Goal: Information Seeking & Learning: Learn about a topic

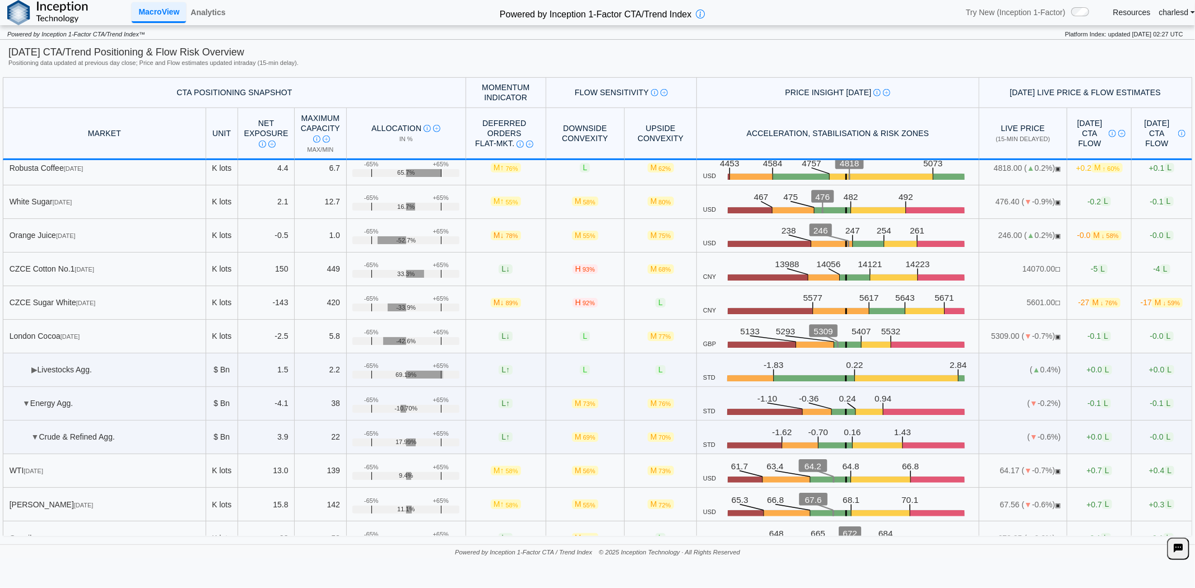
scroll to position [684, 0]
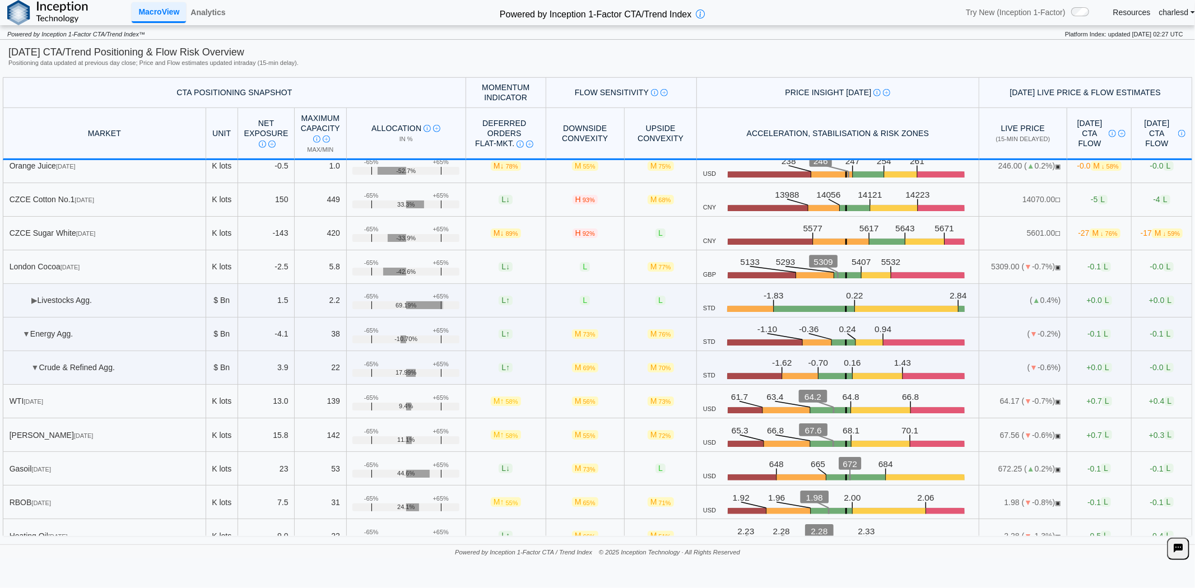
click at [38, 304] on td "▶ Livestocks Agg." at bounding box center [104, 301] width 203 height 34
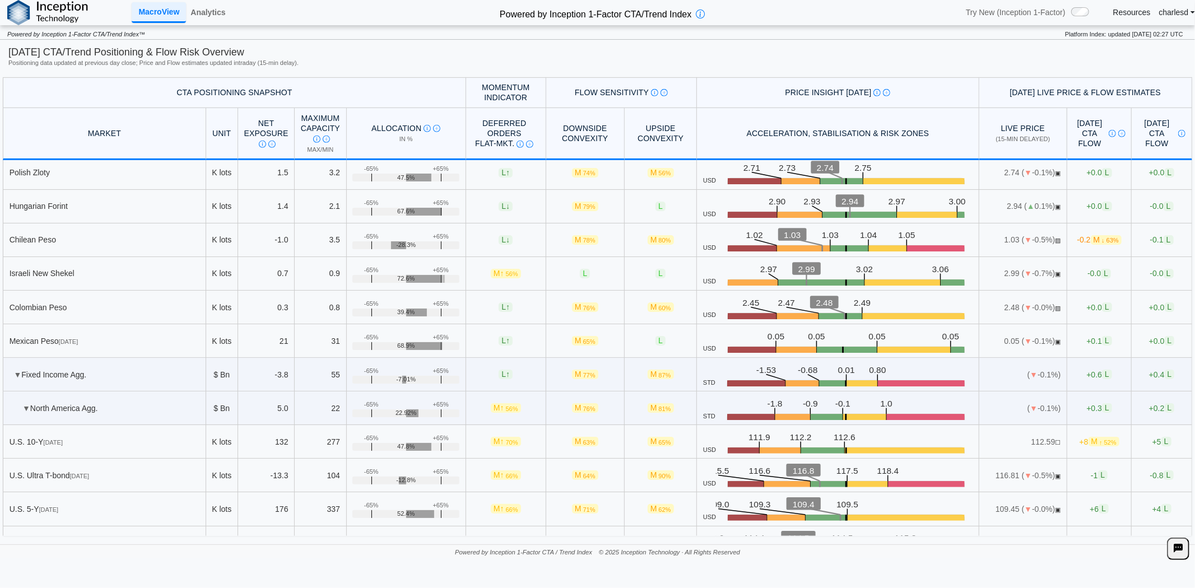
scroll to position [4022, 0]
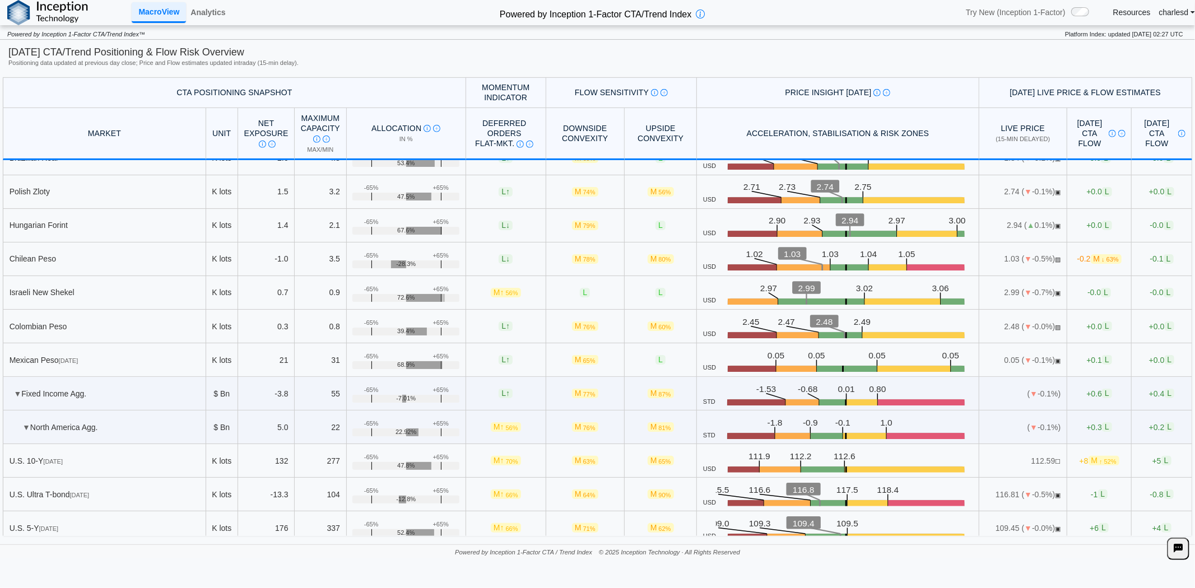
click at [198, 377] on td "Mexican Peso [DATE]" at bounding box center [104, 360] width 203 height 34
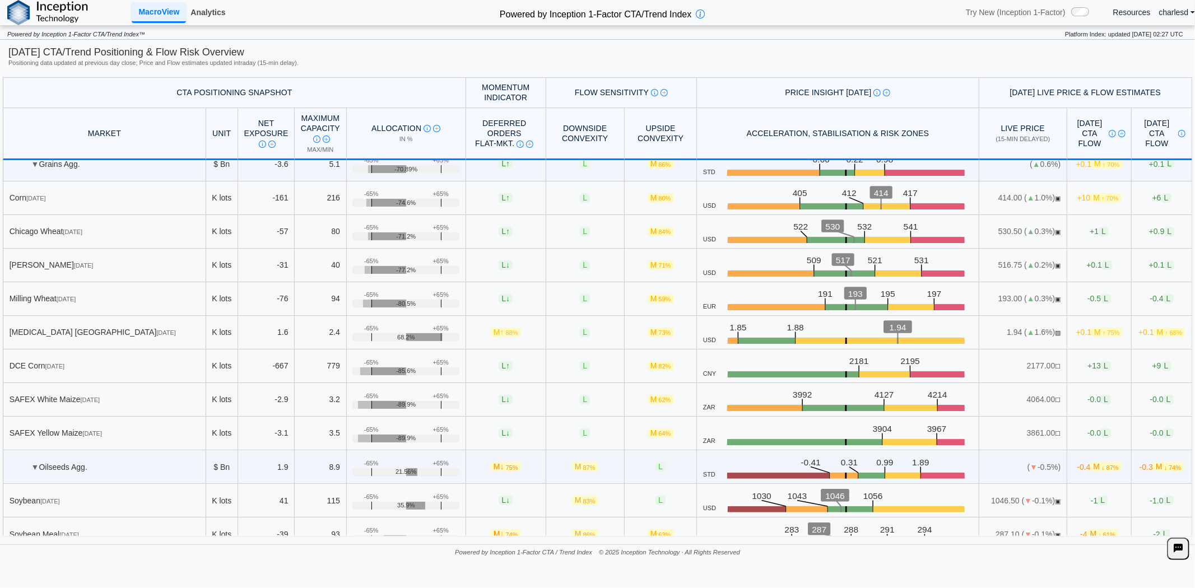
scroll to position [0, 0]
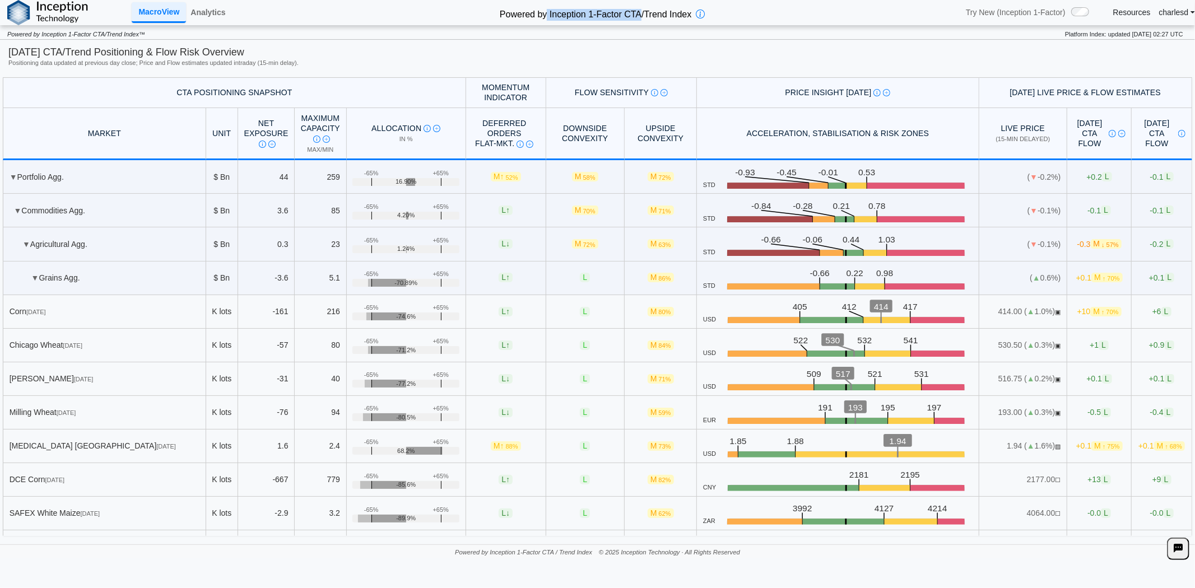
drag, startPoint x: 547, startPoint y: 12, endPoint x: 641, endPoint y: 10, distance: 93.6
click at [641, 10] on h2 "Powered by Inception 1-Factor CTA/Trend Index" at bounding box center [595, 12] width 201 height 16
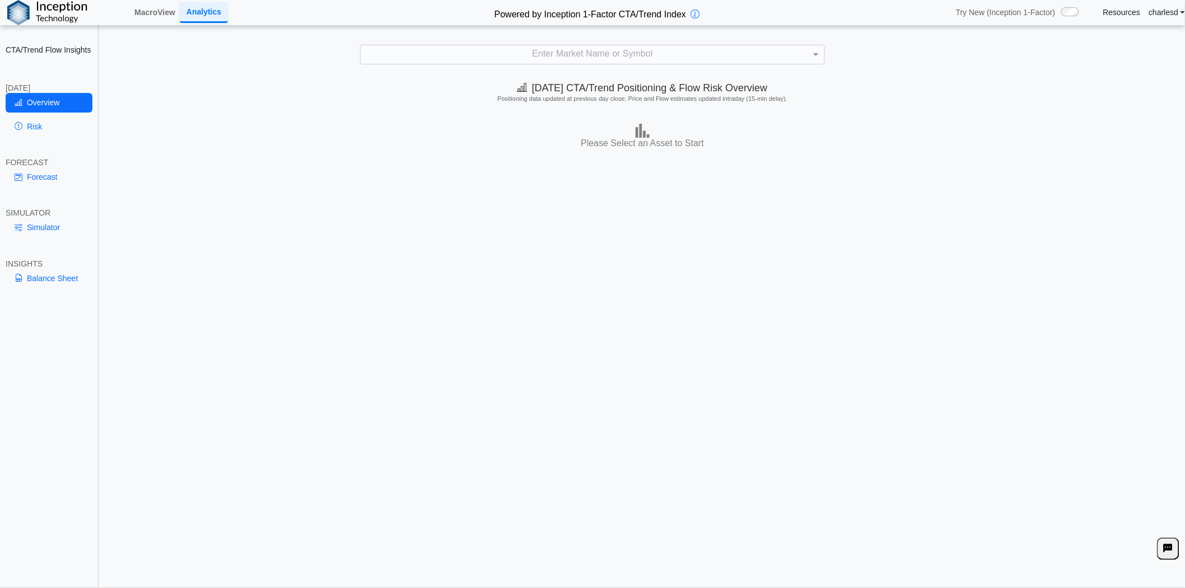
click at [435, 48] on div "Enter Market Name or Symbol" at bounding box center [593, 54] width 464 height 19
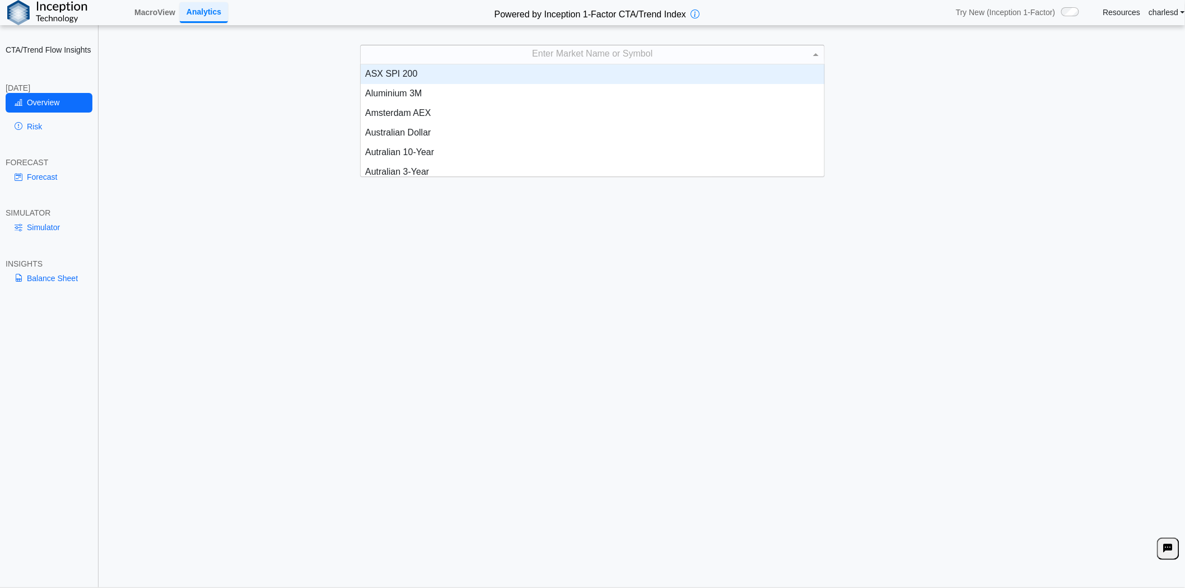
scroll to position [103, 454]
type input "***"
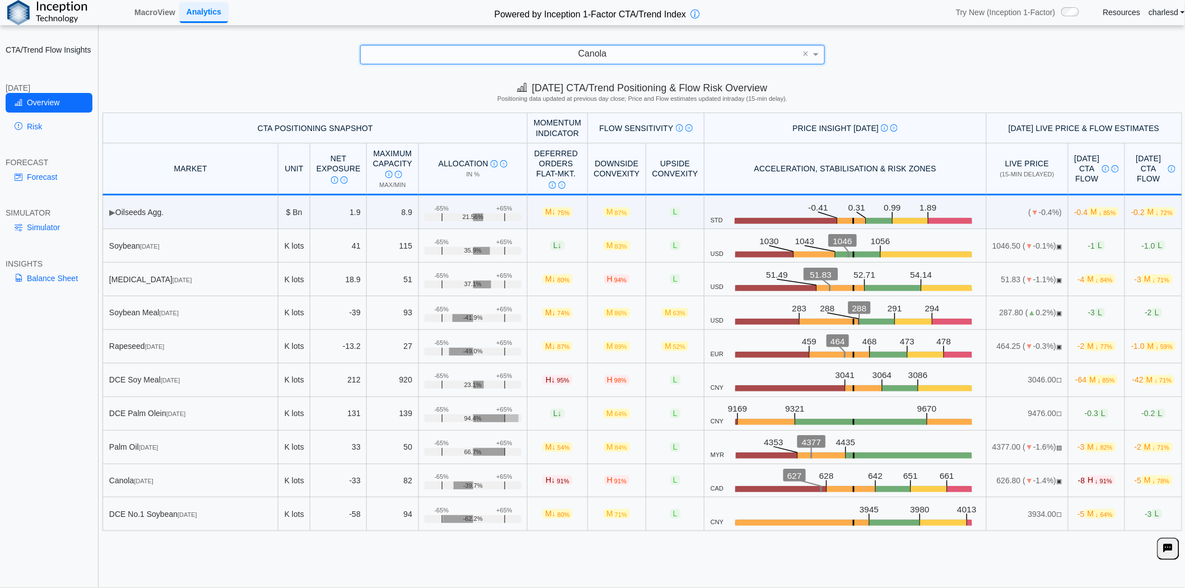
click at [788, 478] on text "627" at bounding box center [795, 477] width 15 height 10
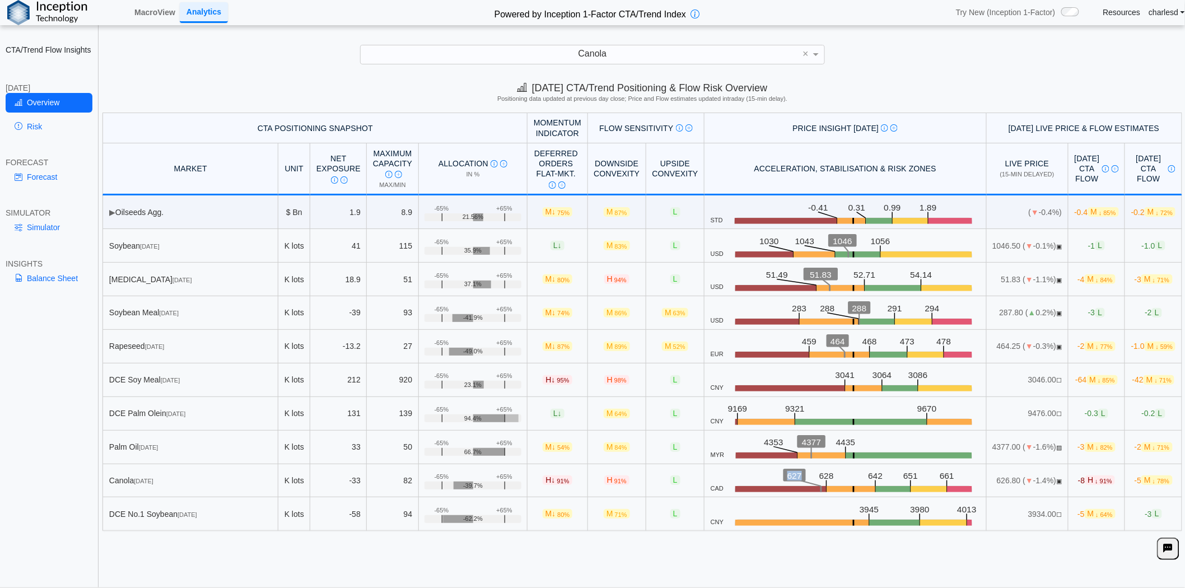
click at [788, 478] on text "627" at bounding box center [795, 477] width 15 height 10
click at [1078, 485] on span "-8 H ↓ 91%" at bounding box center [1096, 481] width 37 height 10
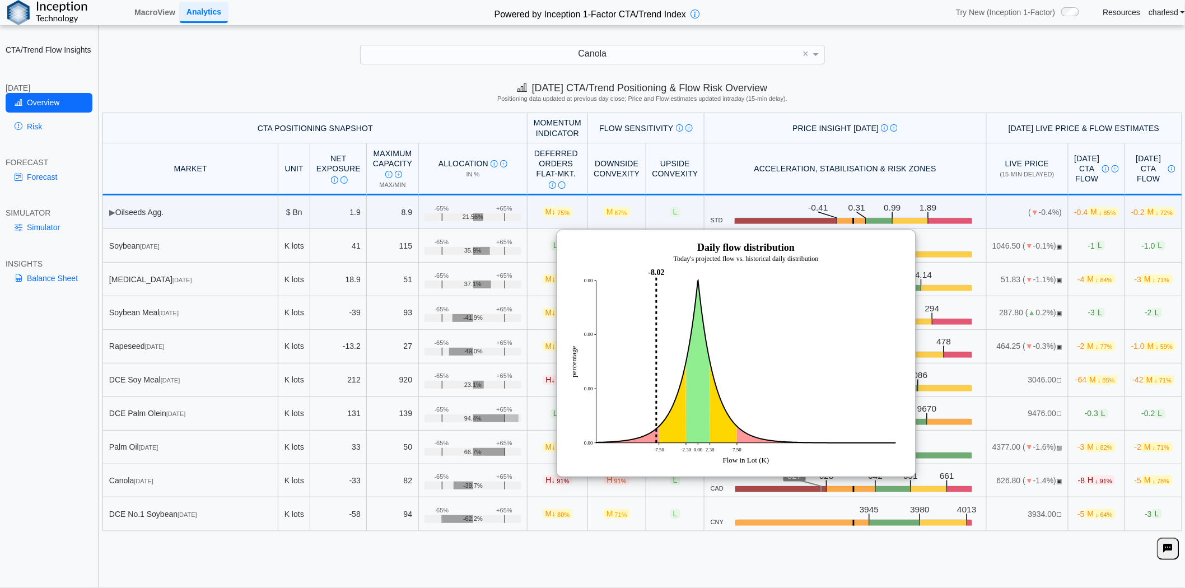
click at [876, 166] on th "Acceleration, Stabilisation & Risk Zones" at bounding box center [846, 169] width 282 height 52
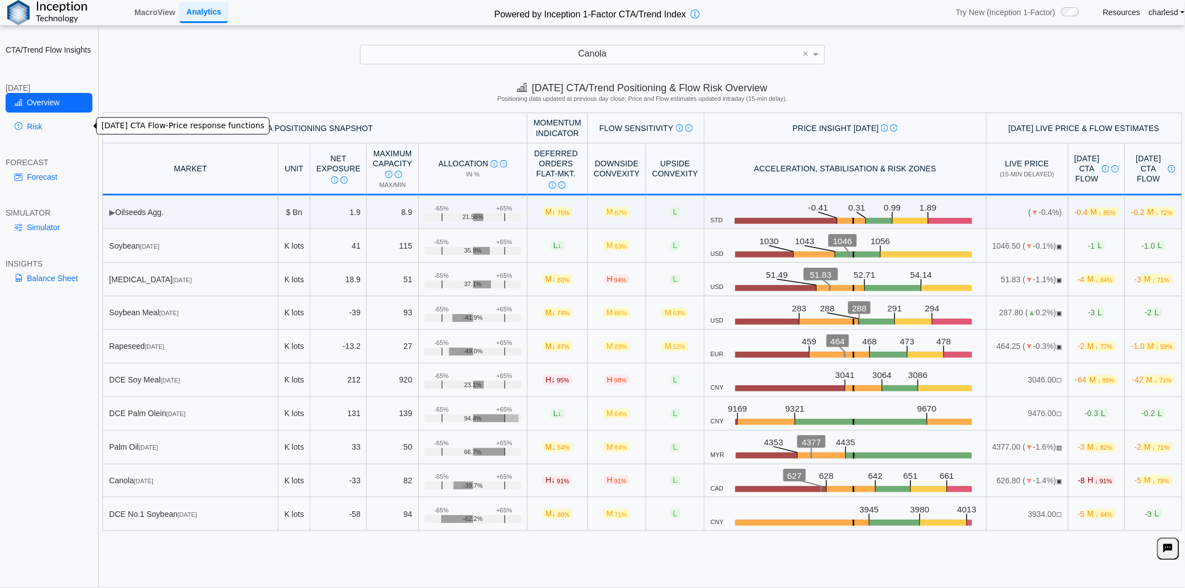
click at [41, 123] on link "Risk" at bounding box center [49, 126] width 87 height 19
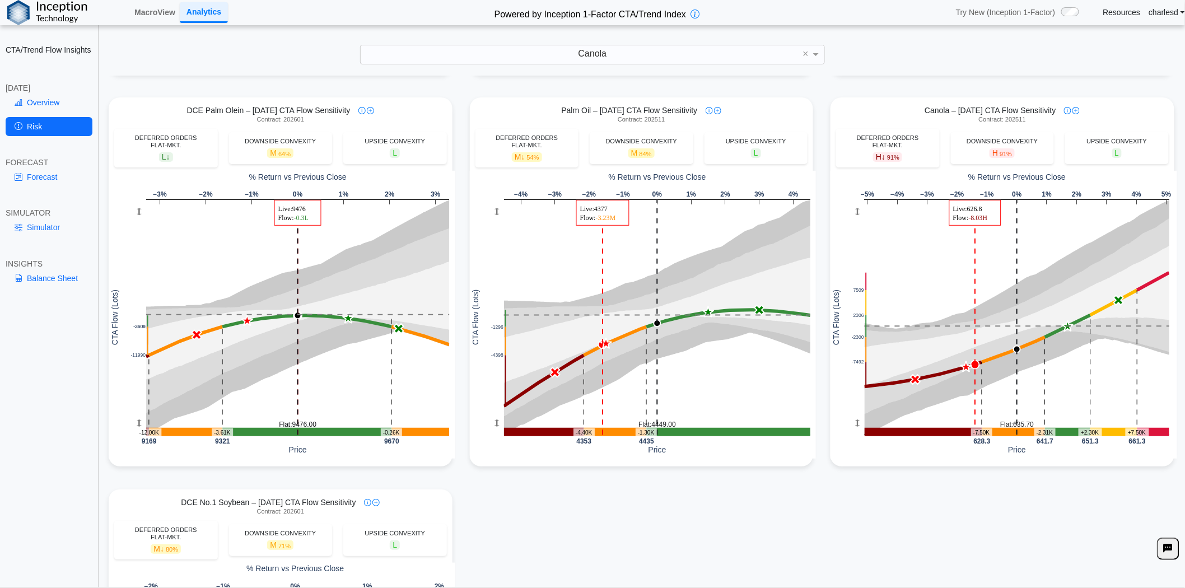
scroll to position [809, 0]
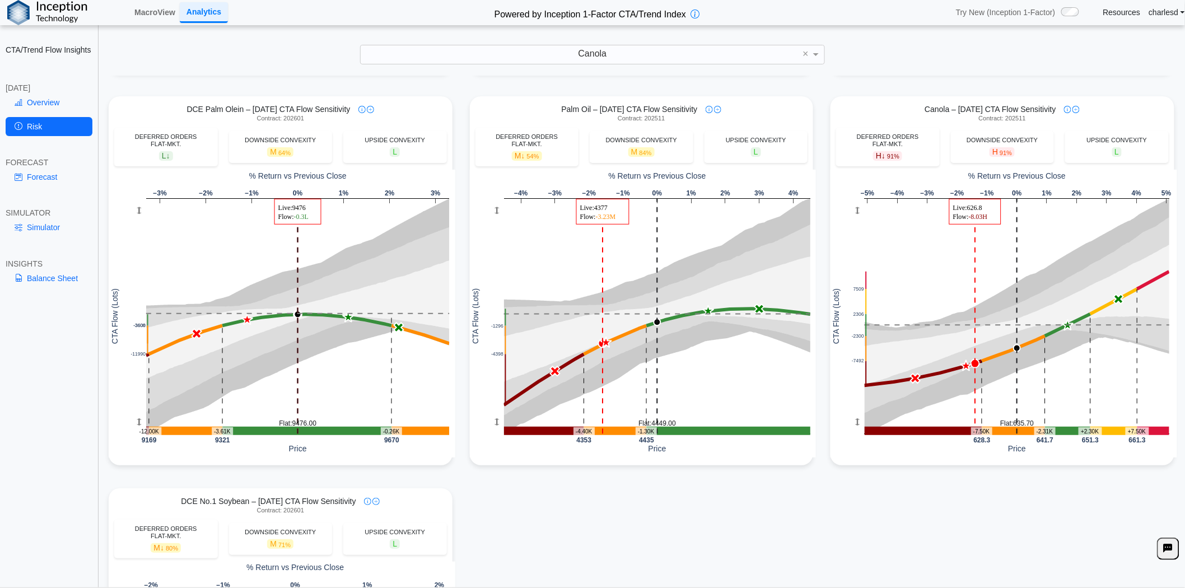
click at [56, 183] on link "Forecast" at bounding box center [49, 176] width 87 height 19
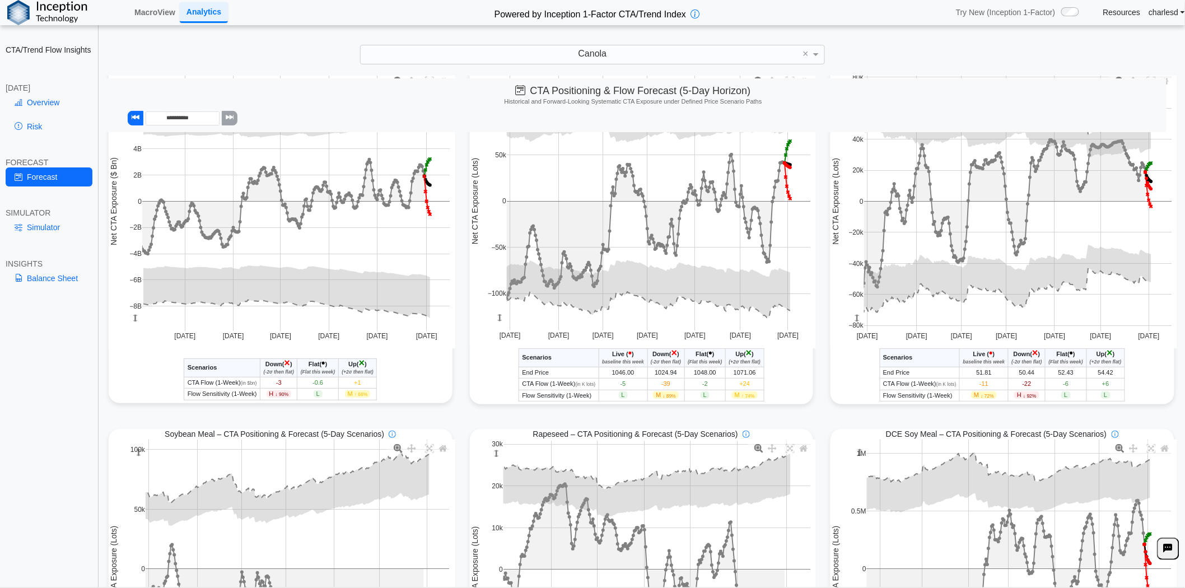
scroll to position [311, 0]
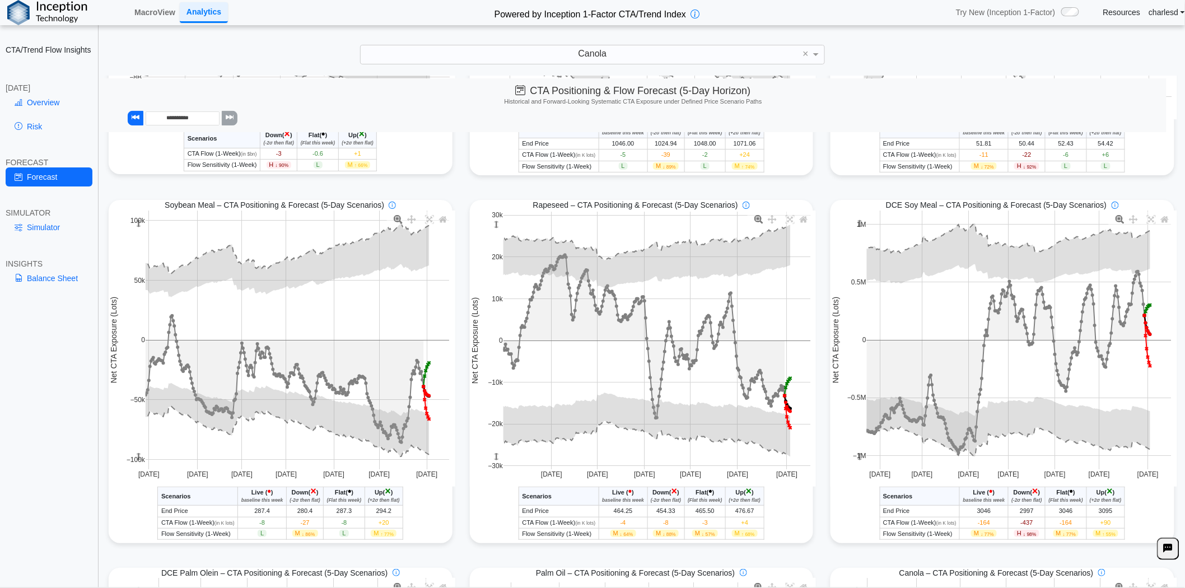
click at [1101, 525] on span "+90" at bounding box center [1106, 522] width 11 height 7
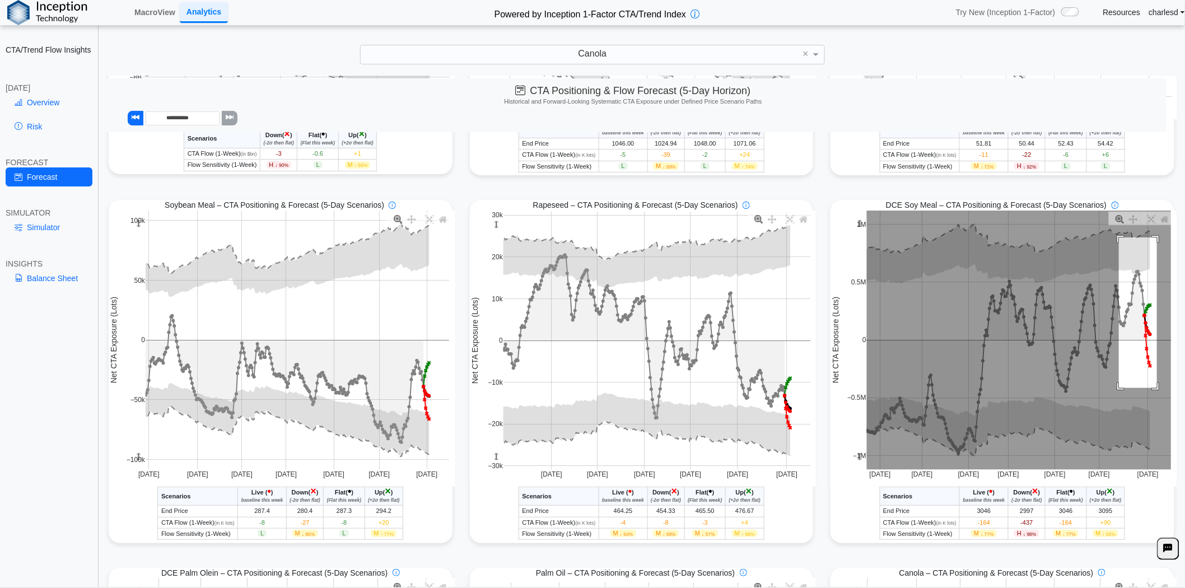
drag, startPoint x: 1111, startPoint y: 239, endPoint x: 1149, endPoint y: 390, distance: 155.4
click at [1149, 390] on rect at bounding box center [1019, 340] width 305 height 259
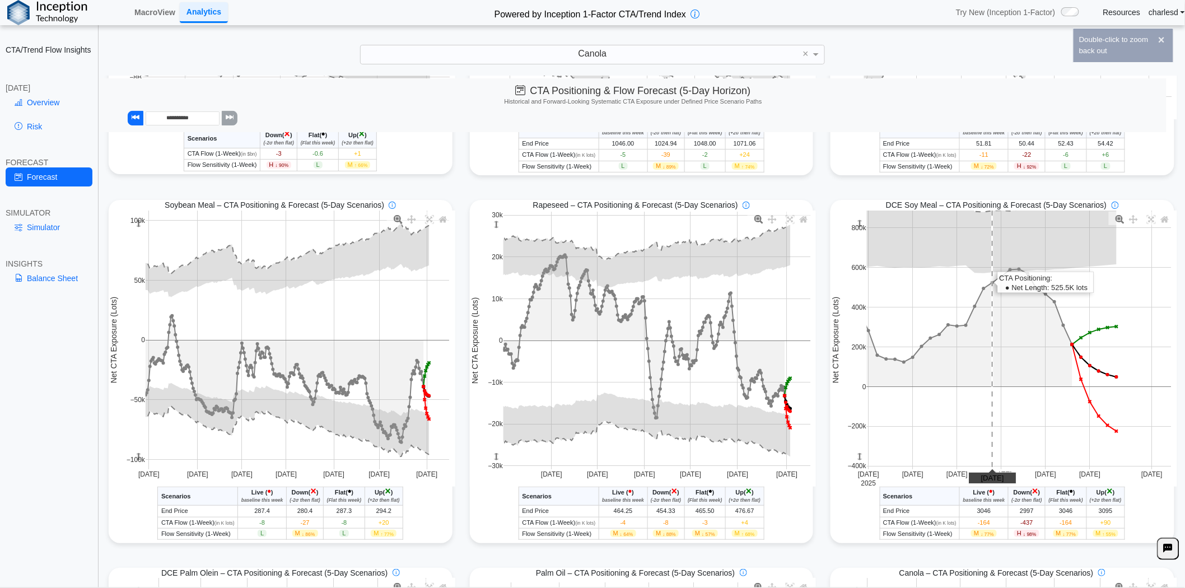
click at [988, 384] on rect at bounding box center [1019, 340] width 305 height 259
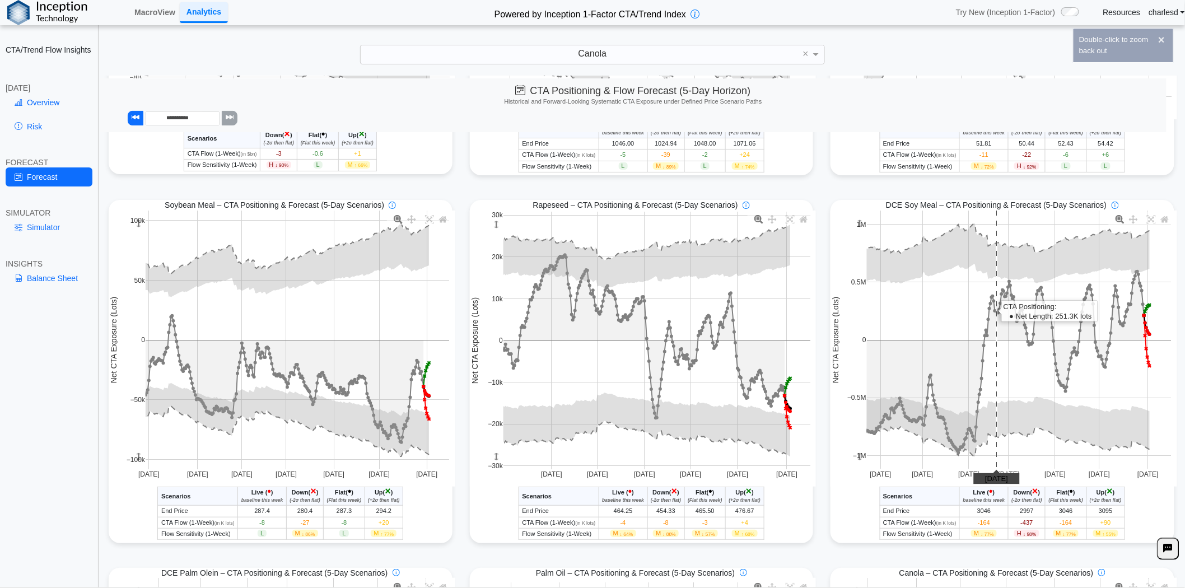
click at [988, 384] on rect at bounding box center [1019, 340] width 305 height 259
click at [1060, 524] on span "-164" at bounding box center [1066, 522] width 12 height 7
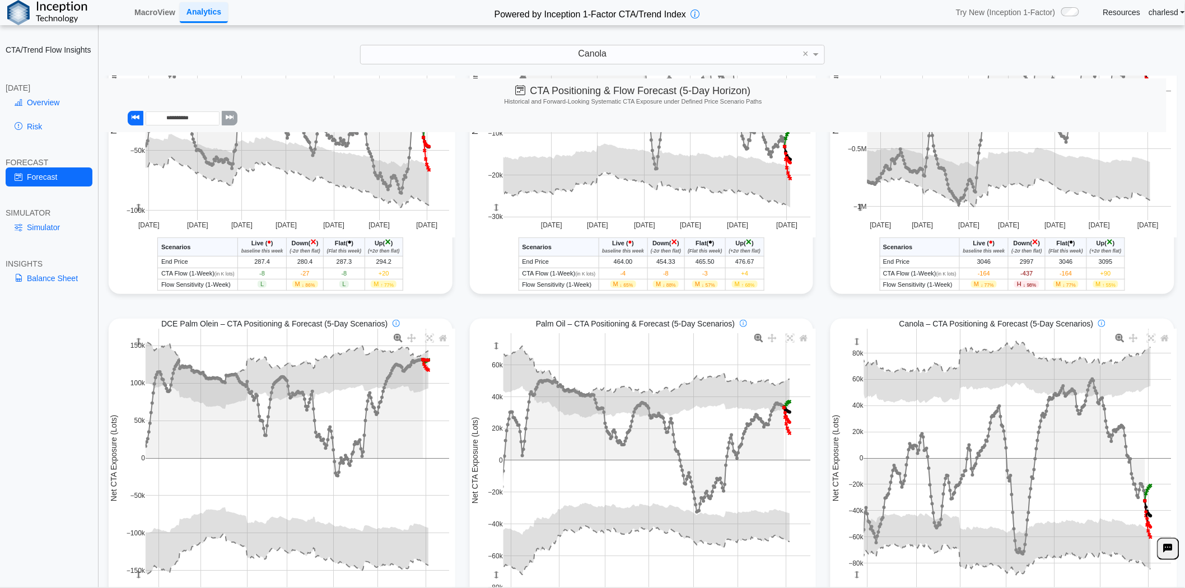
scroll to position [622, 0]
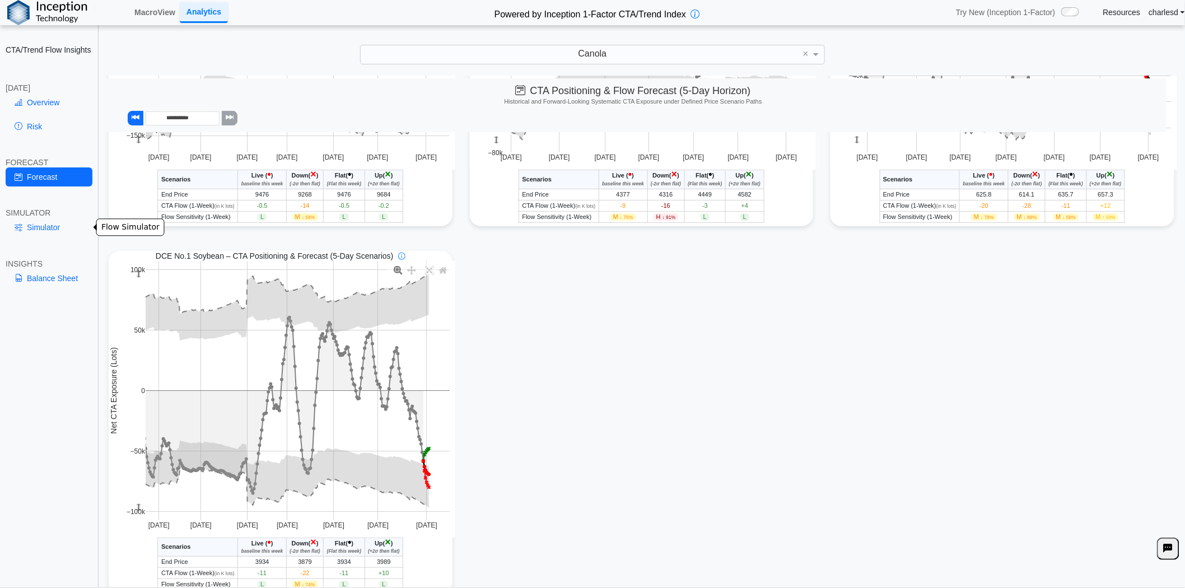
click at [49, 226] on link "Simulator" at bounding box center [49, 227] width 87 height 19
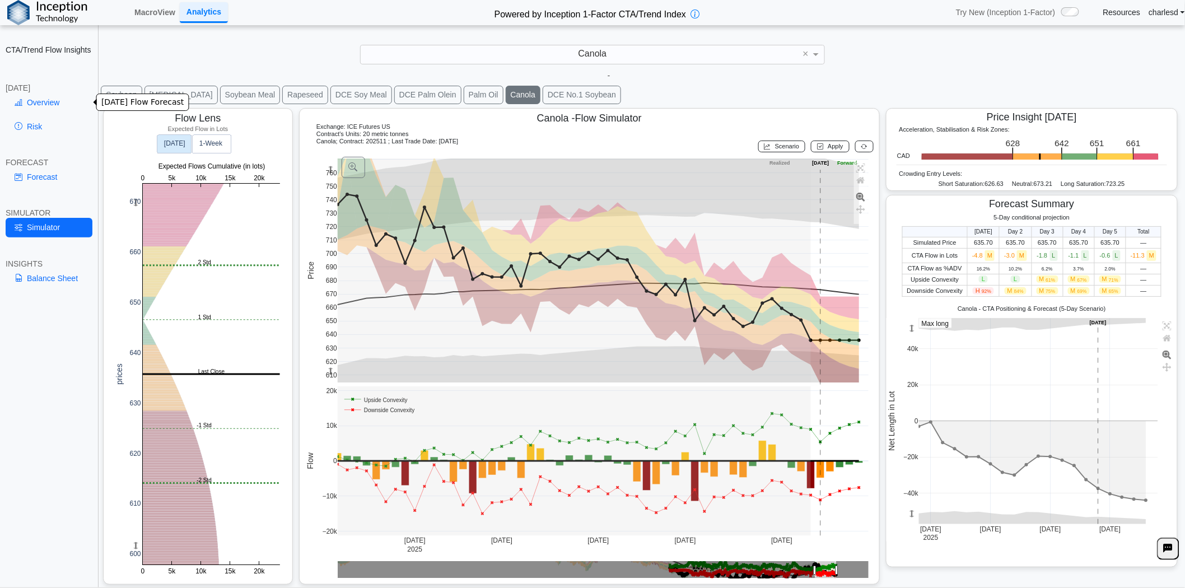
scroll to position [17, 0]
click at [54, 93] on link "Overview" at bounding box center [49, 102] width 87 height 19
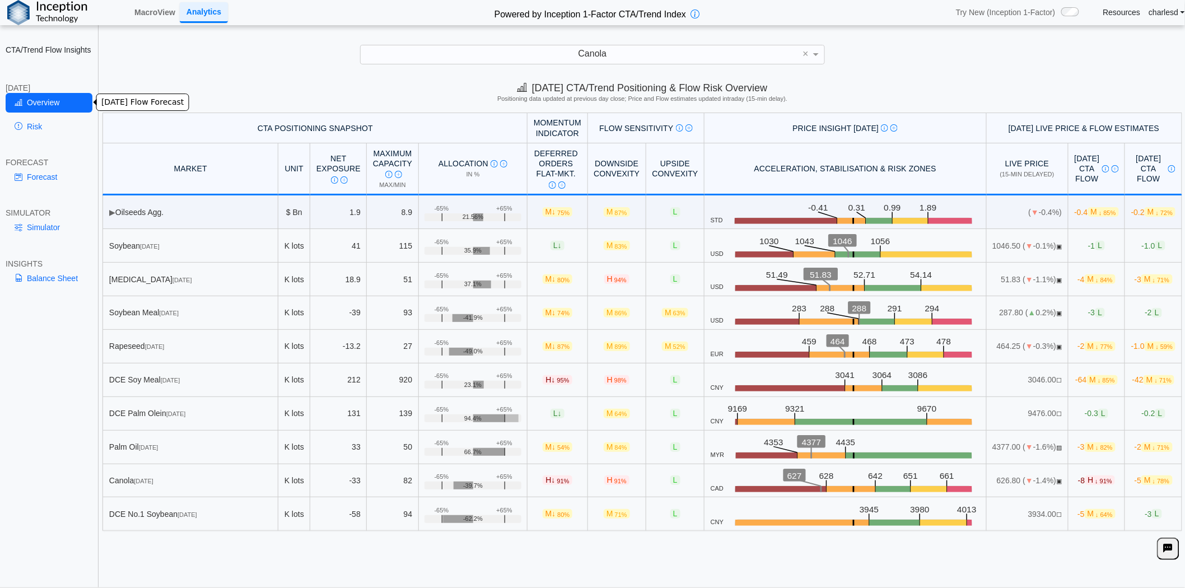
scroll to position [0, 0]
click at [987, 482] on td "626.80 ( ▼ -1.4%) ▣" at bounding box center [1028, 481] width 82 height 34
click at [987, 474] on td "626.80 ( ▼ -1.4%) ▣" at bounding box center [1028, 481] width 82 height 34
click at [49, 222] on link "Simulator" at bounding box center [49, 227] width 87 height 19
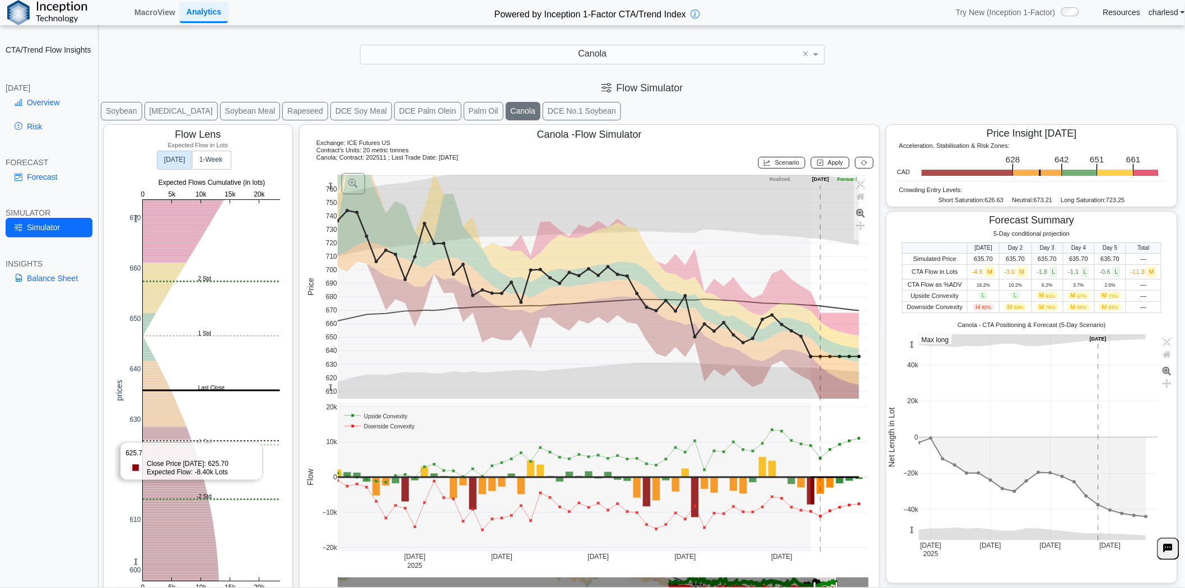
click at [187, 441] on rect at bounding box center [211, 390] width 137 height 381
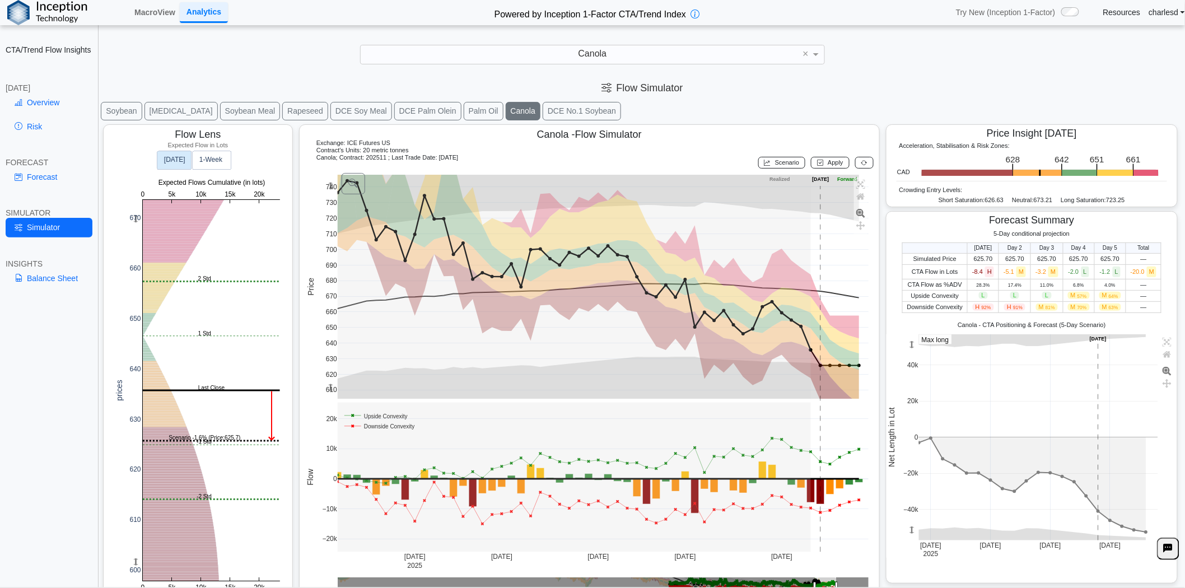
drag, startPoint x: 329, startPoint y: 187, endPoint x: 329, endPoint y: 164, distance: 23.0
click at [329, 164] on div "Canola - Flow Simulator Exchange: ICE Futures US Contract's Units: 20 metric to…" at bounding box center [589, 362] width 581 height 477
click at [1054, 420] on rect at bounding box center [1038, 437] width 239 height 206
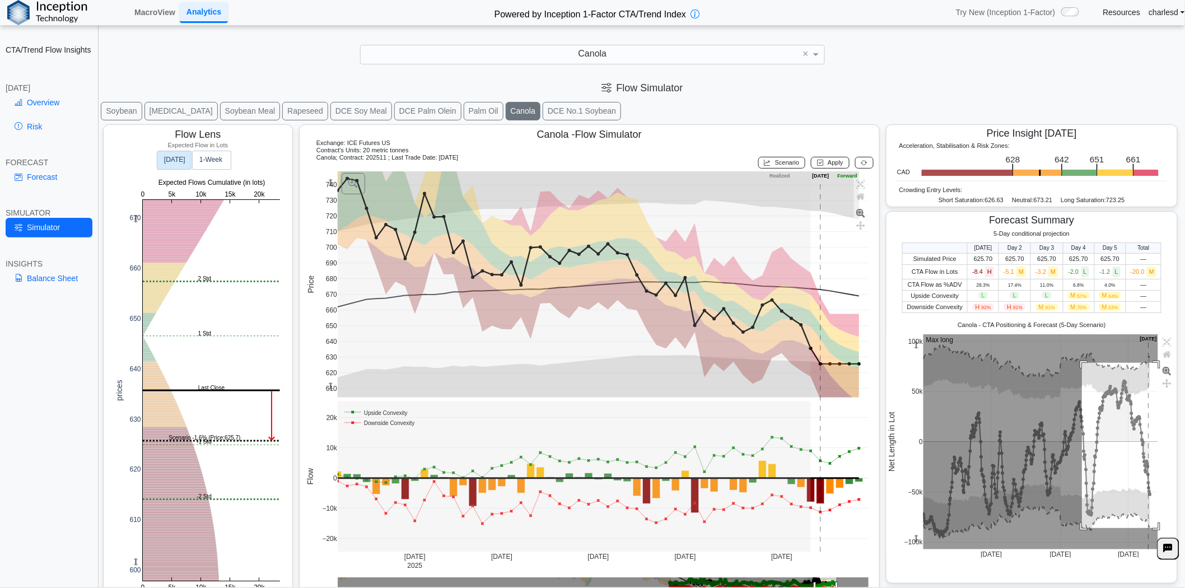
drag, startPoint x: 1076, startPoint y: 365, endPoint x: 1153, endPoint y: 530, distance: 182.7
click at [1151, 531] on rect at bounding box center [1041, 441] width 235 height 215
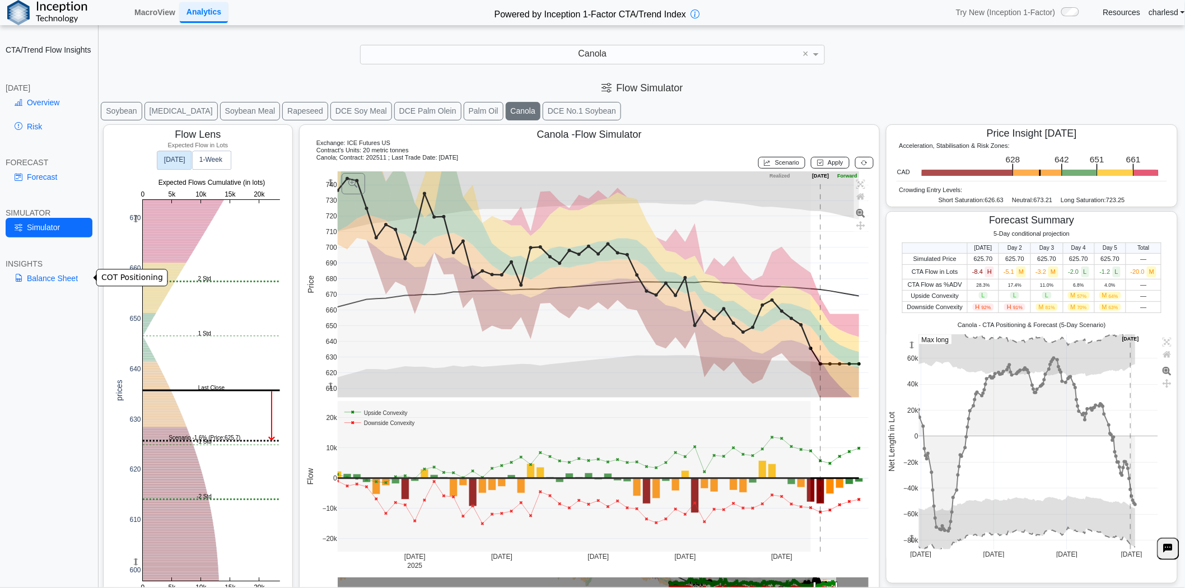
click at [14, 270] on link "Balance Sheet" at bounding box center [49, 278] width 87 height 19
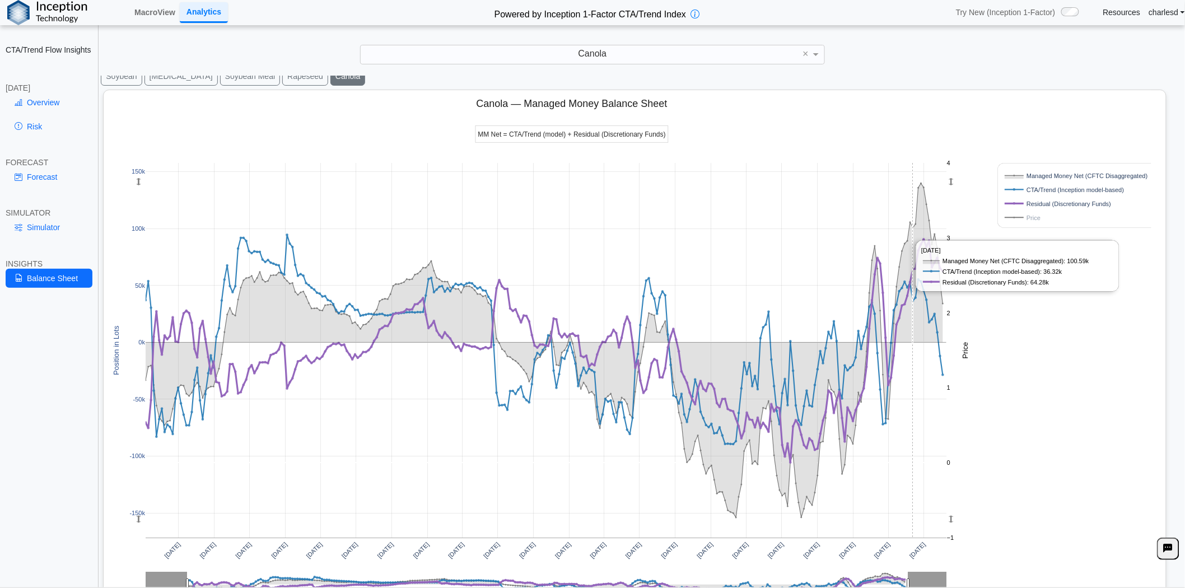
scroll to position [96, 0]
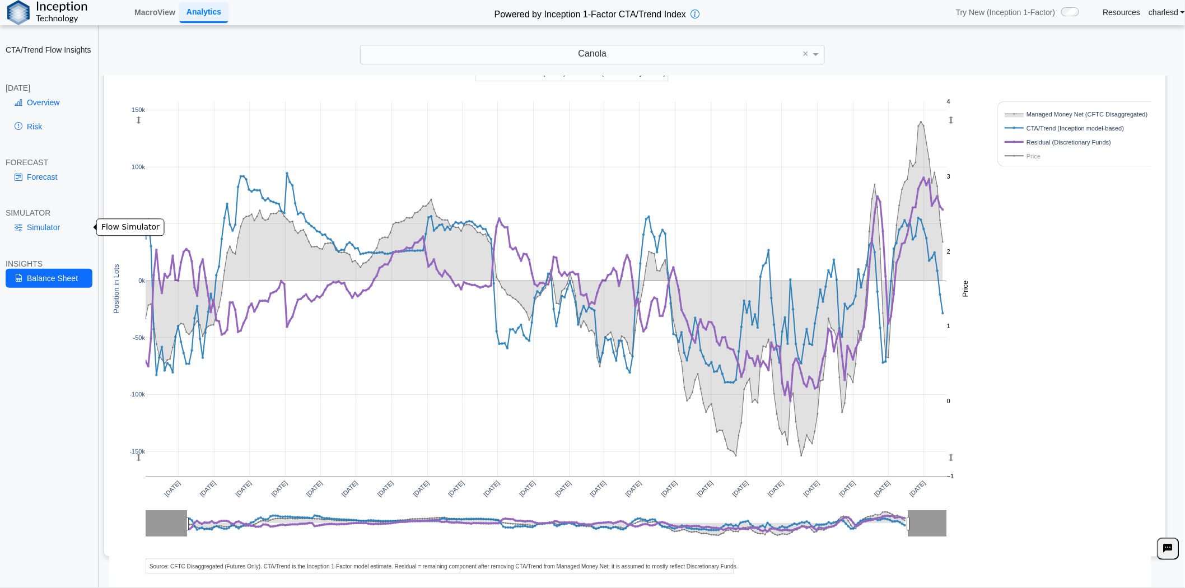
click at [45, 232] on link "Simulator" at bounding box center [49, 227] width 87 height 19
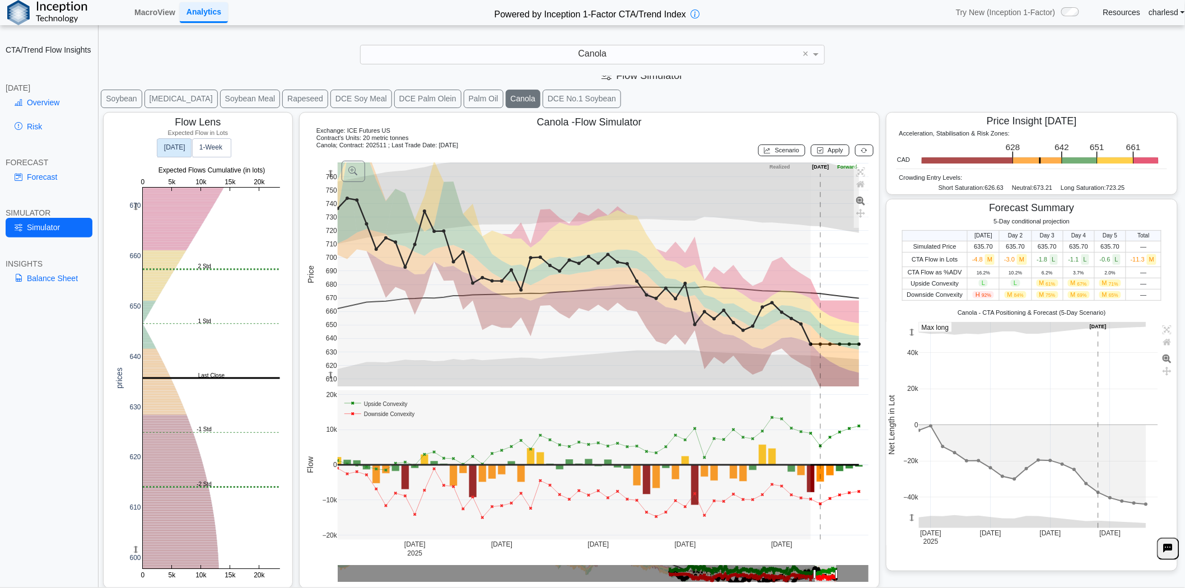
scroll to position [17, 0]
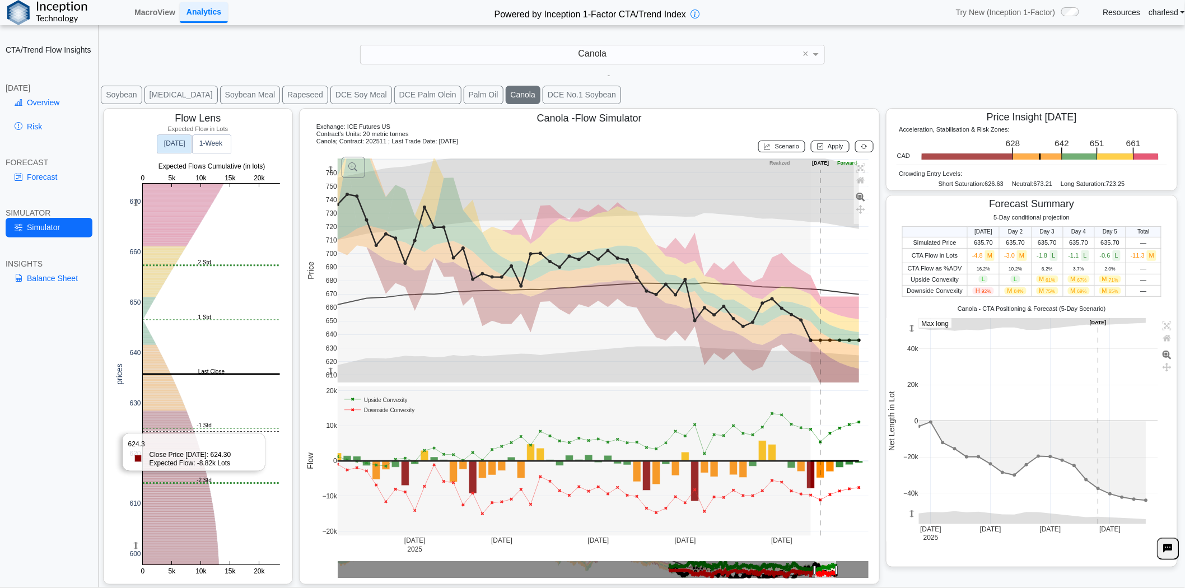
click at [183, 431] on rect at bounding box center [211, 374] width 137 height 381
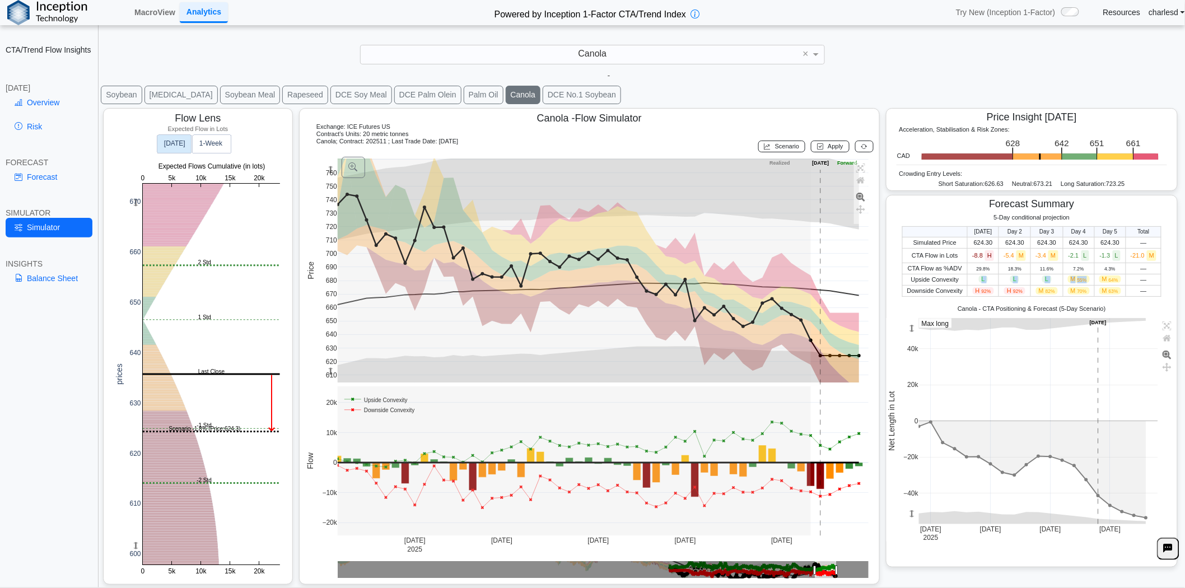
drag, startPoint x: 960, startPoint y: 281, endPoint x: 1093, endPoint y: 277, distance: 133.4
click at [1092, 277] on tr "Upside Convexity L L L M 55% M 64% —" at bounding box center [1031, 279] width 259 height 11
click at [1100, 277] on span "M 64%" at bounding box center [1111, 279] width 22 height 7
drag, startPoint x: 1055, startPoint y: 278, endPoint x: 1087, endPoint y: 277, distance: 32.0
click at [1087, 277] on tr "Upside Convexity L L L M 55% M 64% —" at bounding box center [1031, 279] width 259 height 11
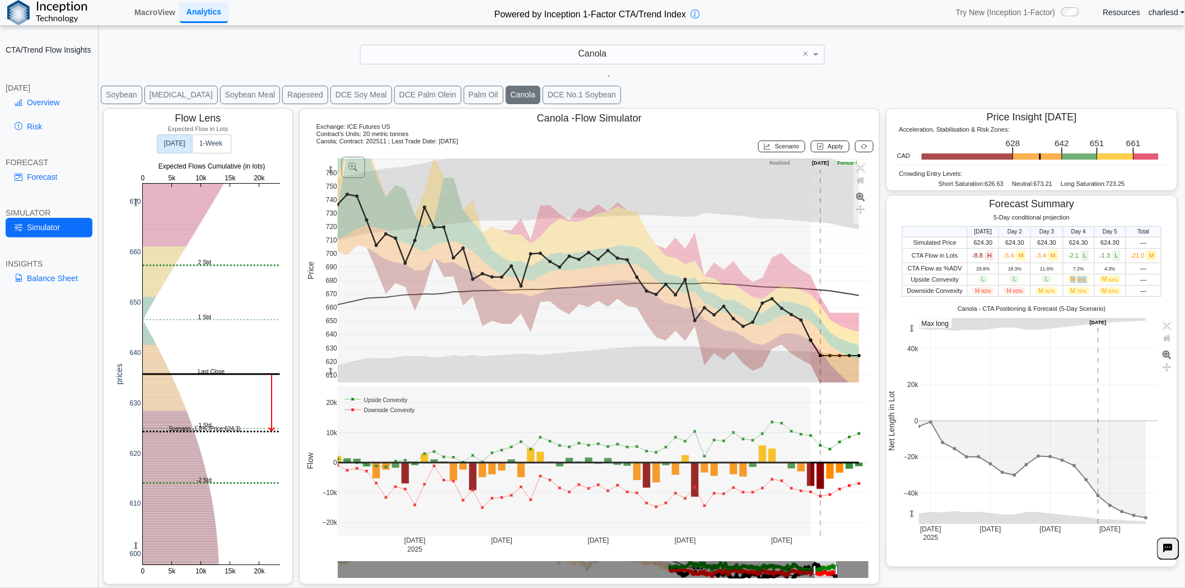
click at [1095, 277] on td "M 64%" at bounding box center [1110, 279] width 31 height 11
drag, startPoint x: 1045, startPoint y: 278, endPoint x: 1125, endPoint y: 276, distance: 80.1
click at [1125, 276] on tr "Upside Convexity L L L M 55% M 64% —" at bounding box center [1031, 279] width 259 height 11
click at [1126, 276] on td "—" at bounding box center [1143, 279] width 35 height 11
click at [57, 108] on link "Overview" at bounding box center [49, 102] width 87 height 19
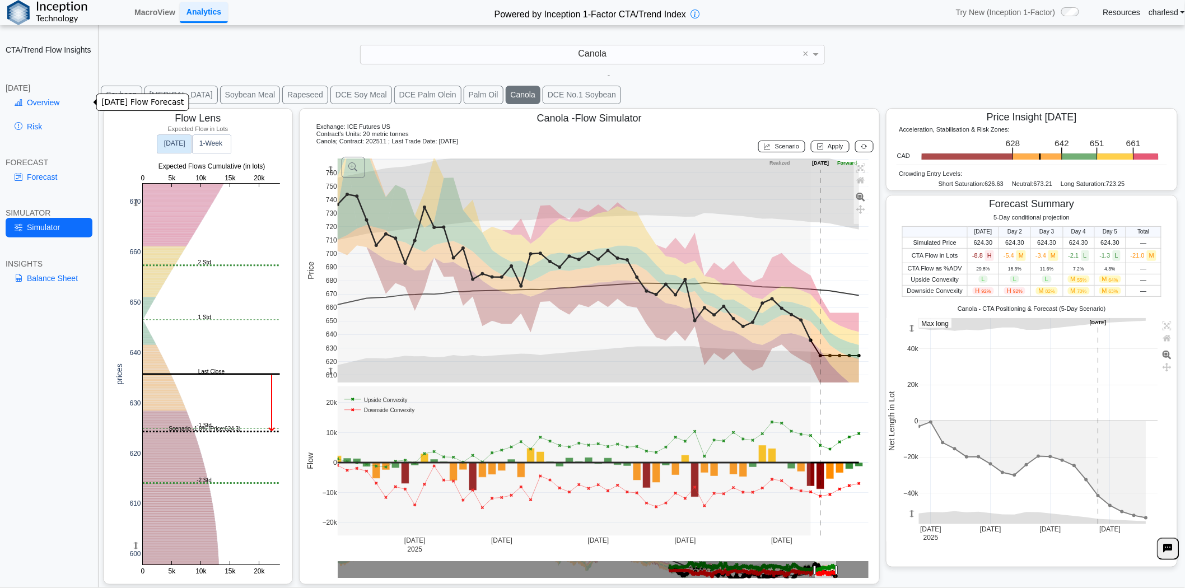
scroll to position [0, 0]
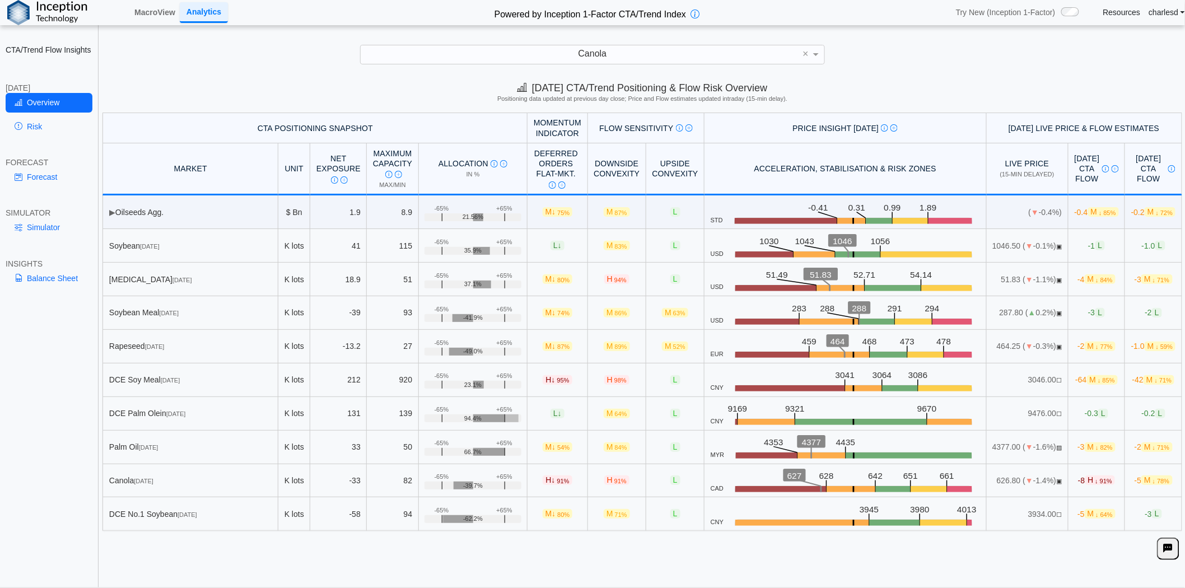
click at [529, 53] on div "Canola" at bounding box center [593, 54] width 464 height 19
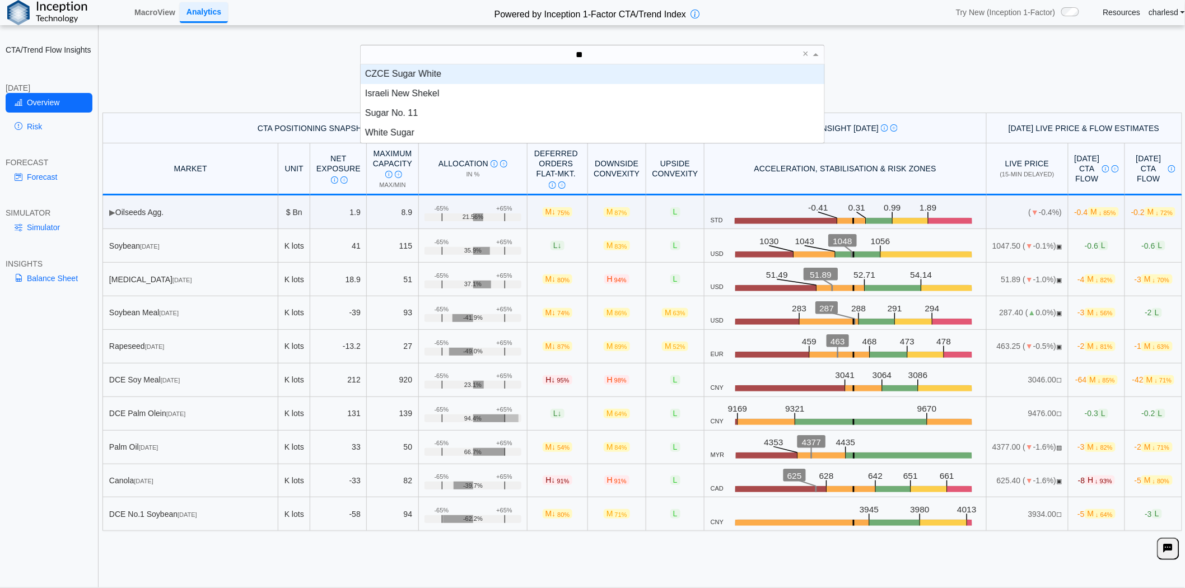
scroll to position [69, 454]
type input "***"
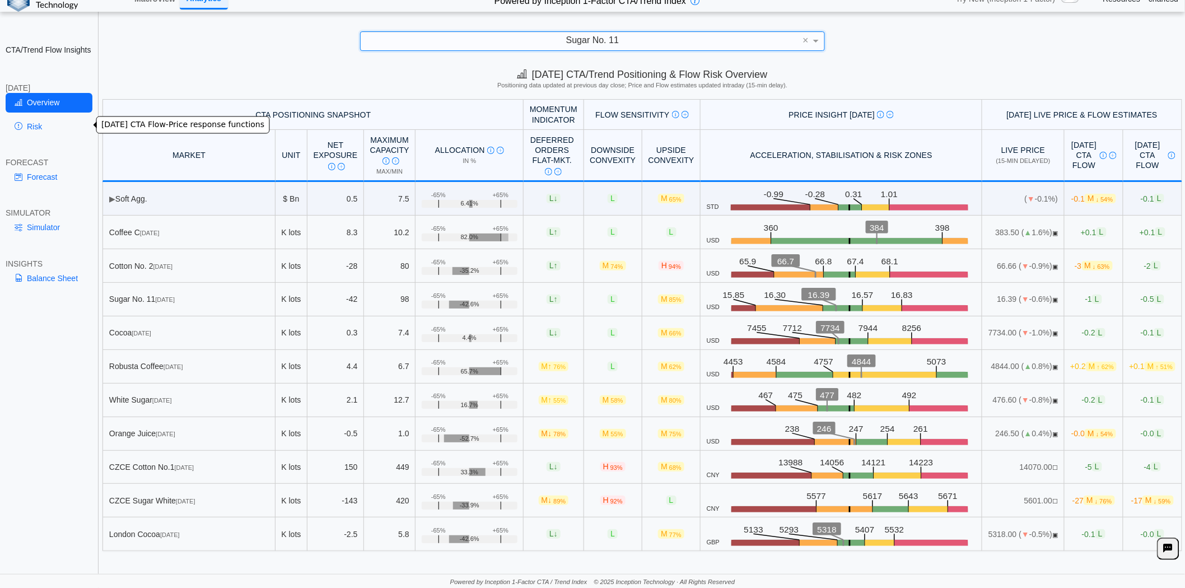
scroll to position [0, 0]
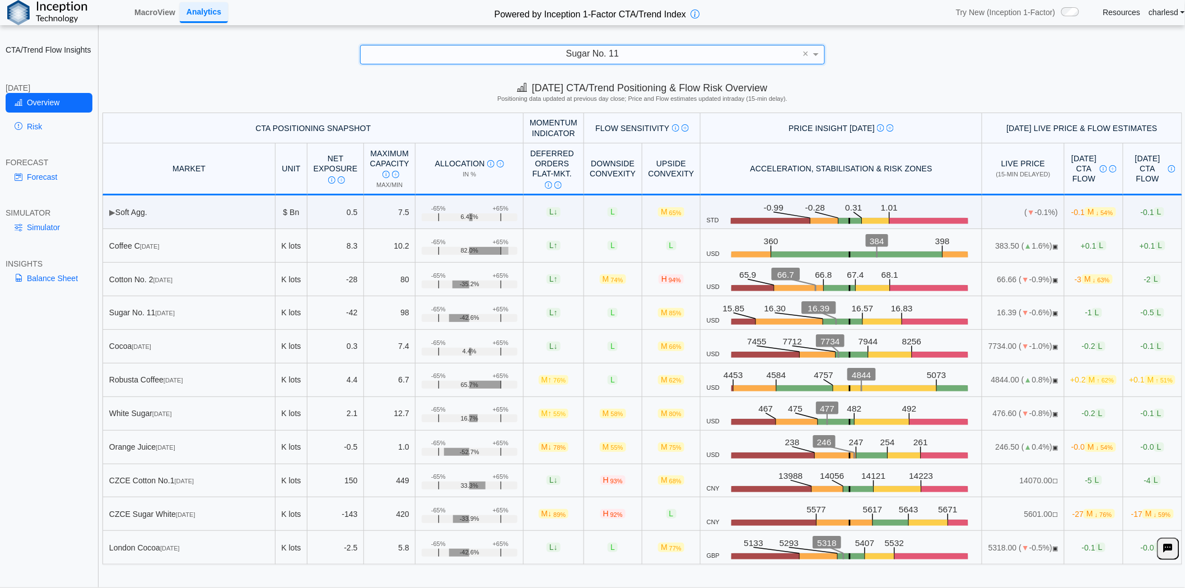
click at [586, 62] on div "Sugar No. 11" at bounding box center [581, 54] width 440 height 19
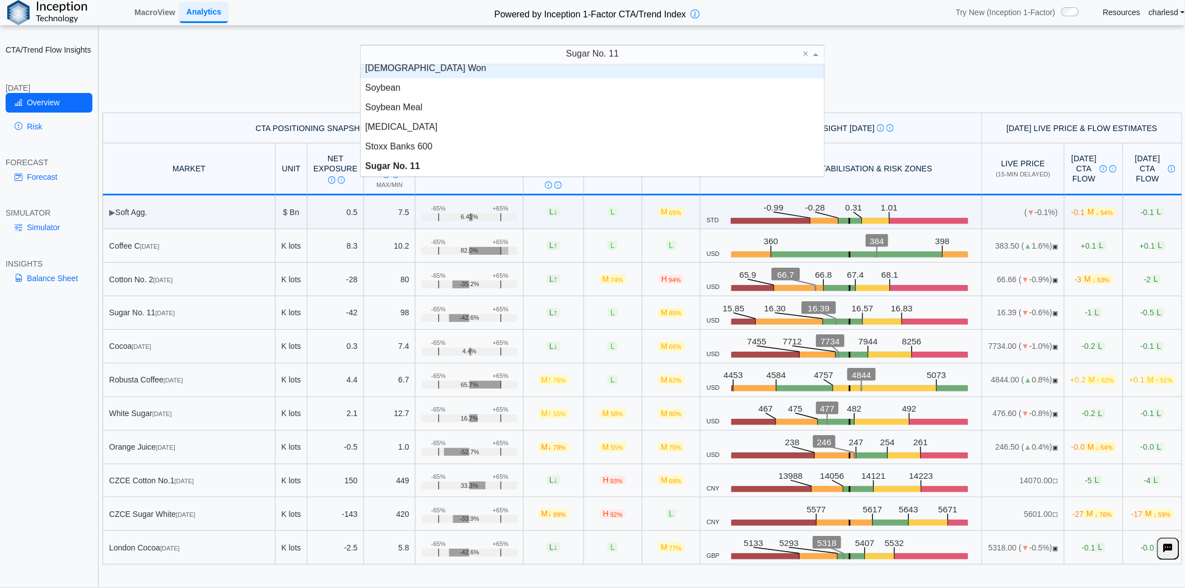
scroll to position [2078, 0]
click at [208, 62] on div "Sugar No. 11 × SHFE Aluminium SHFE Copper SHFE Hot-rolled Coil SHFE Lead SHFE N…" at bounding box center [592, 55] width 1163 height 20
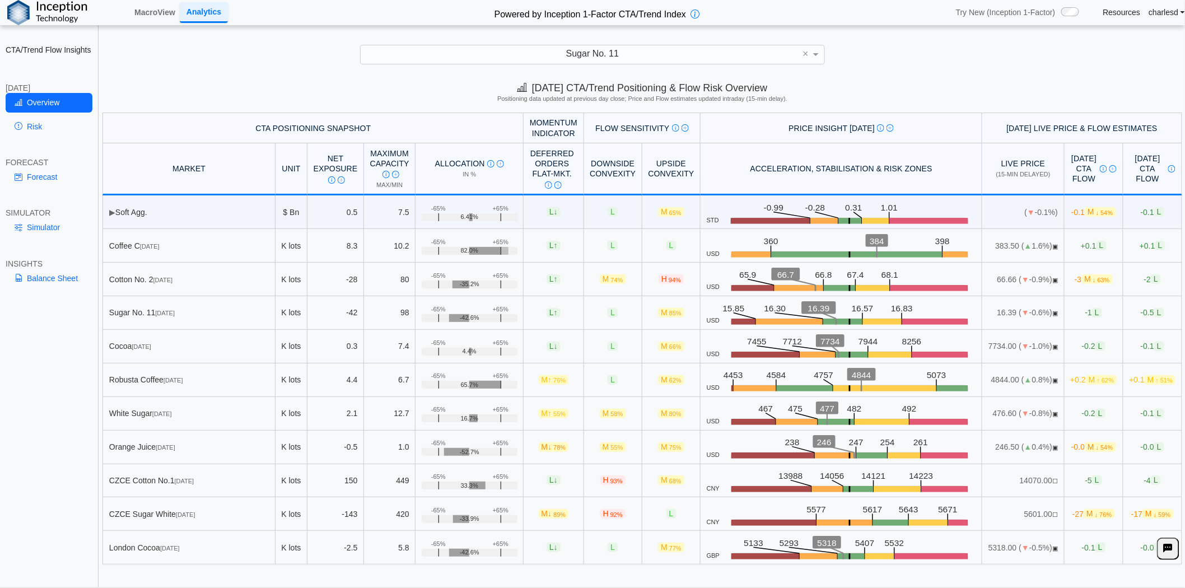
drag, startPoint x: 116, startPoint y: 208, endPoint x: 168, endPoint y: 213, distance: 52.3
click at [168, 213] on td "▶ Soft Agg." at bounding box center [189, 212] width 173 height 34
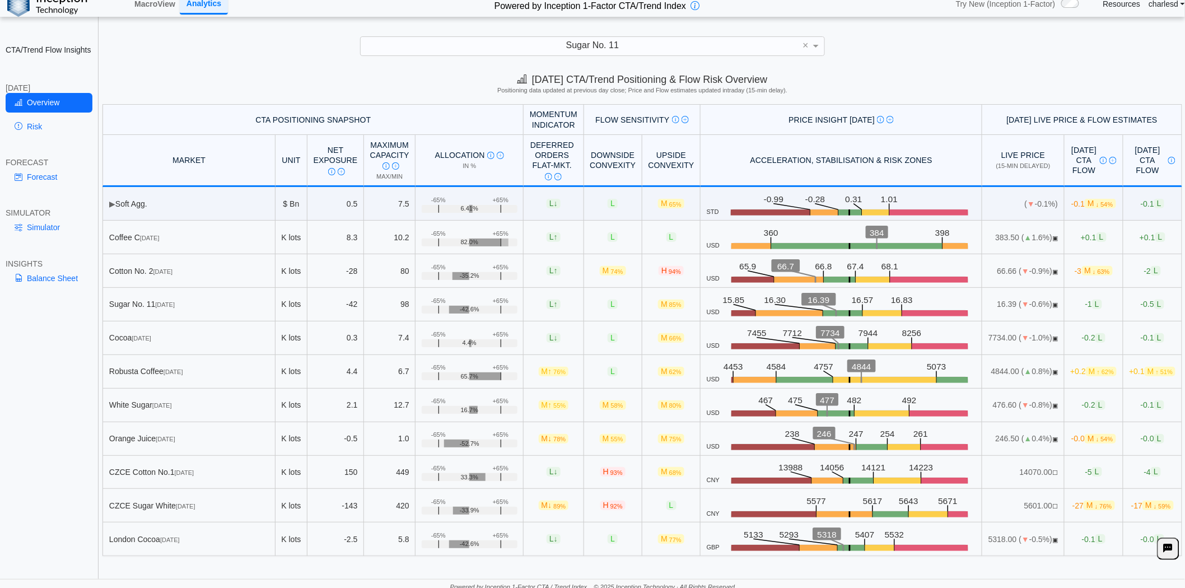
scroll to position [13, 0]
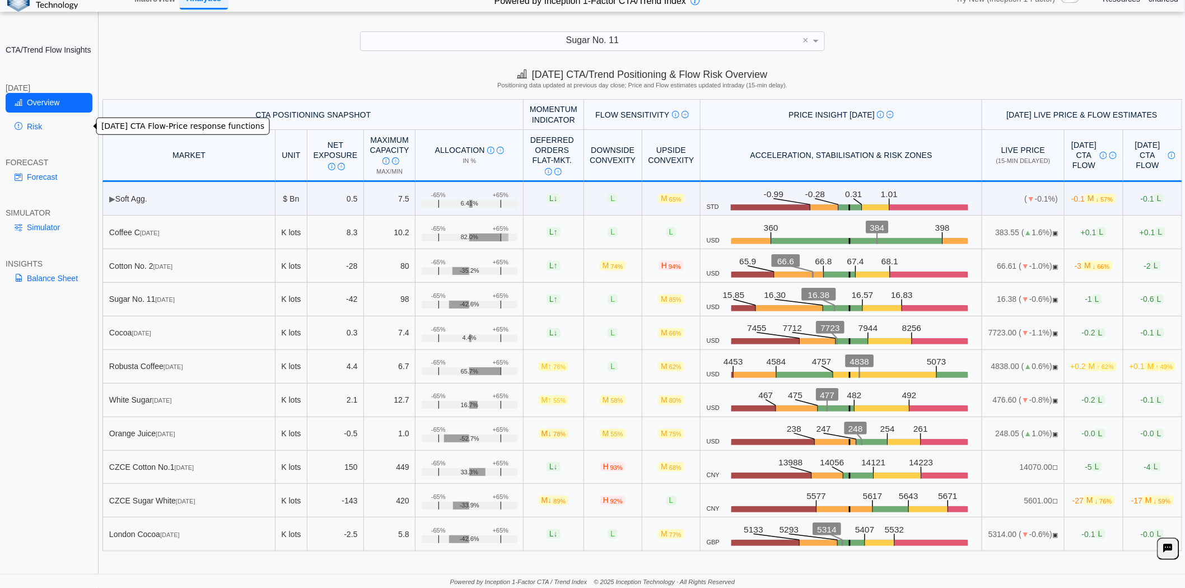
click at [51, 127] on link "Risk" at bounding box center [49, 126] width 87 height 19
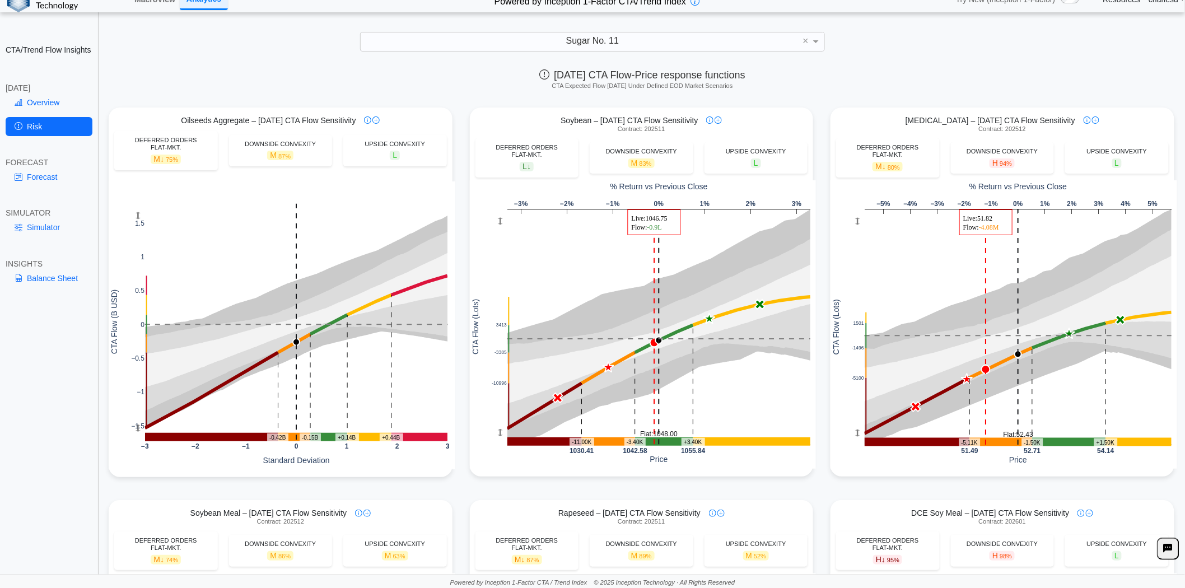
scroll to position [0, 0]
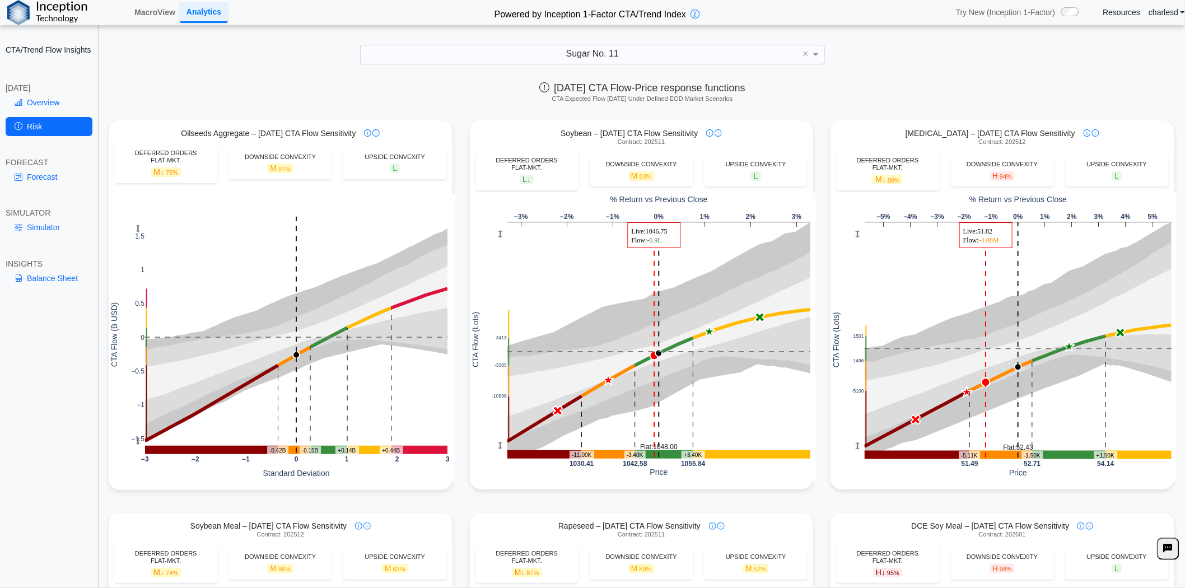
click at [595, 57] on span "Sugar No. 11" at bounding box center [592, 54] width 53 height 10
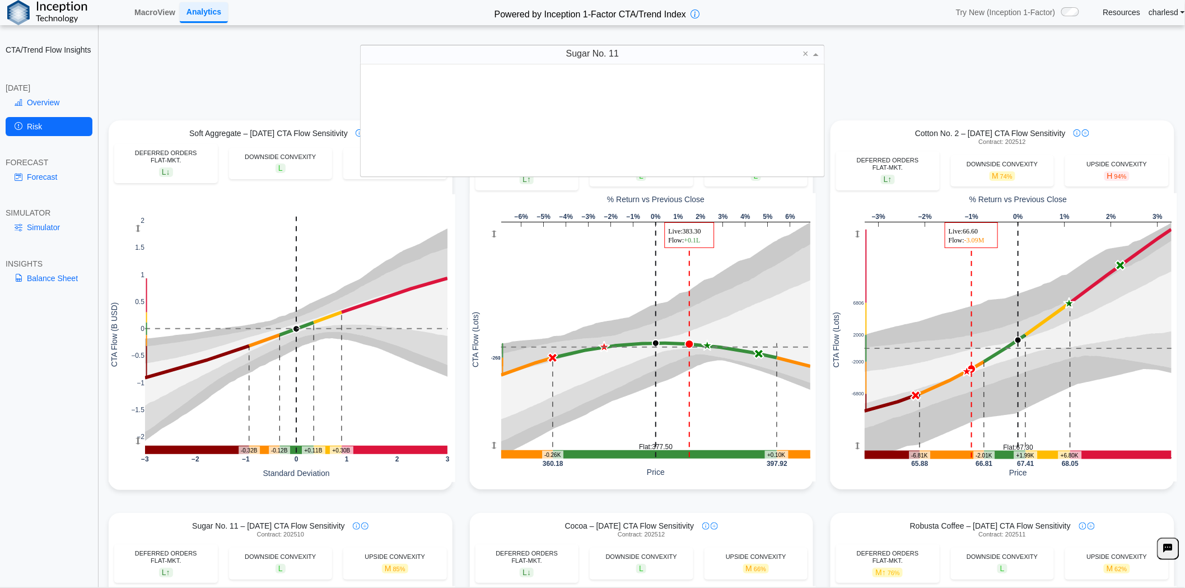
click at [1053, 85] on div "Today's CTA Flow-Price response functions CTA Expected Flow Today Under Defined…" at bounding box center [643, 94] width 1086 height 37
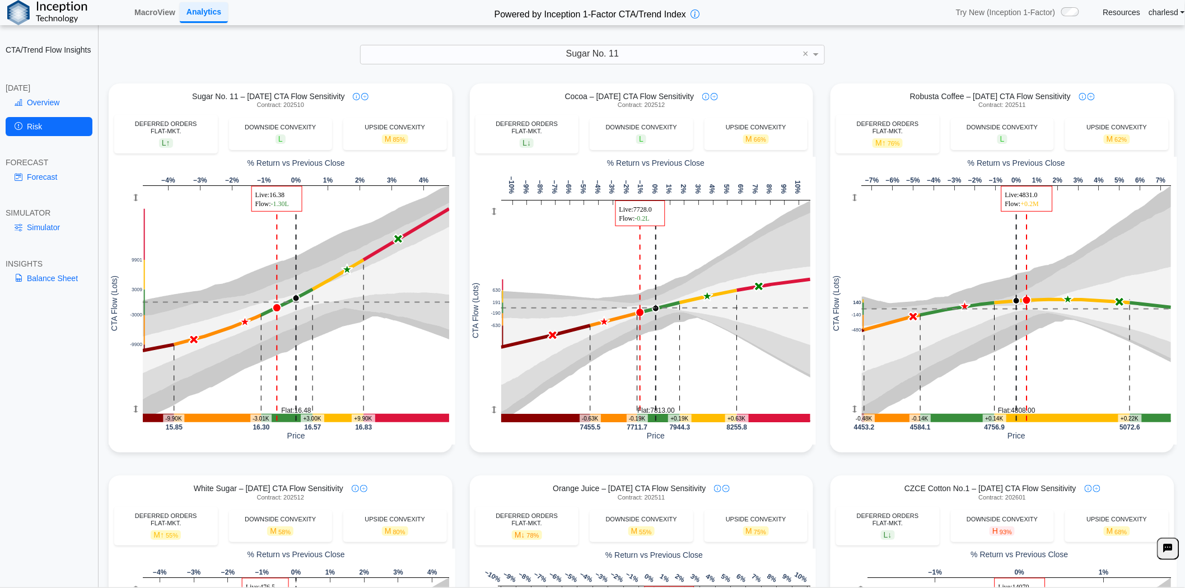
scroll to position [435, 0]
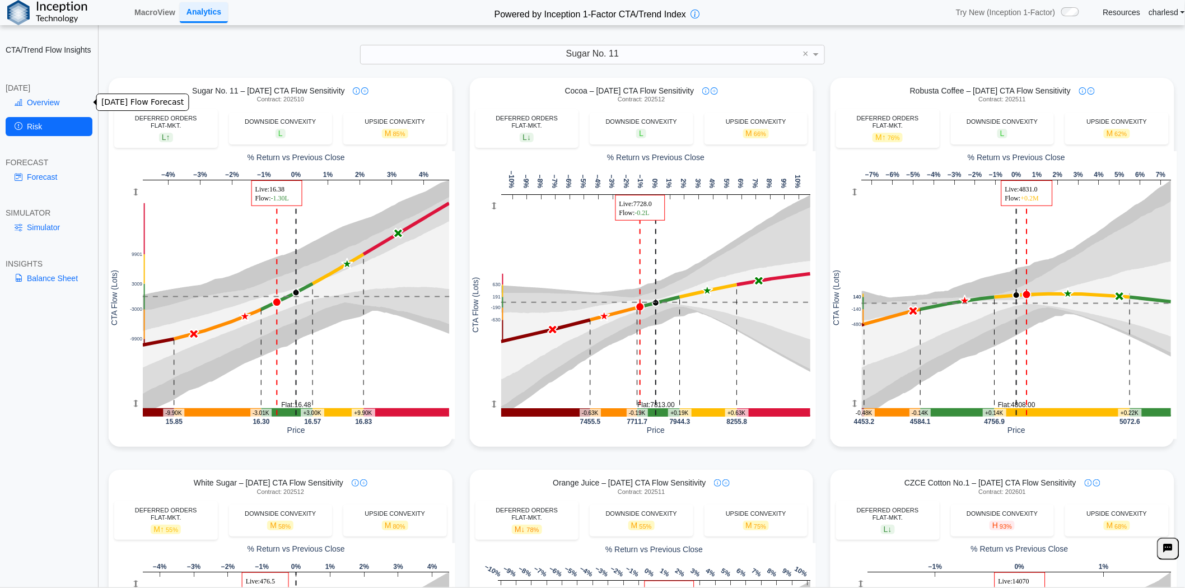
click at [46, 105] on link "Overview" at bounding box center [49, 102] width 87 height 19
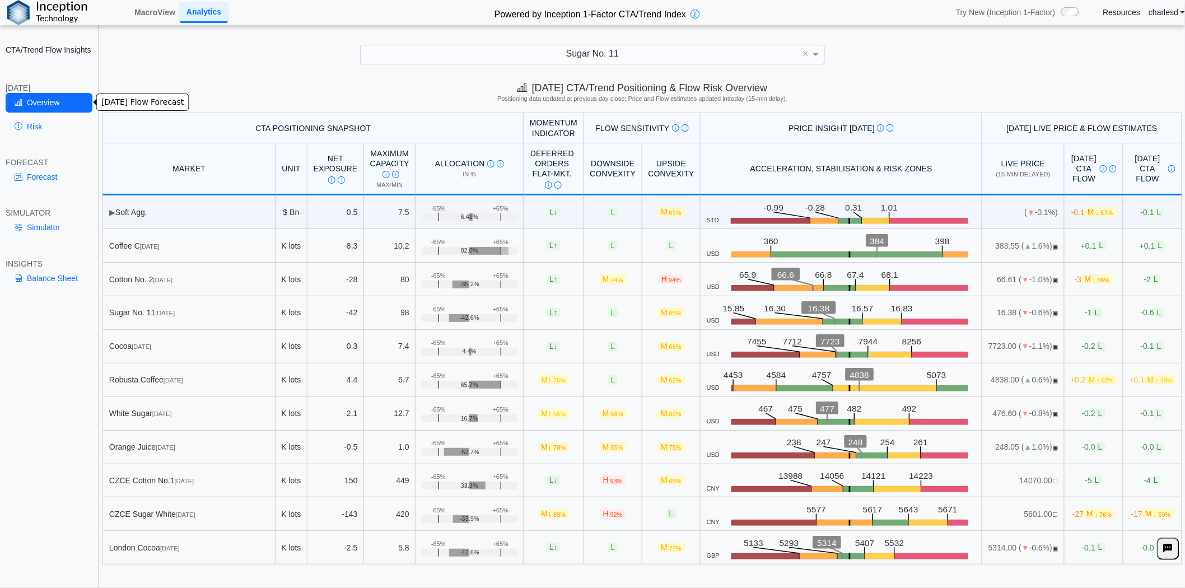
scroll to position [0, 0]
click at [1141, 316] on span "-0.6 L" at bounding box center [1153, 313] width 24 height 10
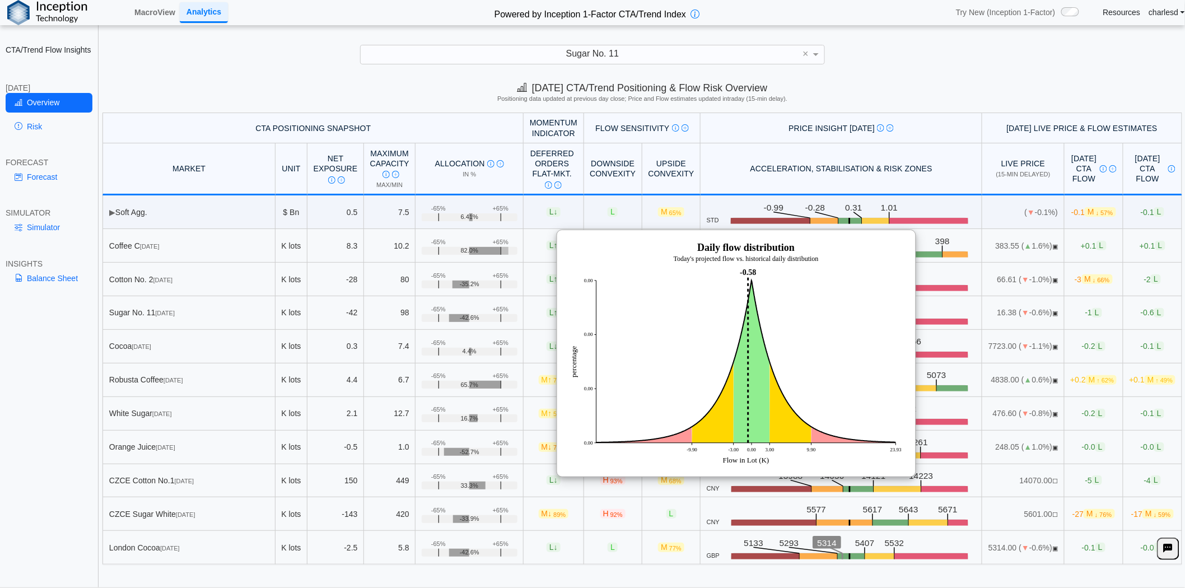
click at [1092, 316] on span "L" at bounding box center [1097, 313] width 10 height 10
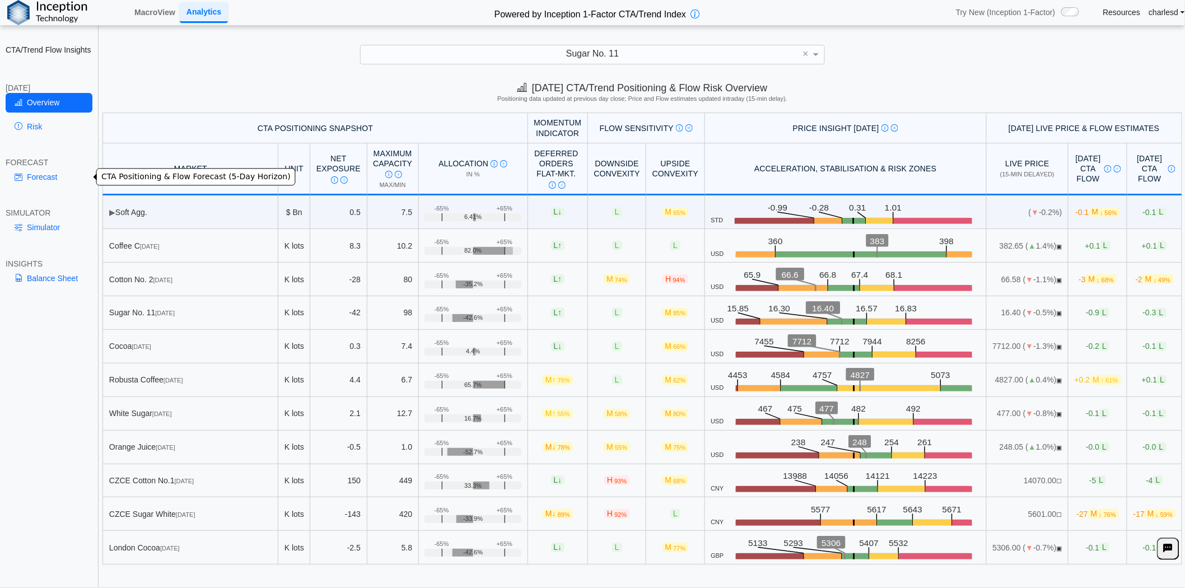
click at [54, 174] on link "Forecast" at bounding box center [49, 176] width 87 height 19
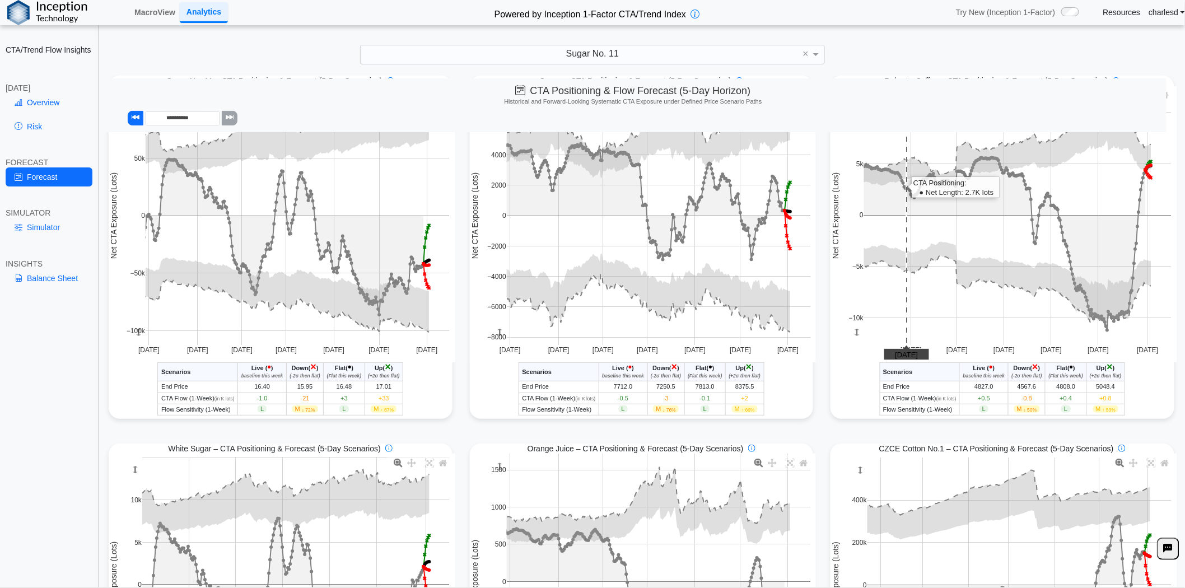
scroll to position [311, 0]
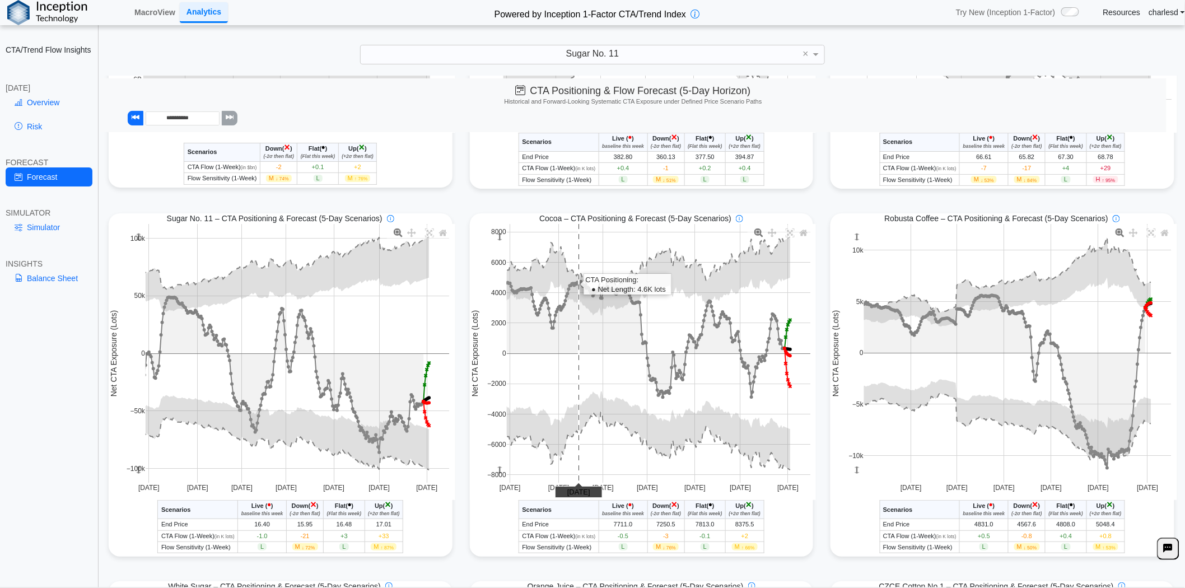
scroll to position [249, 0]
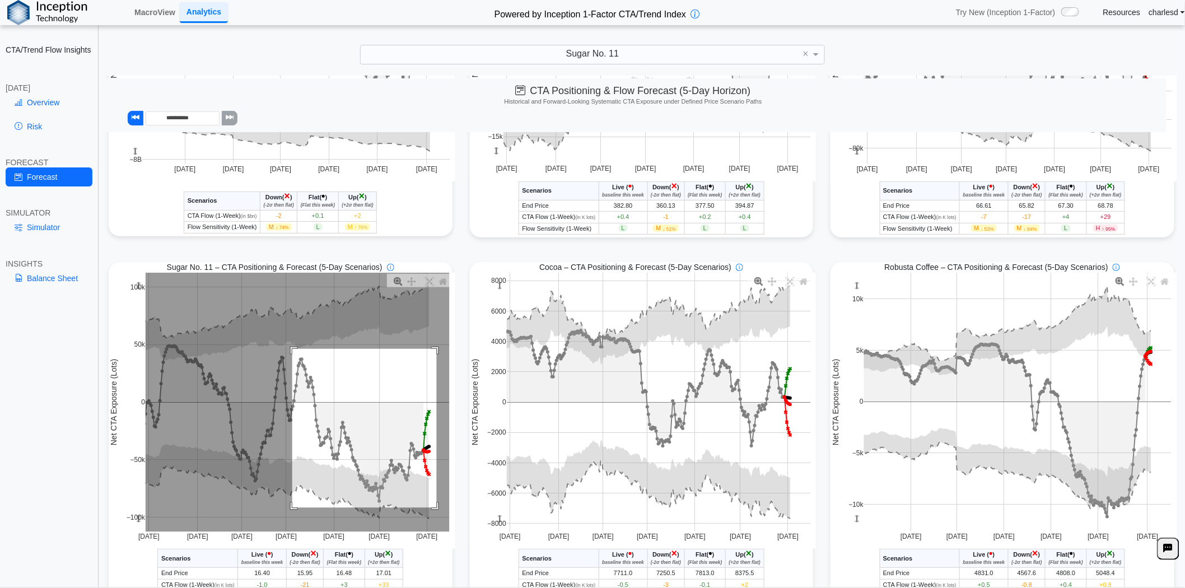
drag, startPoint x: 290, startPoint y: 351, endPoint x: 434, endPoint y: 511, distance: 216.2
click at [434, 511] on rect at bounding box center [298, 402] width 304 height 259
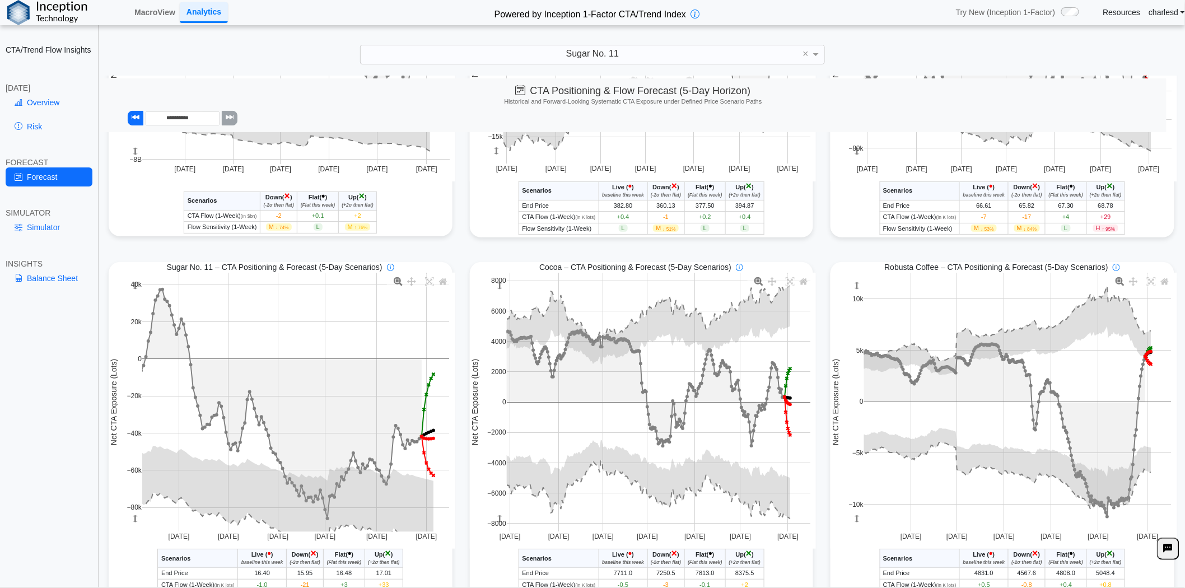
scroll to position [311, 0]
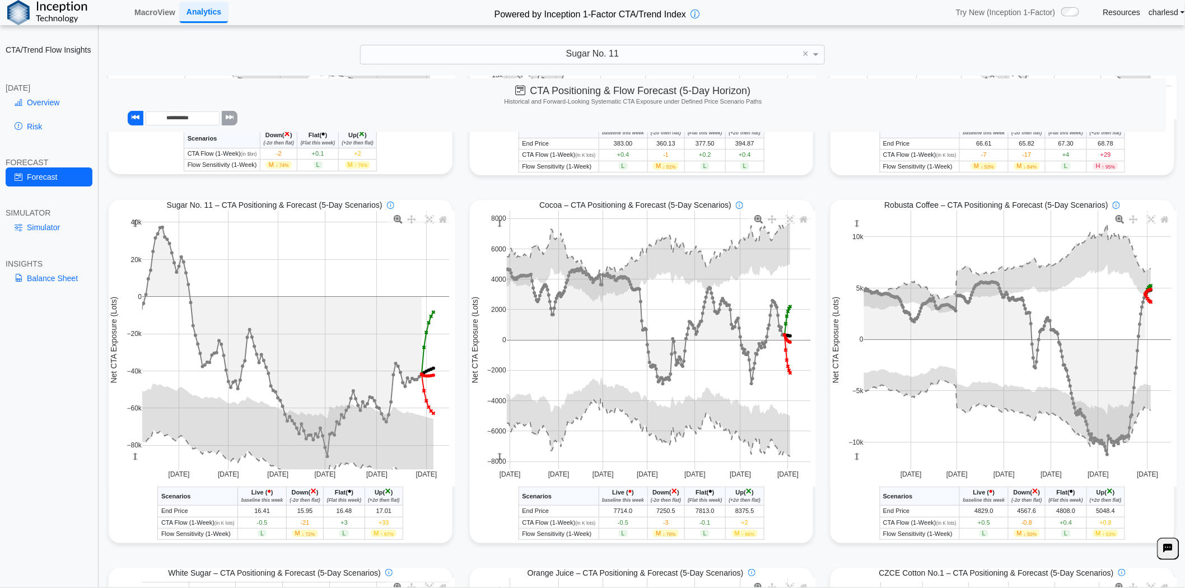
click at [375, 499] on icon "(+2σ then flat)" at bounding box center [383, 500] width 31 height 6
click at [375, 496] on span "Up" at bounding box center [379, 492] width 8 height 7
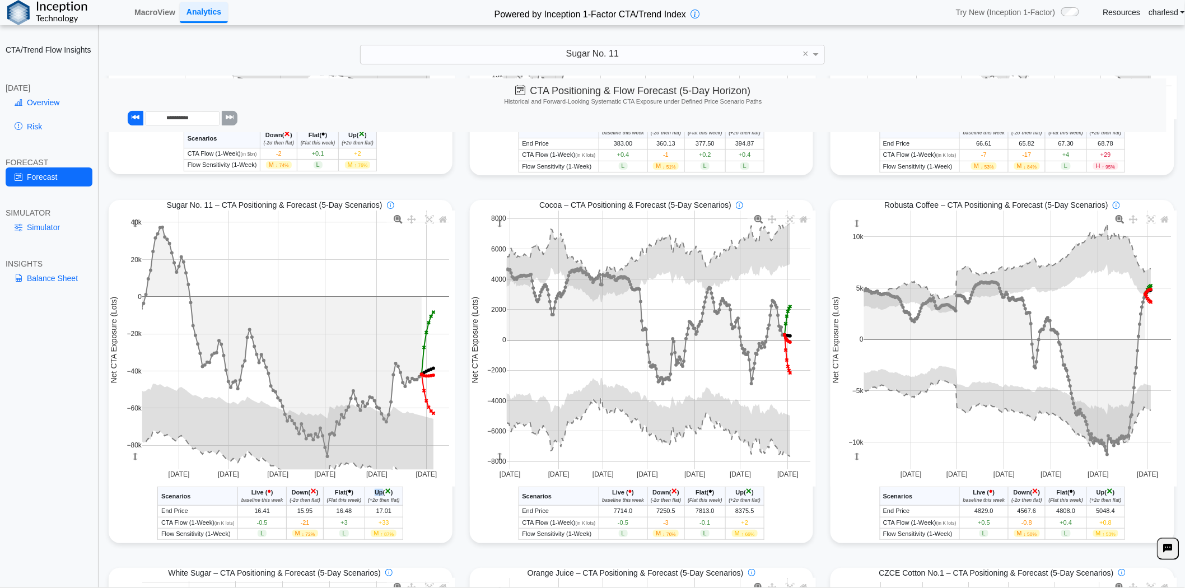
click at [375, 496] on span "Up" at bounding box center [379, 492] width 8 height 7
click at [368, 502] on icon "(+2σ then flat)" at bounding box center [383, 500] width 31 height 6
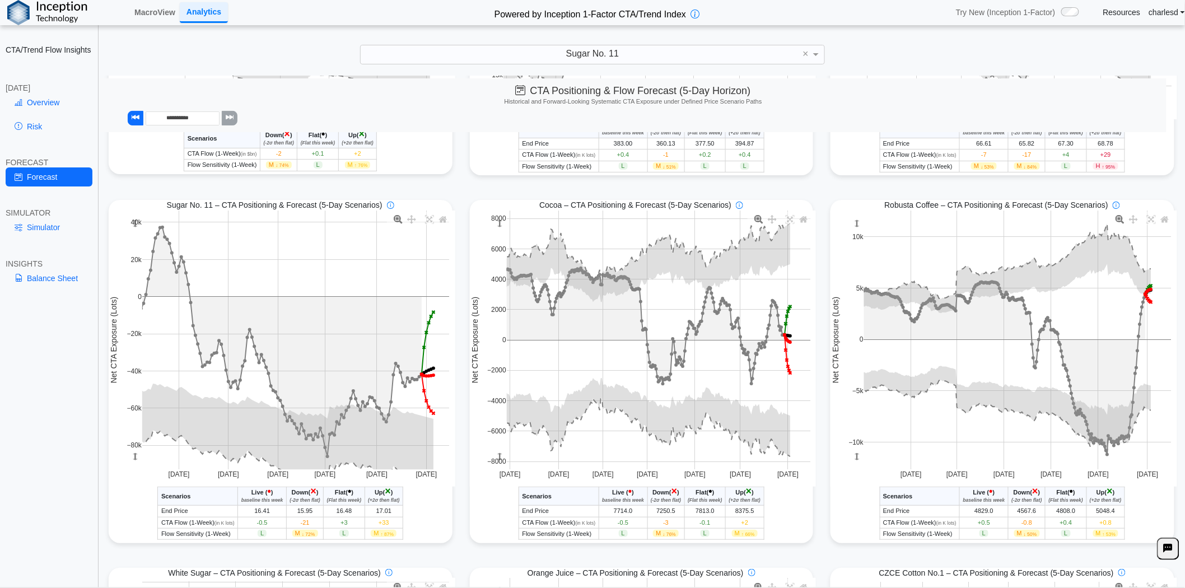
click at [294, 495] on span "Down" at bounding box center [300, 492] width 17 height 7
click at [293, 501] on icon "(-2σ then flat)" at bounding box center [305, 500] width 30 height 6
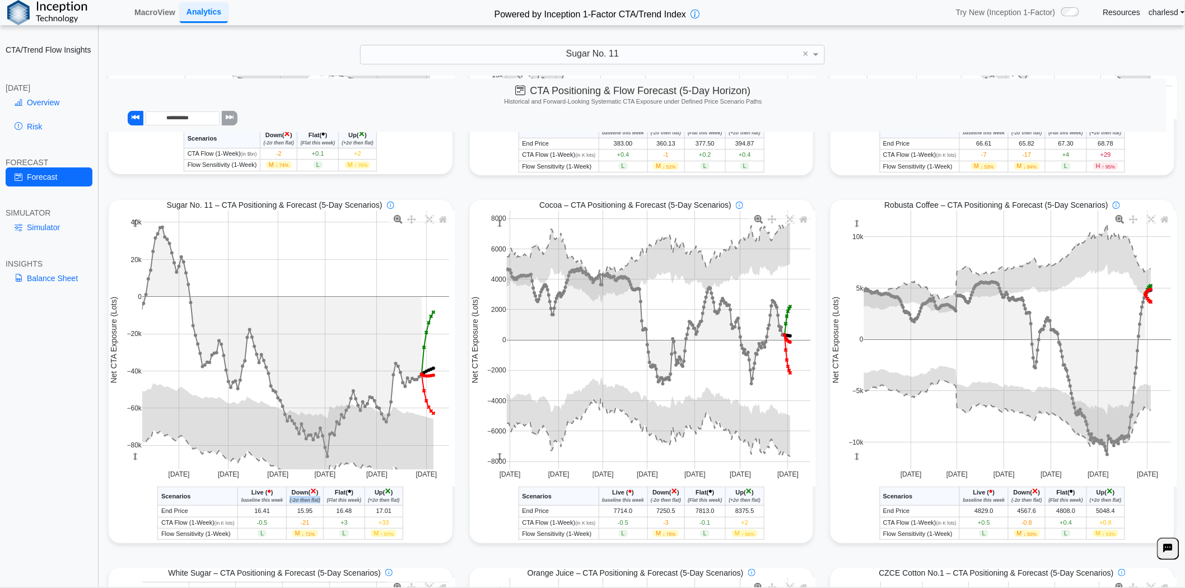
click at [293, 501] on icon "(-2σ then flat)" at bounding box center [305, 500] width 30 height 6
click at [565, 59] on div "Sugar No. 11" at bounding box center [593, 54] width 464 height 19
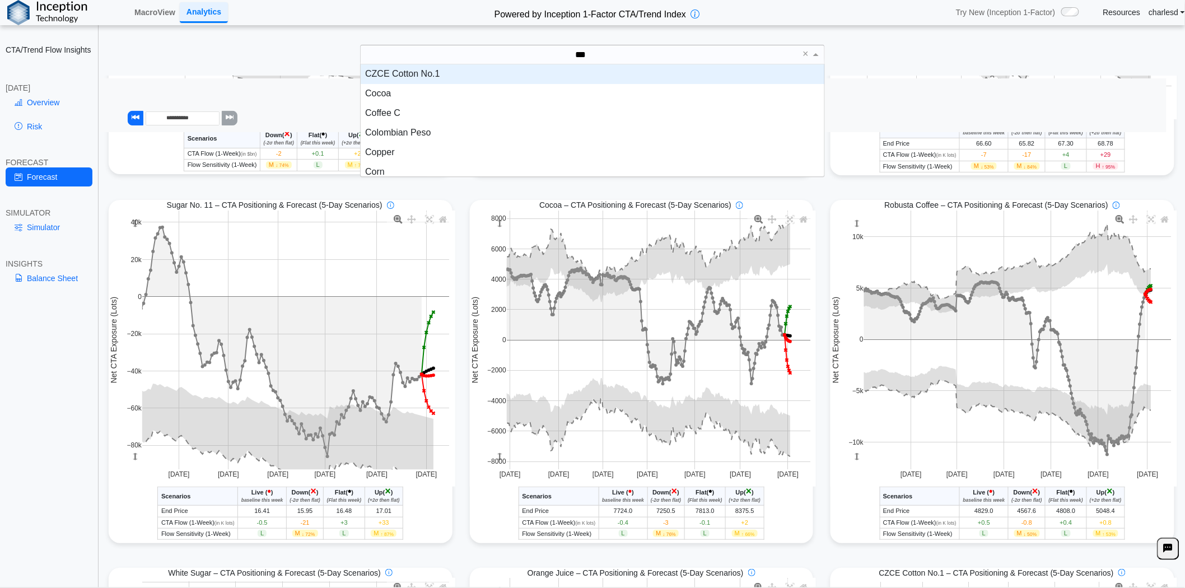
scroll to position [30, 454]
type input "****"
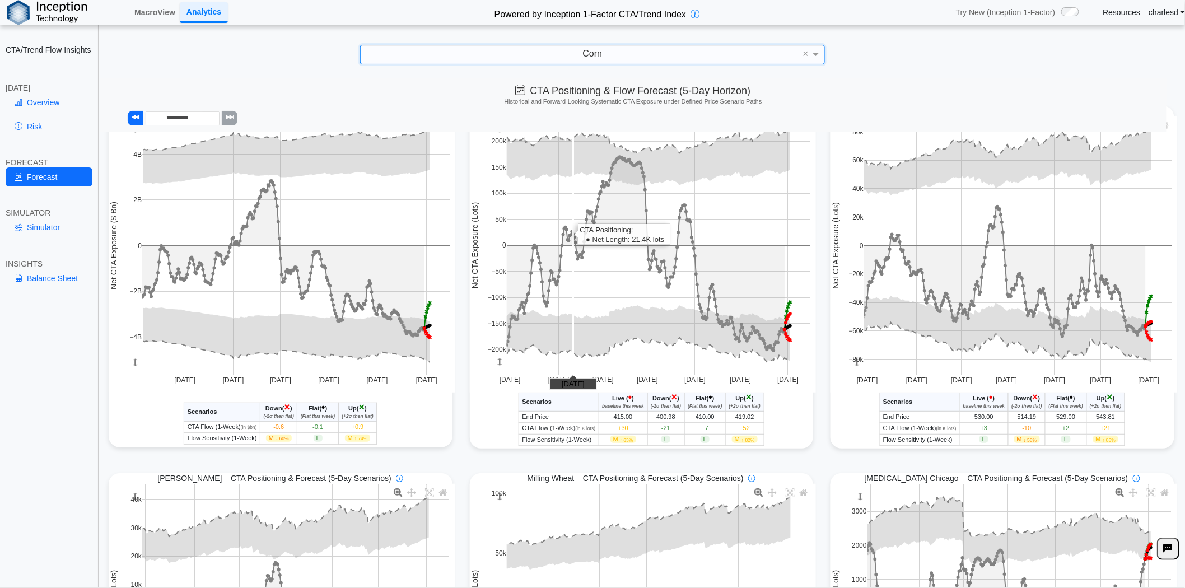
scroll to position [0, 0]
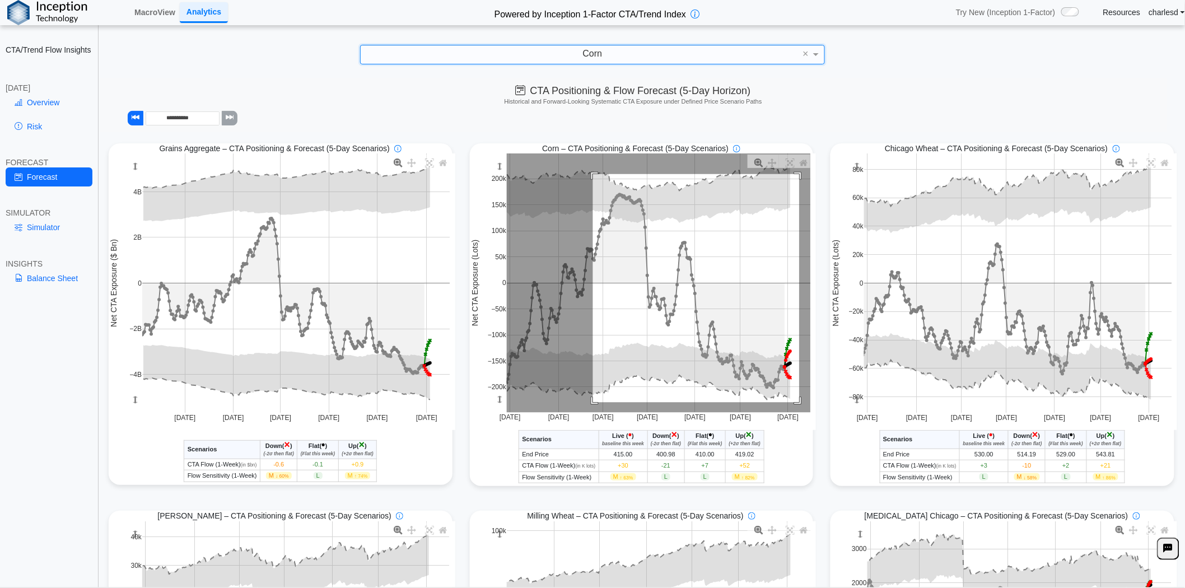
drag, startPoint x: 587, startPoint y: 175, endPoint x: 794, endPoint y: 404, distance: 308.1
click at [794, 404] on rect at bounding box center [659, 282] width 304 height 259
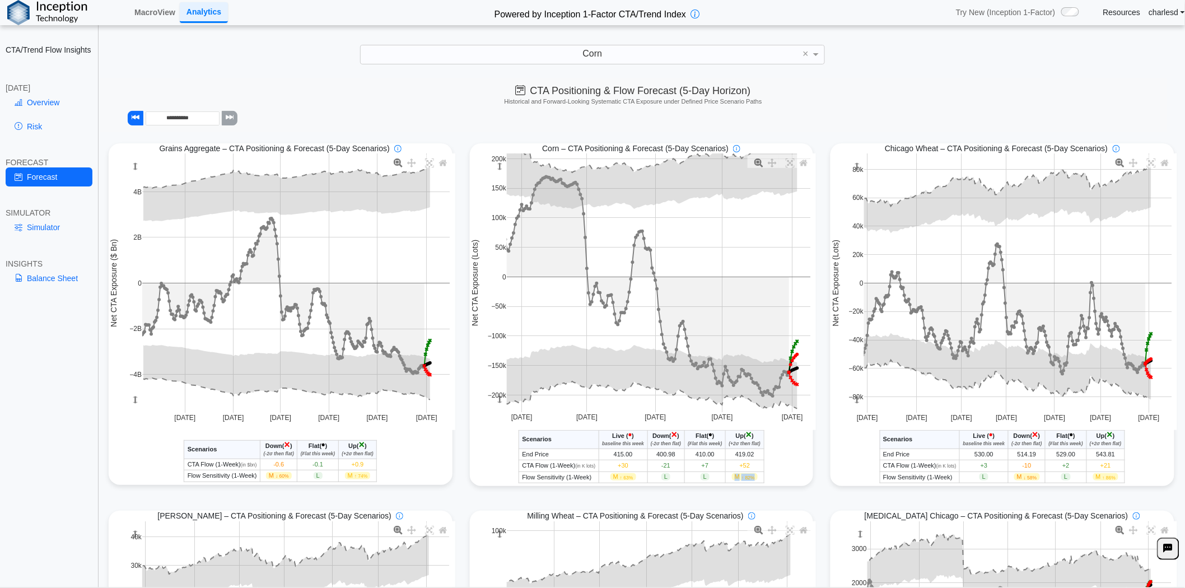
drag, startPoint x: 732, startPoint y: 477, endPoint x: 752, endPoint y: 482, distance: 20.7
click at [752, 481] on span "M ↑ 82%" at bounding box center [745, 476] width 26 height 7
click at [49, 227] on link "Simulator" at bounding box center [49, 227] width 87 height 19
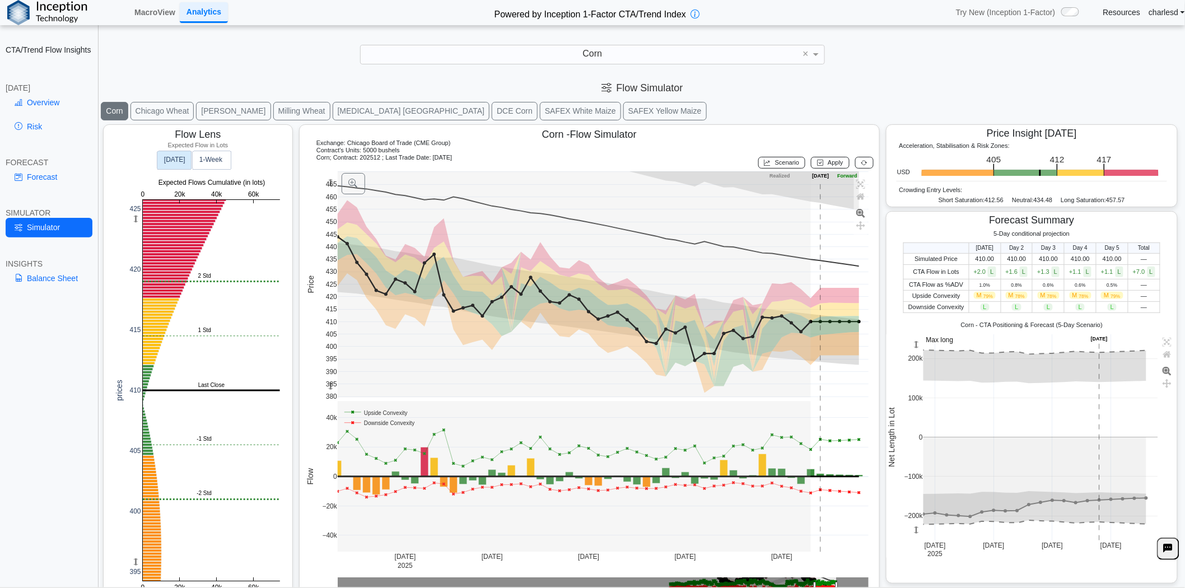
drag, startPoint x: 329, startPoint y: 181, endPoint x: 331, endPoint y: 223, distance: 42.0
click at [331, 223] on g at bounding box center [603, 284] width 555 height 249
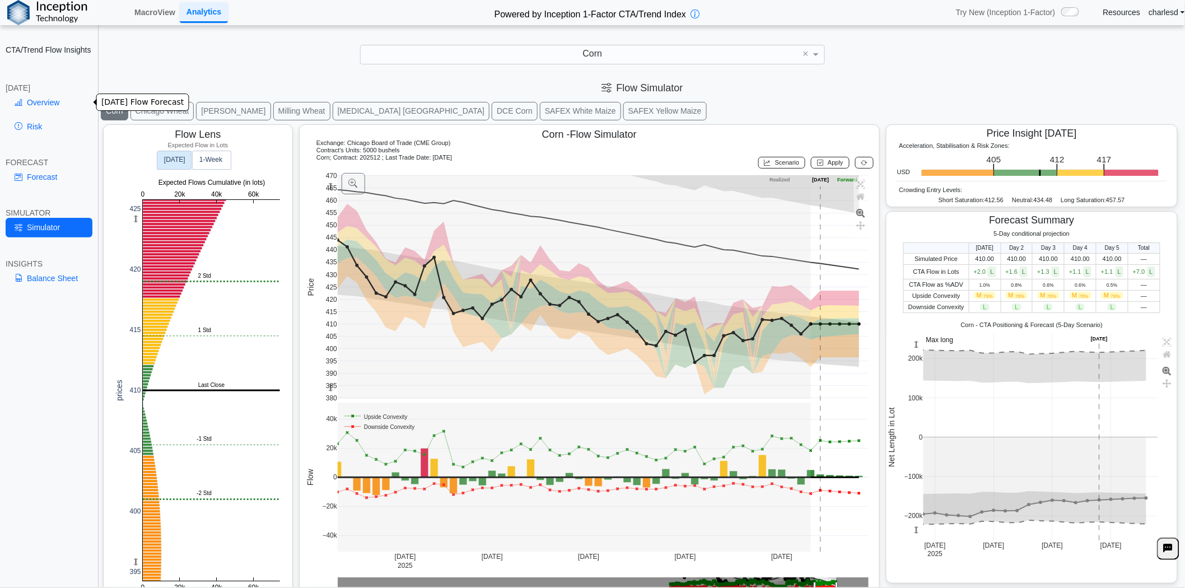
click at [35, 97] on link "Overview" at bounding box center [49, 102] width 87 height 19
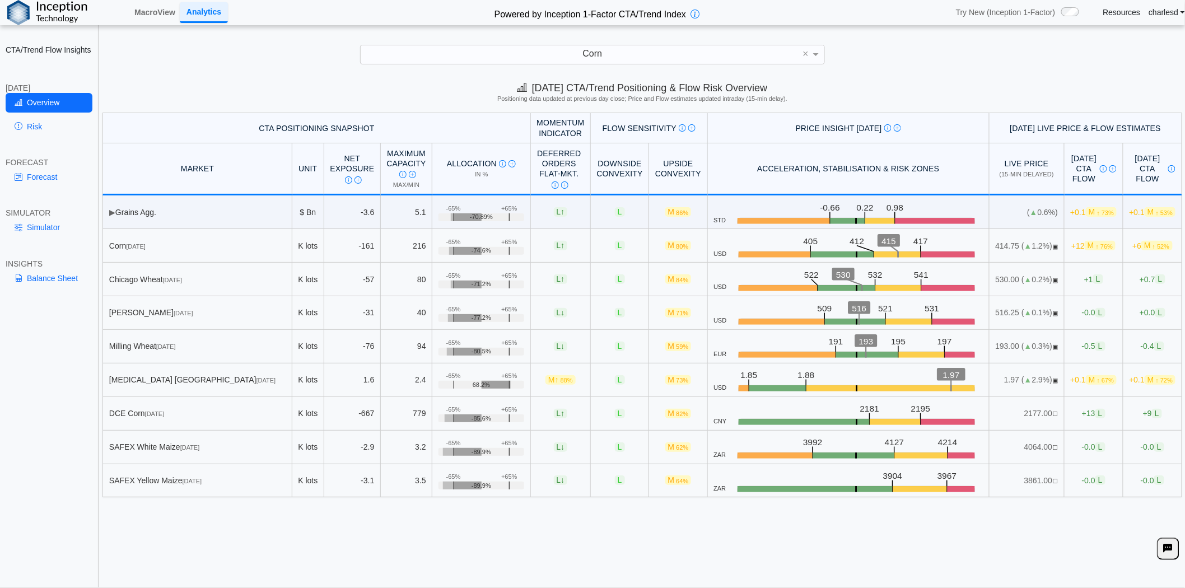
click at [1013, 246] on td "414.75 ( ▲ 1.2%) ▣" at bounding box center [1027, 246] width 75 height 34
click at [990, 248] on td "414.75 ( ▲ 1.2%) ▣" at bounding box center [1027, 246] width 75 height 34
drag, startPoint x: 972, startPoint y: 247, endPoint x: 1007, endPoint y: 246, distance: 35.3
click at [1007, 246] on td "414.75 ( ▲ 1.2%) ▣" at bounding box center [1027, 246] width 75 height 34
click at [34, 231] on link "Simulator" at bounding box center [49, 227] width 87 height 19
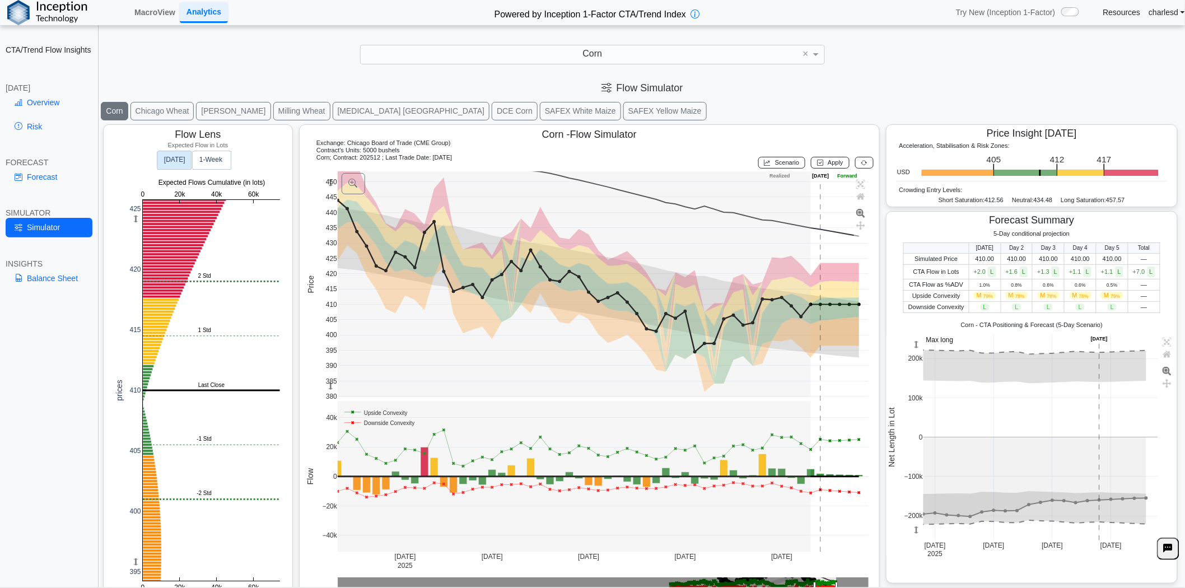
click at [41, 109] on link "Overview" at bounding box center [49, 102] width 87 height 19
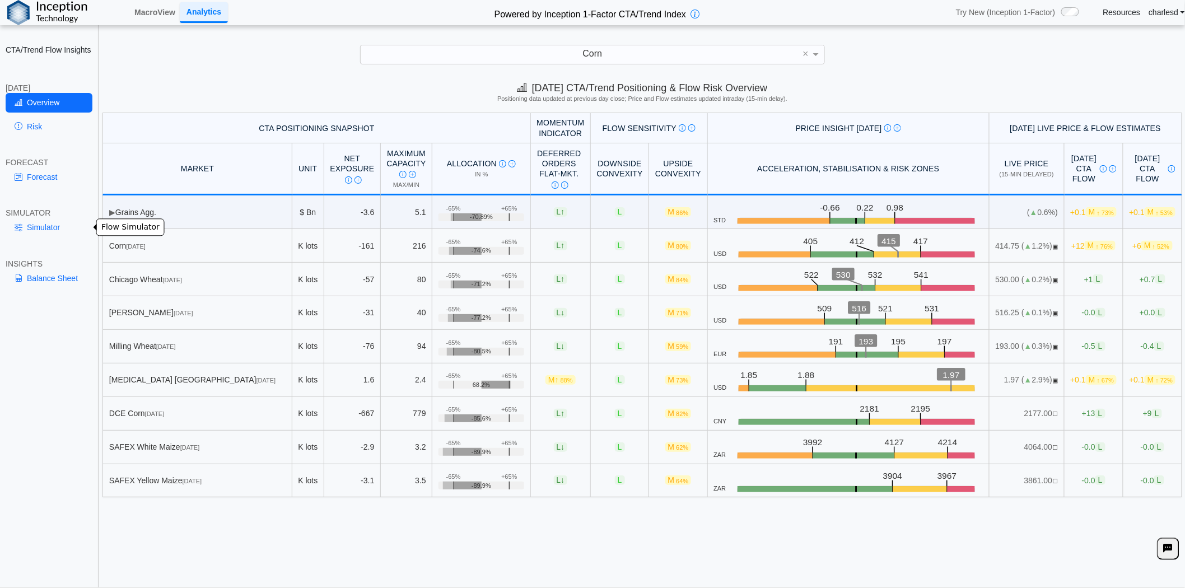
click at [42, 228] on link "Simulator" at bounding box center [49, 227] width 87 height 19
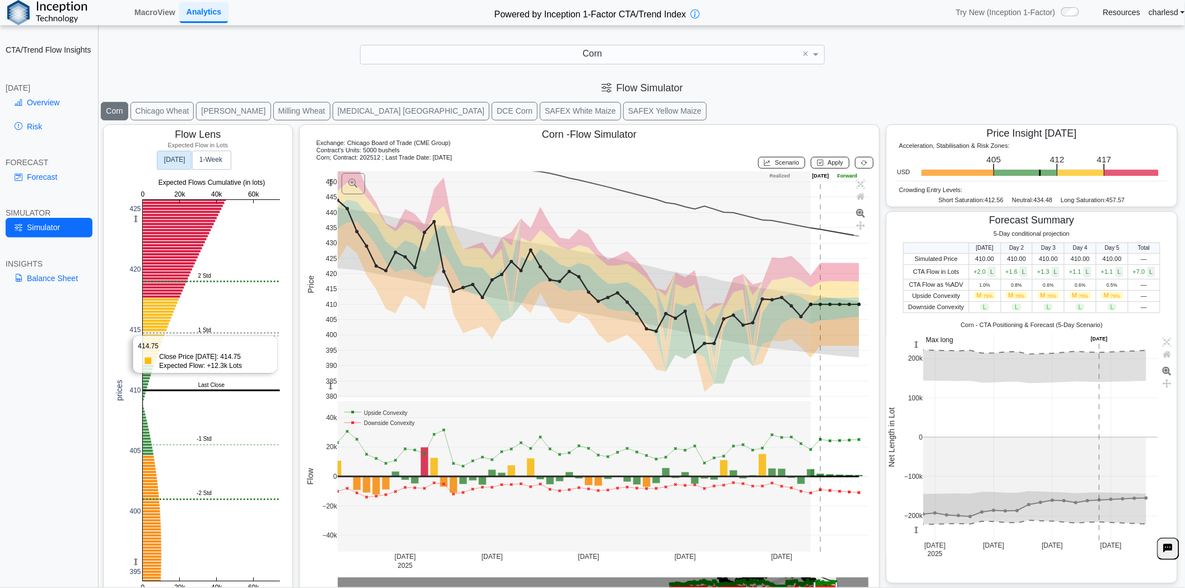
click at [151, 332] on rect at bounding box center [211, 390] width 137 height 381
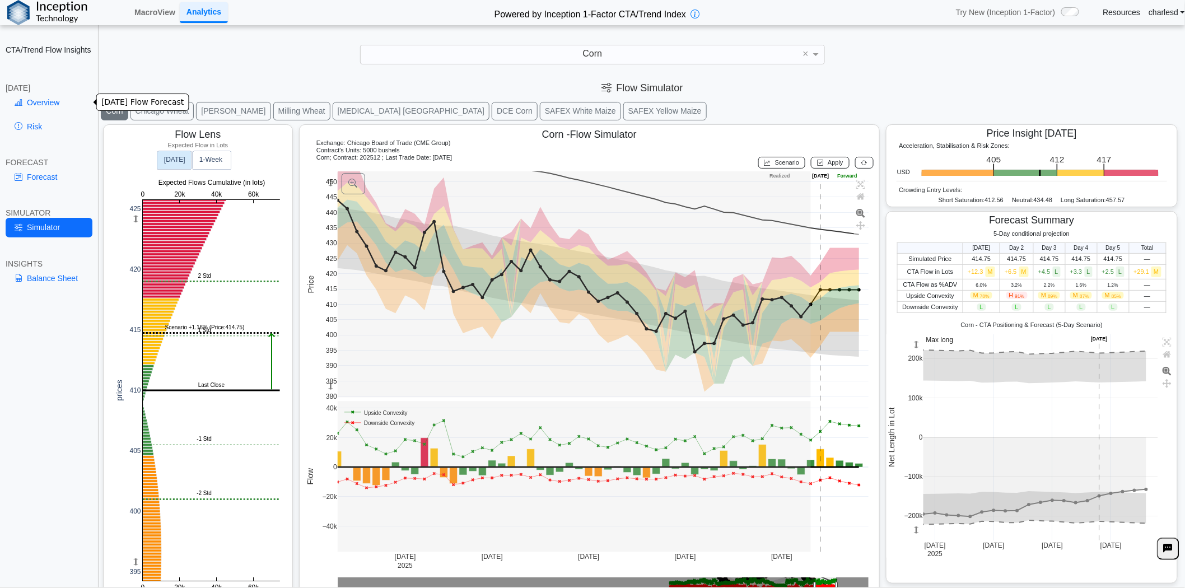
click at [18, 102] on icon at bounding box center [19, 102] width 8 height 9
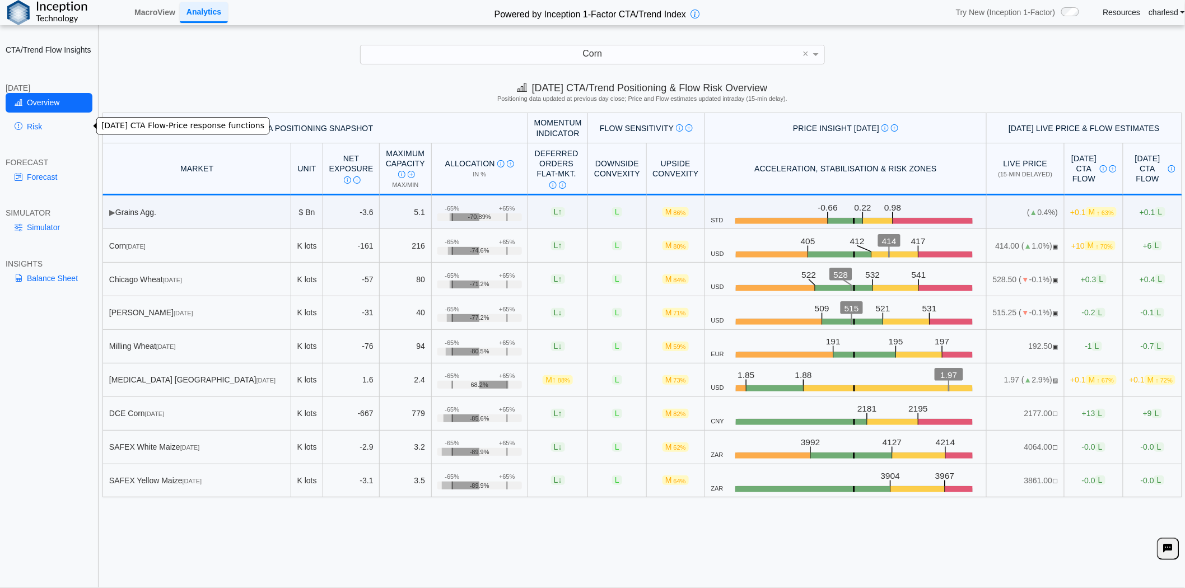
click at [40, 122] on link "Risk" at bounding box center [49, 126] width 87 height 19
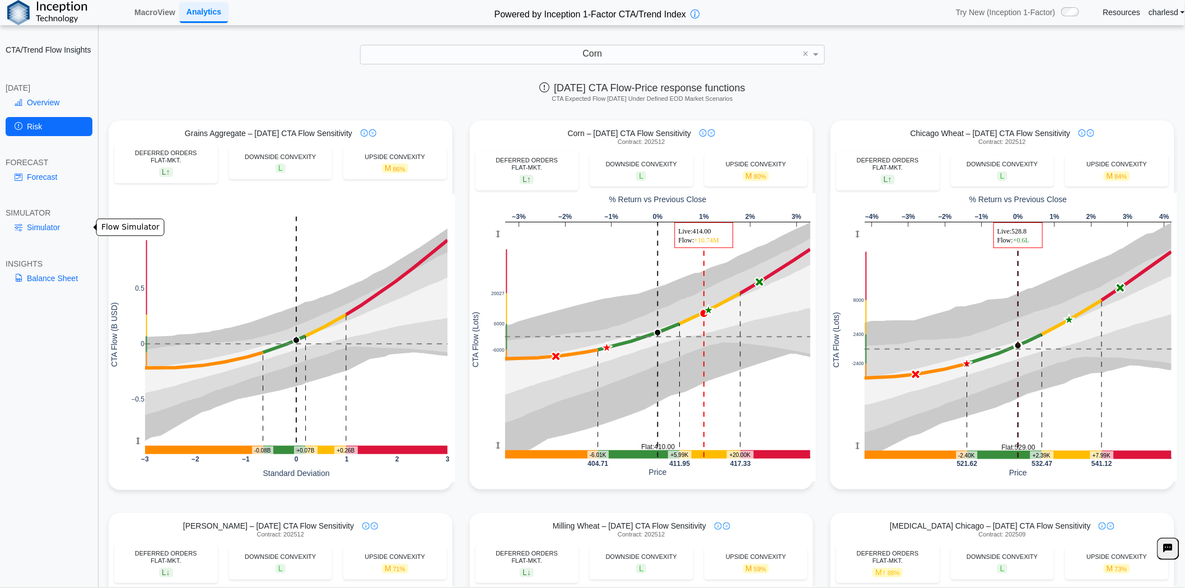
click at [46, 225] on link "Simulator" at bounding box center [49, 227] width 87 height 19
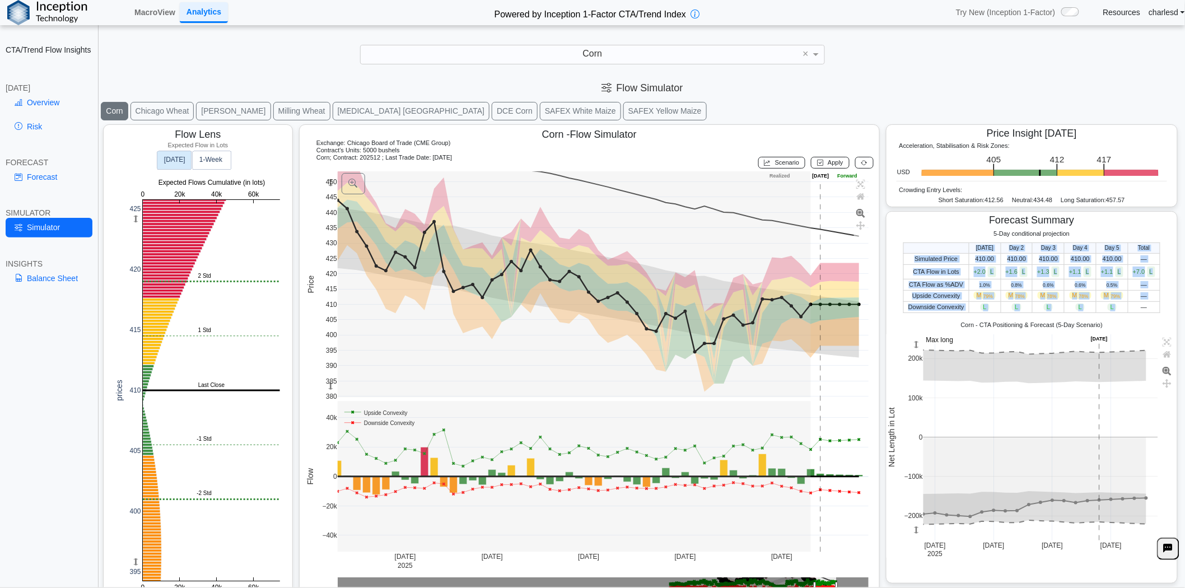
drag, startPoint x: 935, startPoint y: 251, endPoint x: 1121, endPoint y: 308, distance: 194.0
click at [1120, 308] on table "Today Day 2 Day 3 Day 4 Day 5 Total Simulated Price 410.00 410.00 410.00 410.00…" at bounding box center [1032, 278] width 257 height 71
click at [1128, 308] on td "—" at bounding box center [1144, 307] width 32 height 11
drag, startPoint x: 963, startPoint y: 286, endPoint x: 1090, endPoint y: 291, distance: 126.1
click at [1090, 291] on tbody "Simulated Price 410.00 410.00 410.00 410.00 410.00 — CTA Flow in Lots +2.0 L +1…" at bounding box center [1032, 283] width 257 height 60
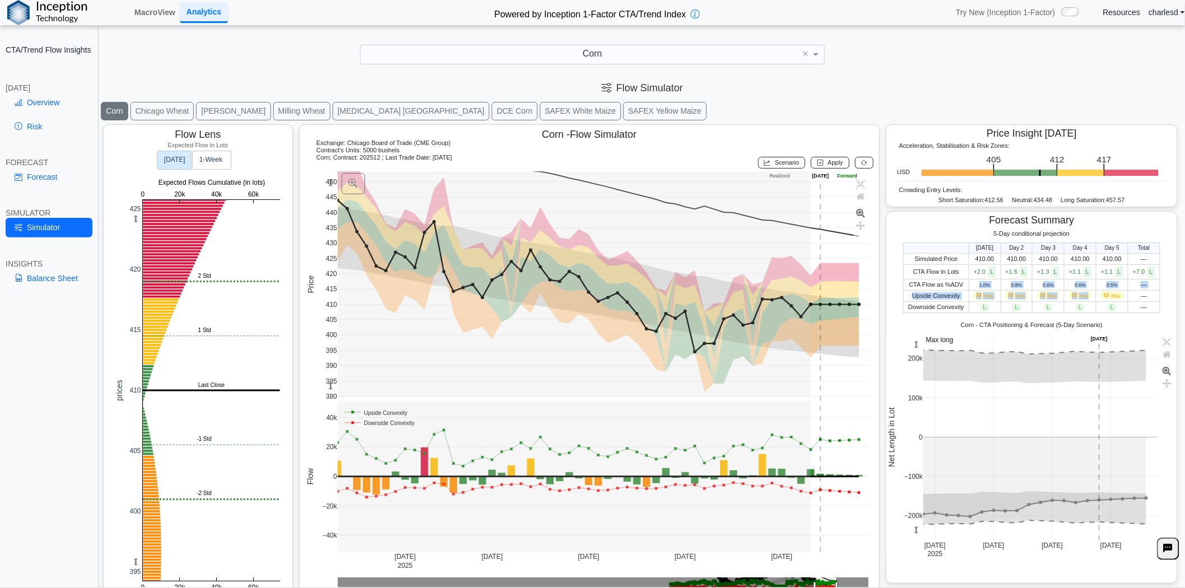
click at [1097, 291] on td "M 79%" at bounding box center [1113, 295] width 32 height 11
click at [622, 31] on div "**********" at bounding box center [592, 301] width 1185 height 602
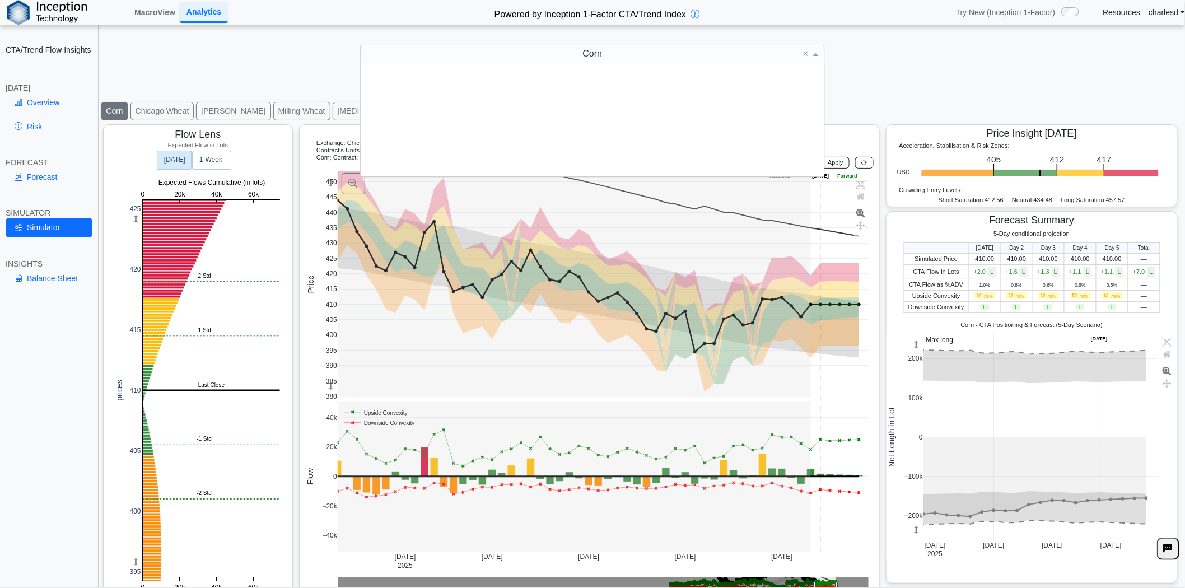
click at [617, 45] on div "Corn" at bounding box center [593, 54] width 464 height 19
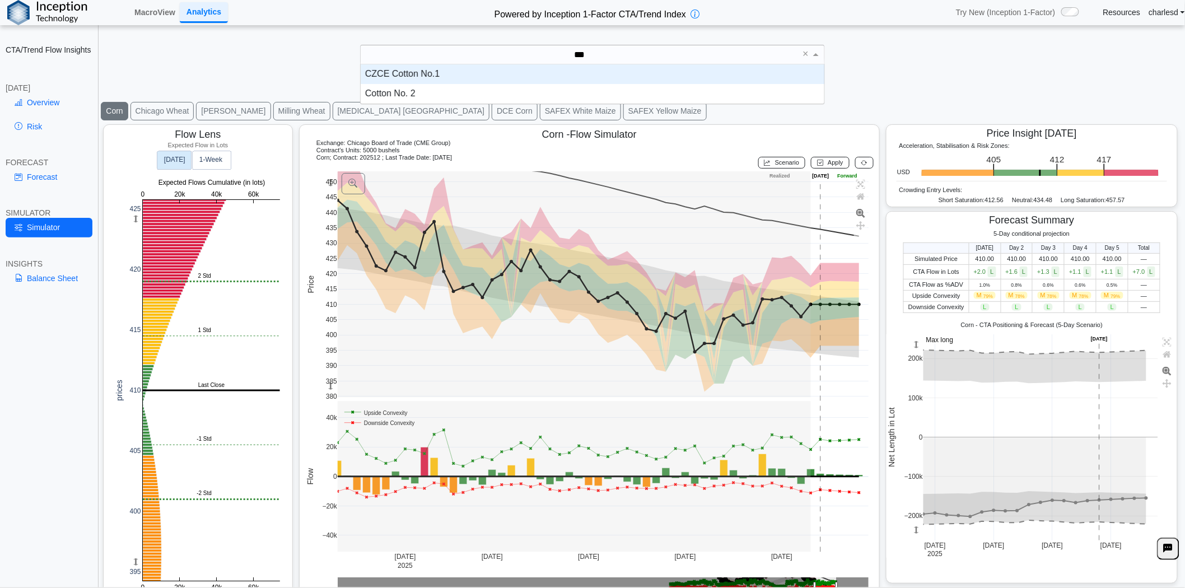
scroll to position [30, 454]
type input "****"
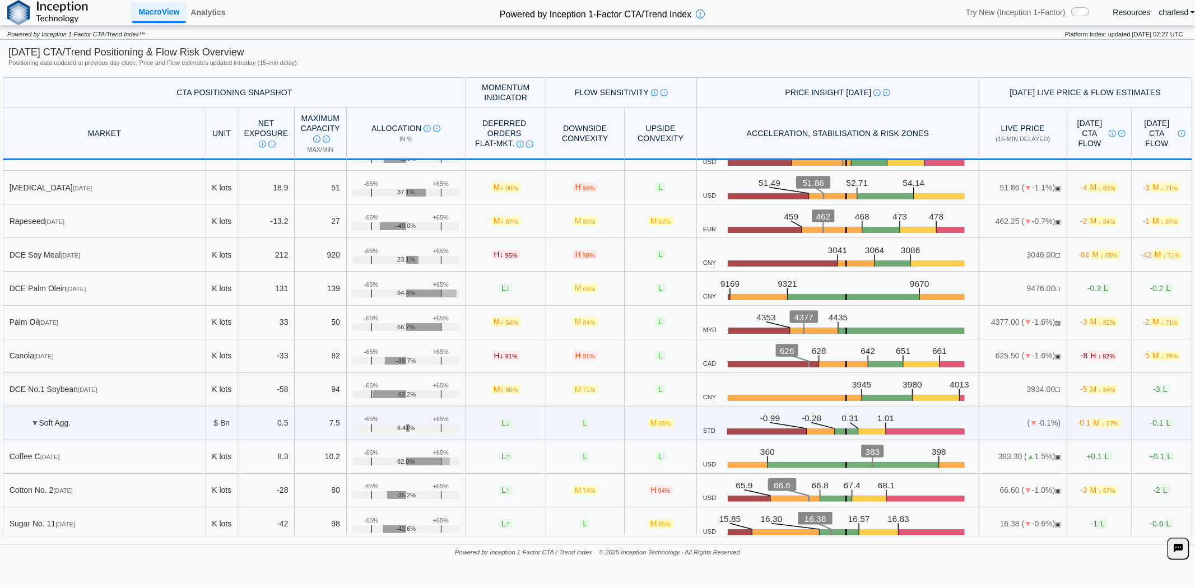
scroll to position [497, 0]
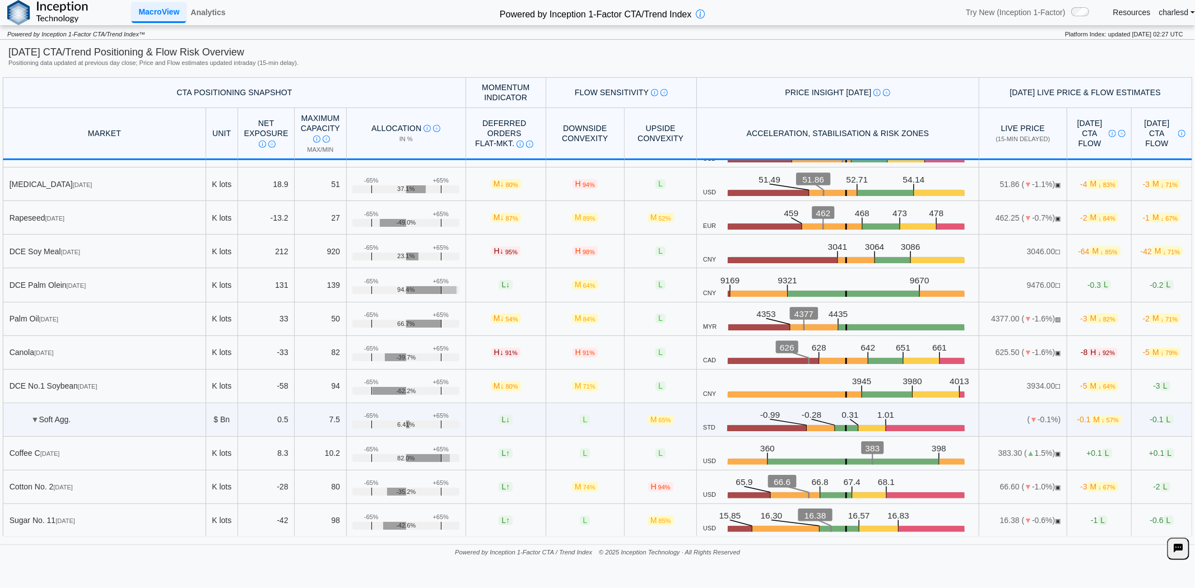
click at [491, 352] on span "H ↓ 91%" at bounding box center [505, 353] width 29 height 10
drag, startPoint x: 497, startPoint y: 145, endPoint x: 479, endPoint y: 341, distance: 196.9
click at [479, 341] on td "H ↓ 91%" at bounding box center [506, 353] width 80 height 34
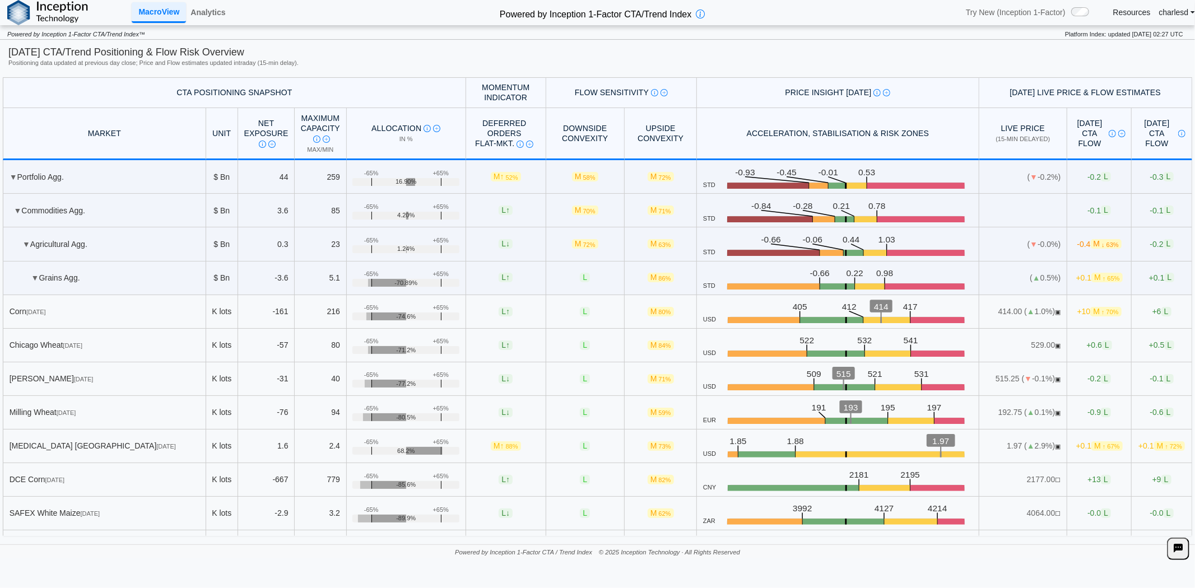
scroll to position [496, 0]
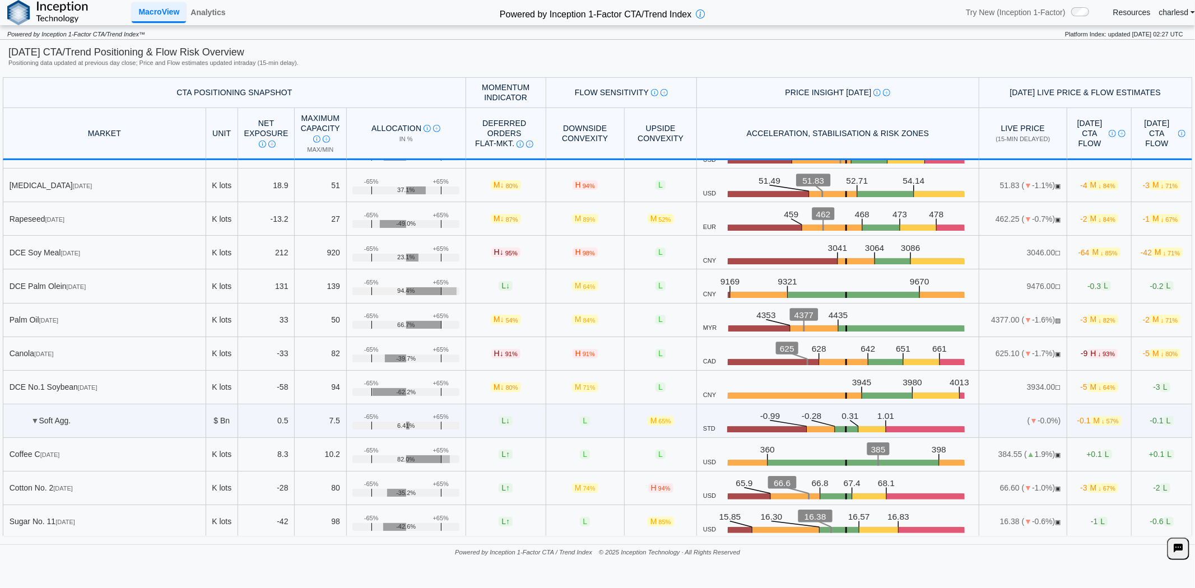
click at [1024, 351] on span "▼" at bounding box center [1028, 353] width 8 height 9
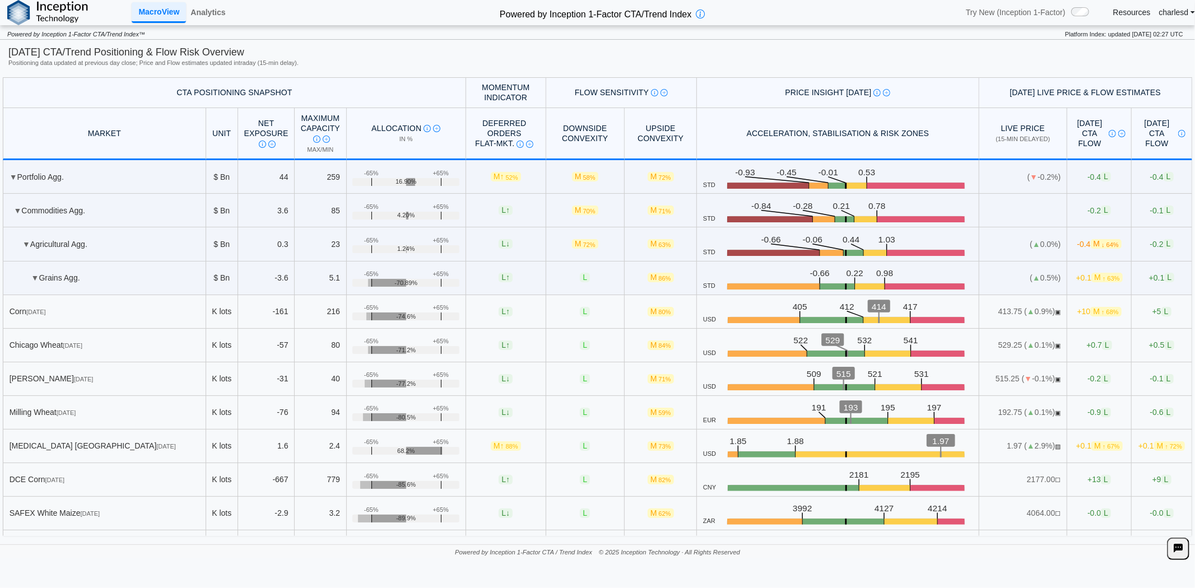
scroll to position [434, 0]
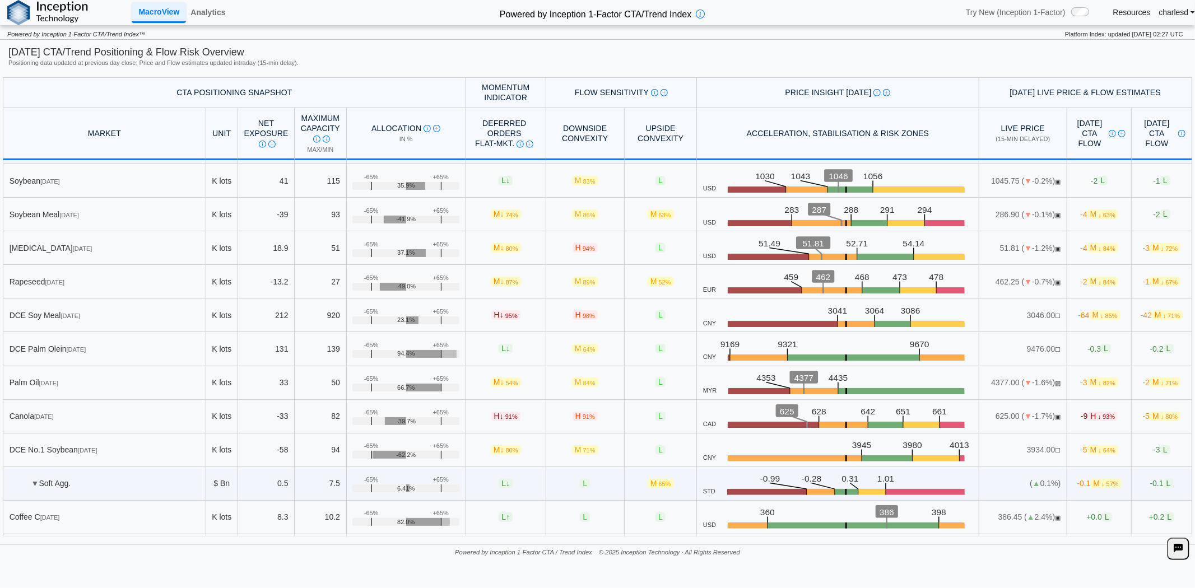
click at [1081, 418] on span "-9 H ↓ 93%" at bounding box center [1099, 417] width 37 height 10
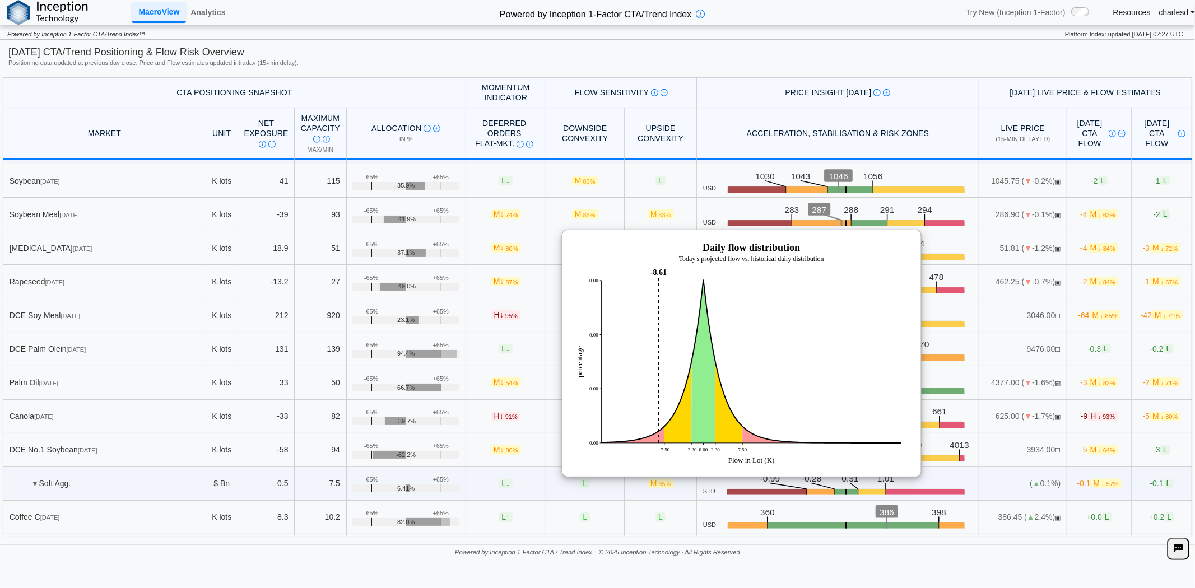
click at [1027, 418] on td "625.00 ( ▼ -1.7%) ▣" at bounding box center [1023, 417] width 88 height 34
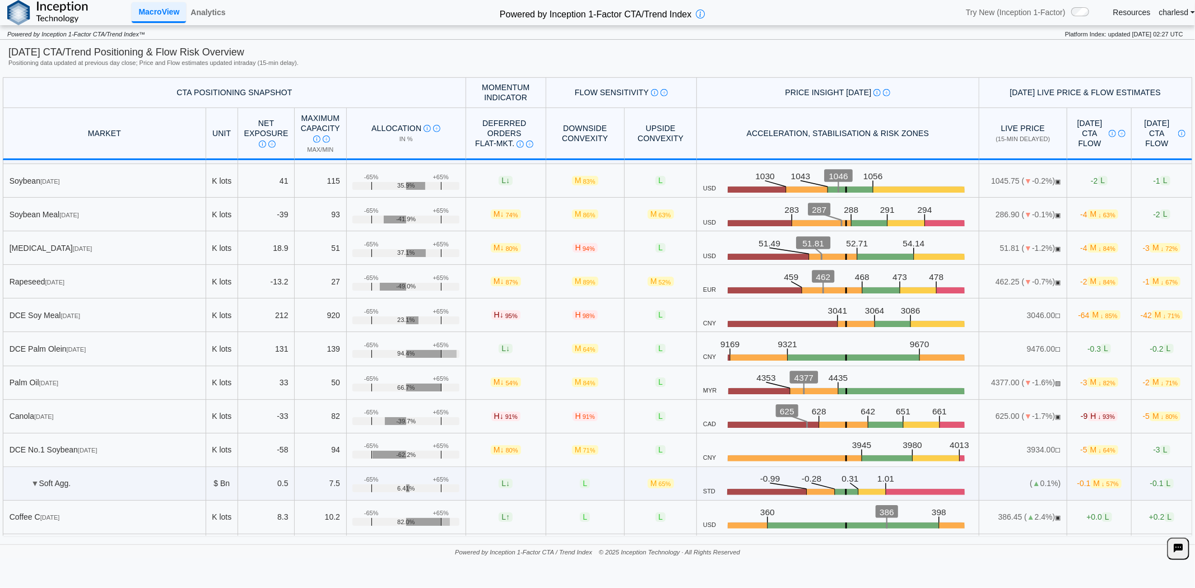
click at [1143, 418] on span "-5 M ↓ 80%" at bounding box center [1162, 417] width 38 height 10
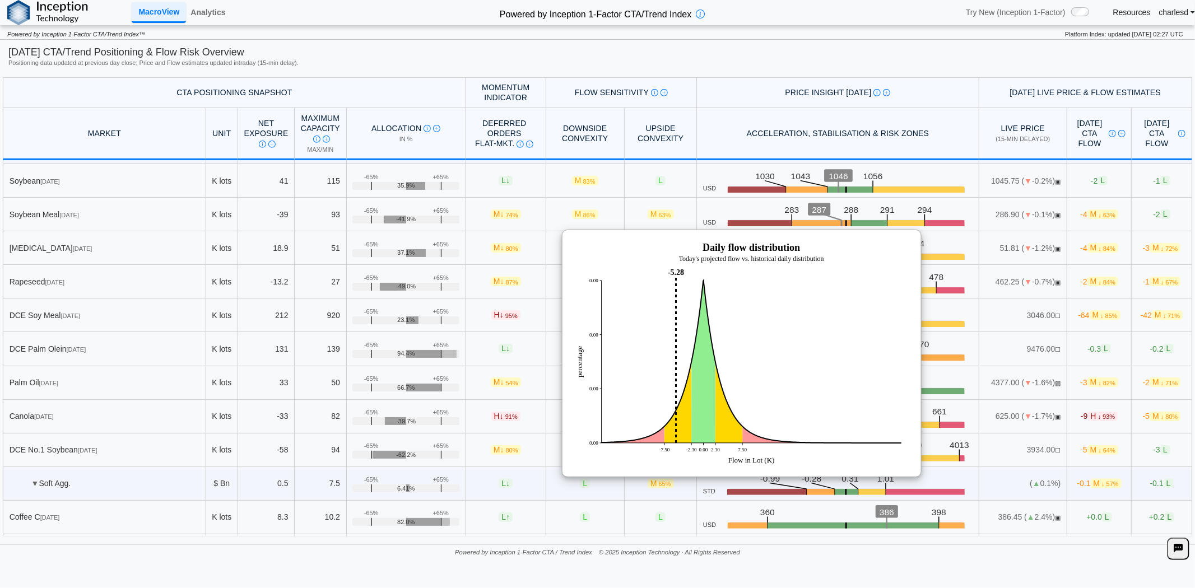
click at [1143, 418] on span "-5 M ↓ 80%" at bounding box center [1162, 417] width 38 height 10
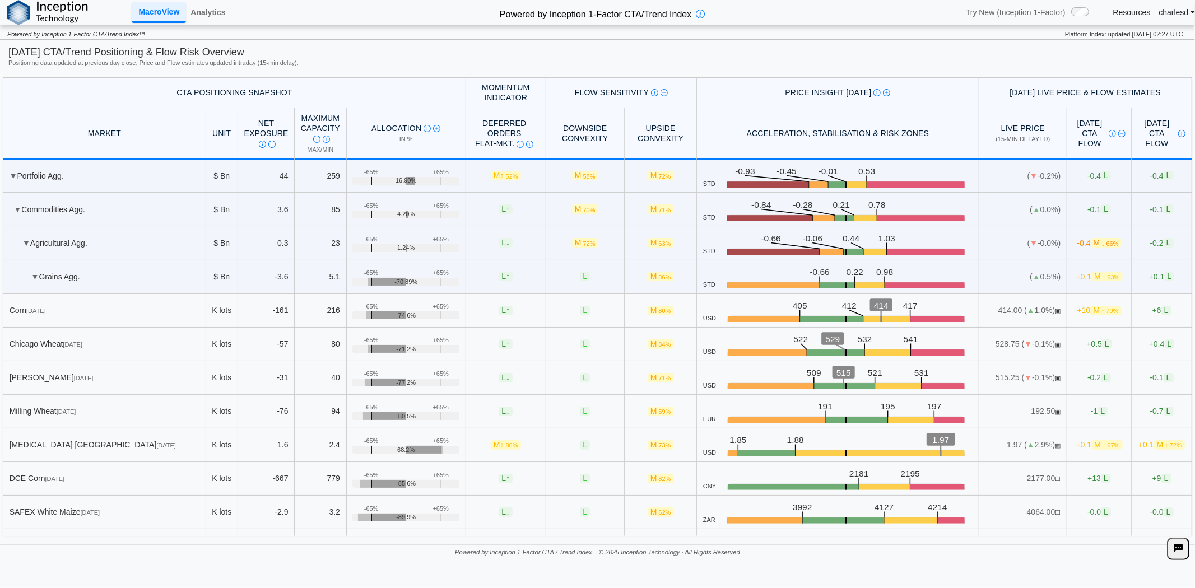
scroll to position [0, 0]
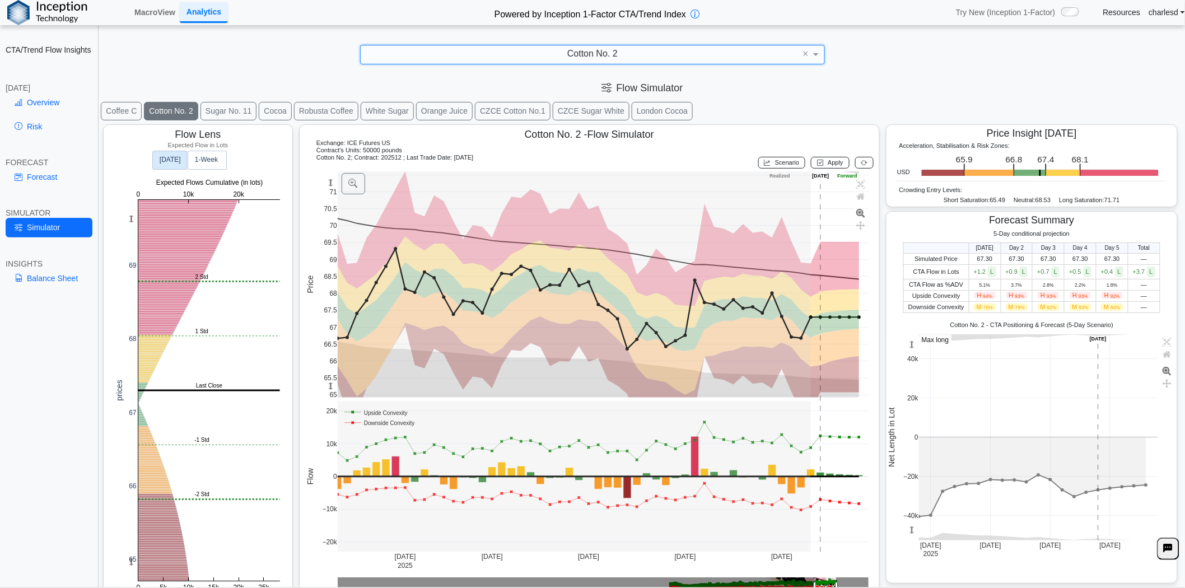
drag, startPoint x: 332, startPoint y: 186, endPoint x: 347, endPoint y: 348, distance: 163.2
click at [338, 239] on g at bounding box center [603, 362] width 555 height 404
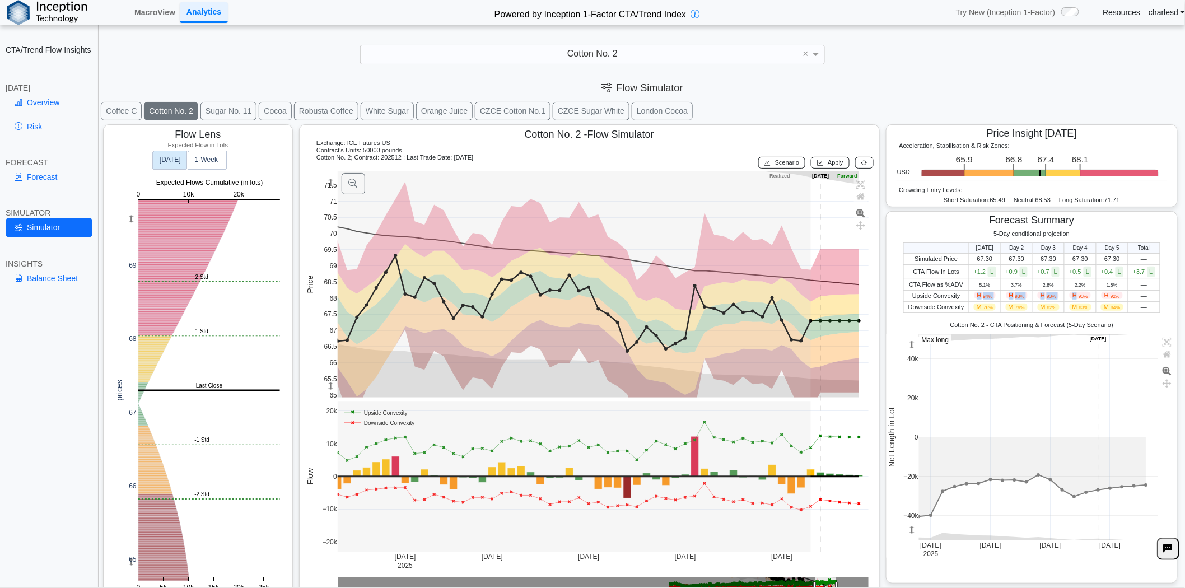
drag, startPoint x: 972, startPoint y: 299, endPoint x: 1069, endPoint y: 299, distance: 96.9
click at [1069, 299] on tr "Upside Convexity H 94% H 93% H 93% H 93% H 92% —" at bounding box center [1032, 295] width 257 height 11
click at [1070, 299] on span "H 93%" at bounding box center [1080, 295] width 21 height 7
drag, startPoint x: 907, startPoint y: 296, endPoint x: 1121, endPoint y: 306, distance: 214.2
click at [1119, 306] on tbody "Simulated Price 67.30 67.30 67.30 67.30 67.30 — CTA Flow in Lots +1.2 L +0.9 L …" at bounding box center [1032, 283] width 257 height 60
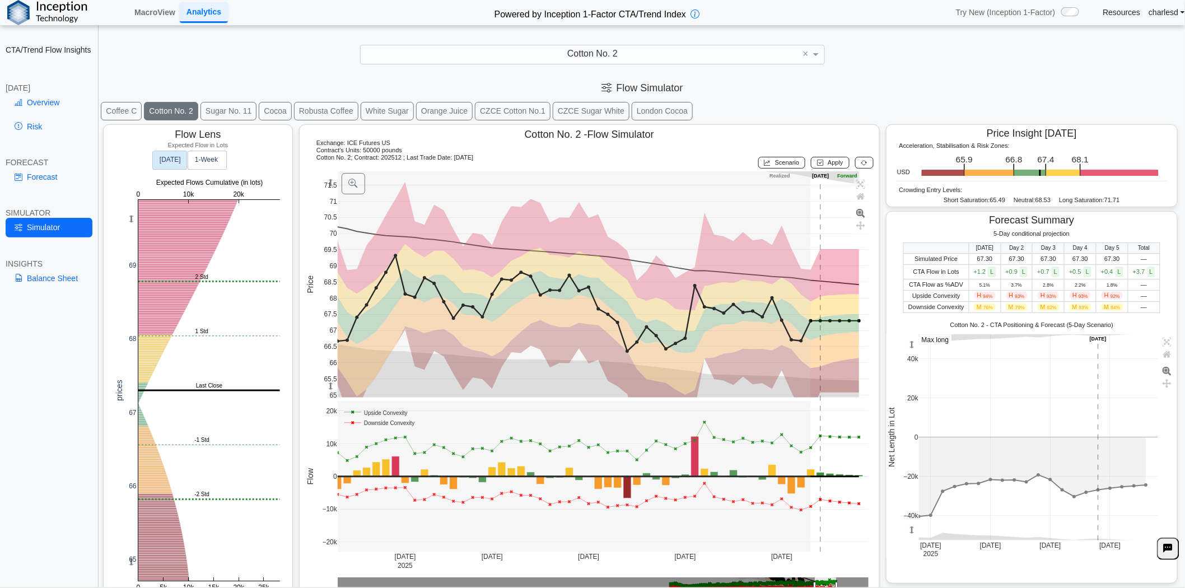
click at [1128, 307] on td "—" at bounding box center [1144, 307] width 32 height 11
drag, startPoint x: 979, startPoint y: 307, endPoint x: 1119, endPoint y: 302, distance: 139.6
click at [1119, 302] on tr "Downside Convexity M 76% M 79% M 82% M 83% M 84% —" at bounding box center [1032, 307] width 257 height 11
click at [1119, 302] on td "M 84%" at bounding box center [1113, 307] width 32 height 11
click at [57, 99] on link "Overview" at bounding box center [49, 102] width 87 height 19
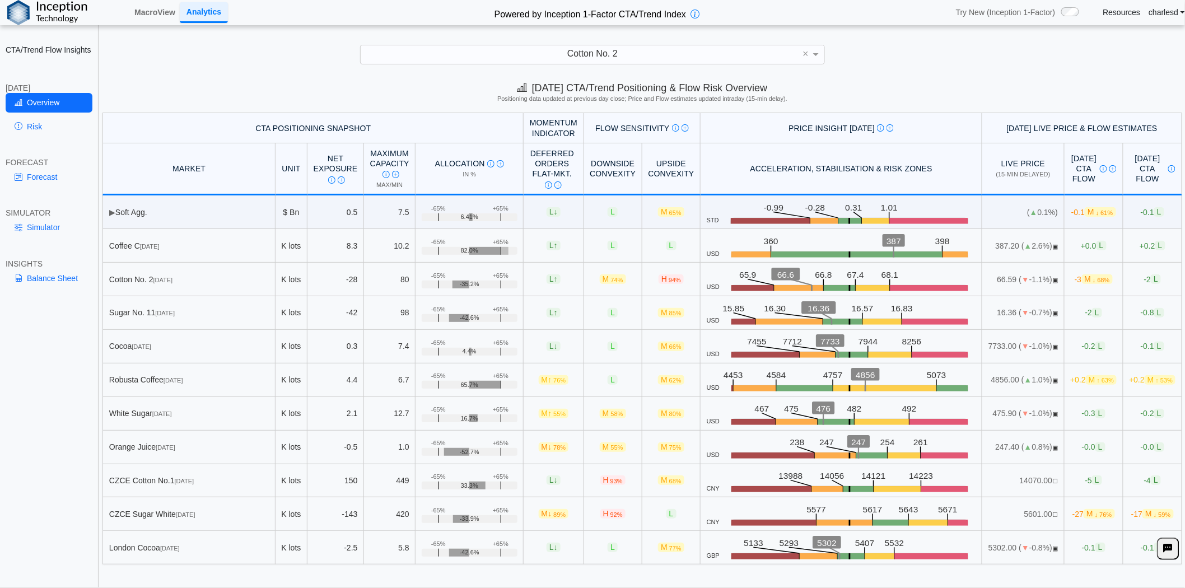
scroll to position [13, 0]
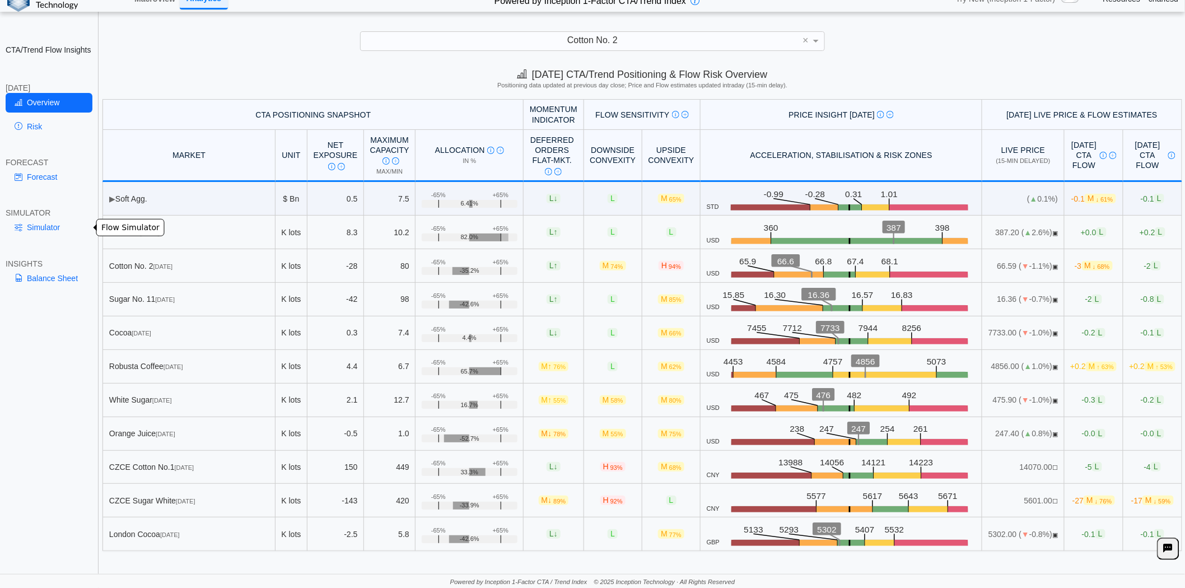
click at [40, 224] on link "Simulator" at bounding box center [49, 227] width 87 height 19
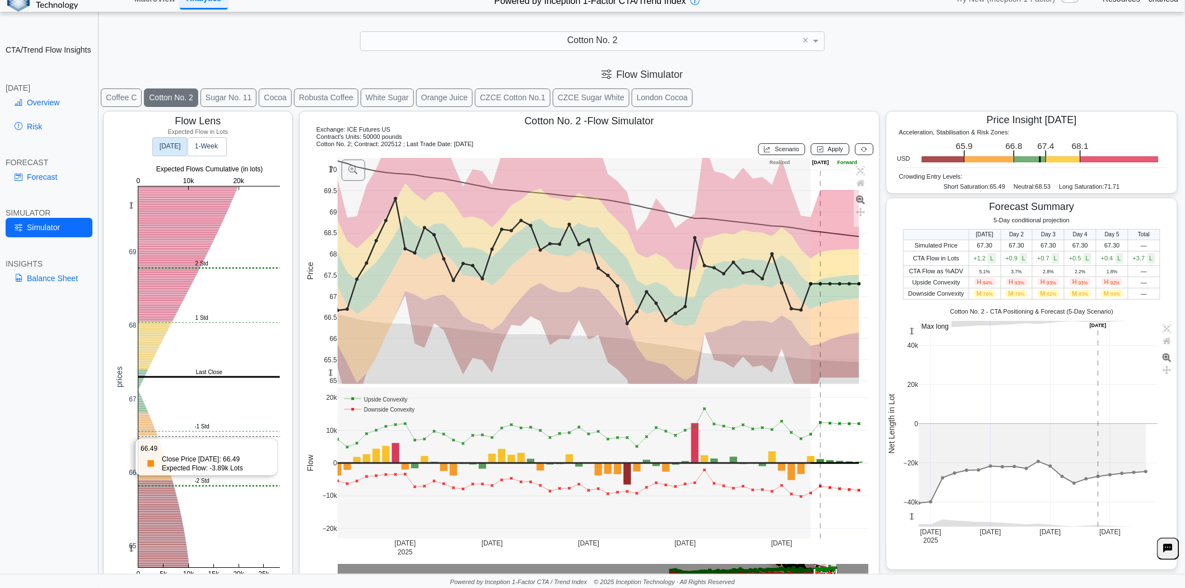
click at [153, 437] on rect at bounding box center [209, 377] width 142 height 381
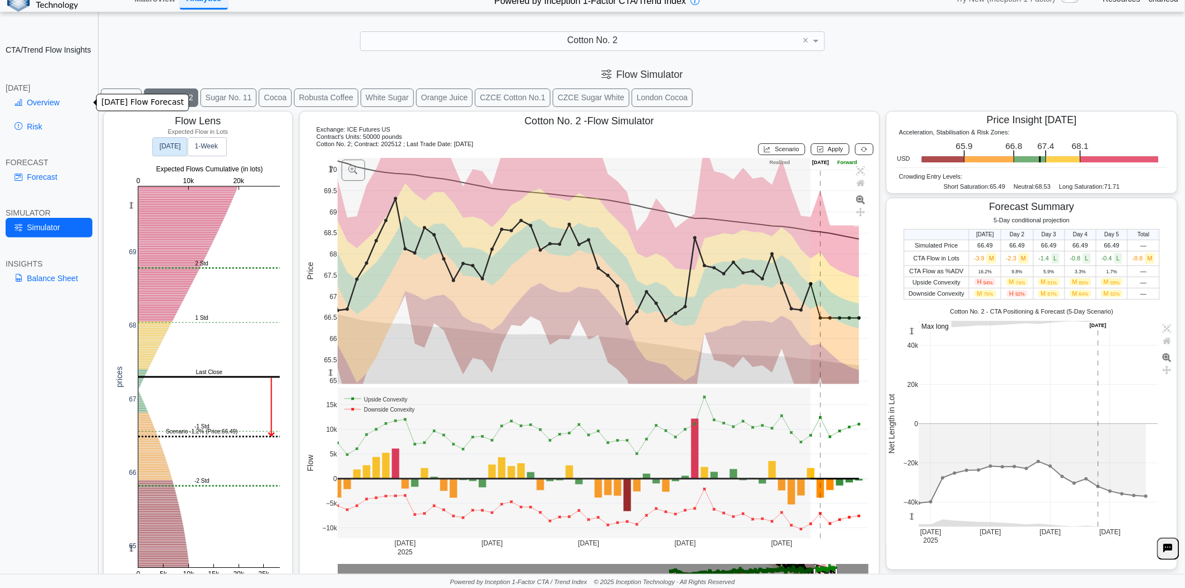
drag, startPoint x: 36, startPoint y: 107, endPoint x: 52, endPoint y: 105, distance: 15.2
click at [36, 107] on link "Overview" at bounding box center [49, 102] width 87 height 19
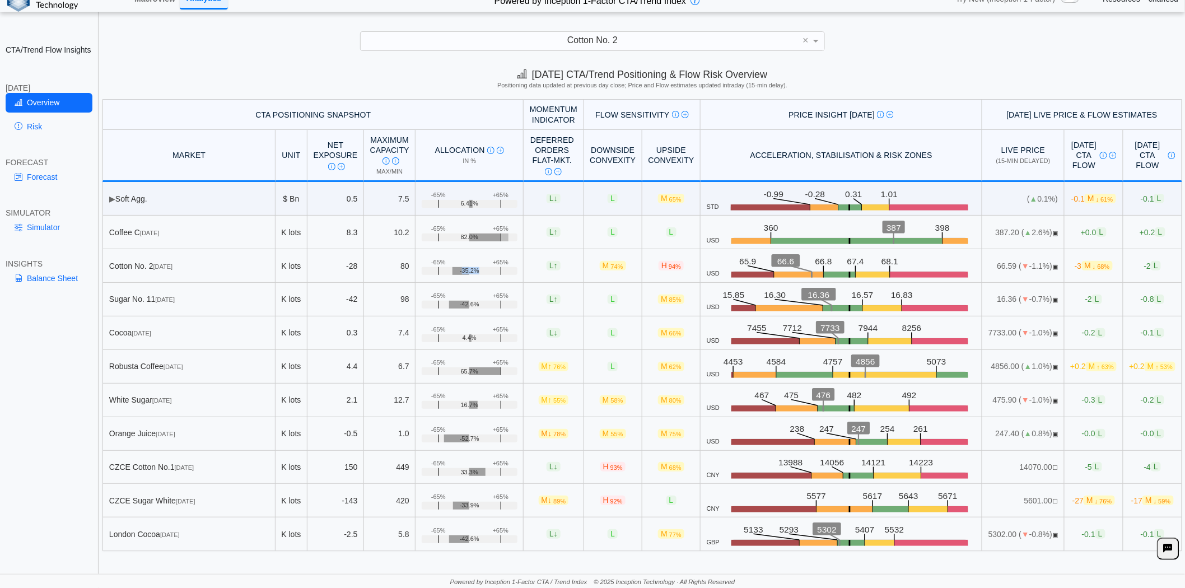
click at [465, 272] on div "-35.2%" at bounding box center [470, 271] width 96 height 8
drag, startPoint x: 465, startPoint y: 272, endPoint x: 390, endPoint y: 264, distance: 76.1
click at [390, 266] on tr "Cotton No. 2 Dec 25 K lots -28 80 +65% -65% -35.2% L ↑ M 74% H 94% USD .zone-te…" at bounding box center [643, 266] width 1080 height 34
click at [431, 264] on div "-65%" at bounding box center [438, 262] width 15 height 7
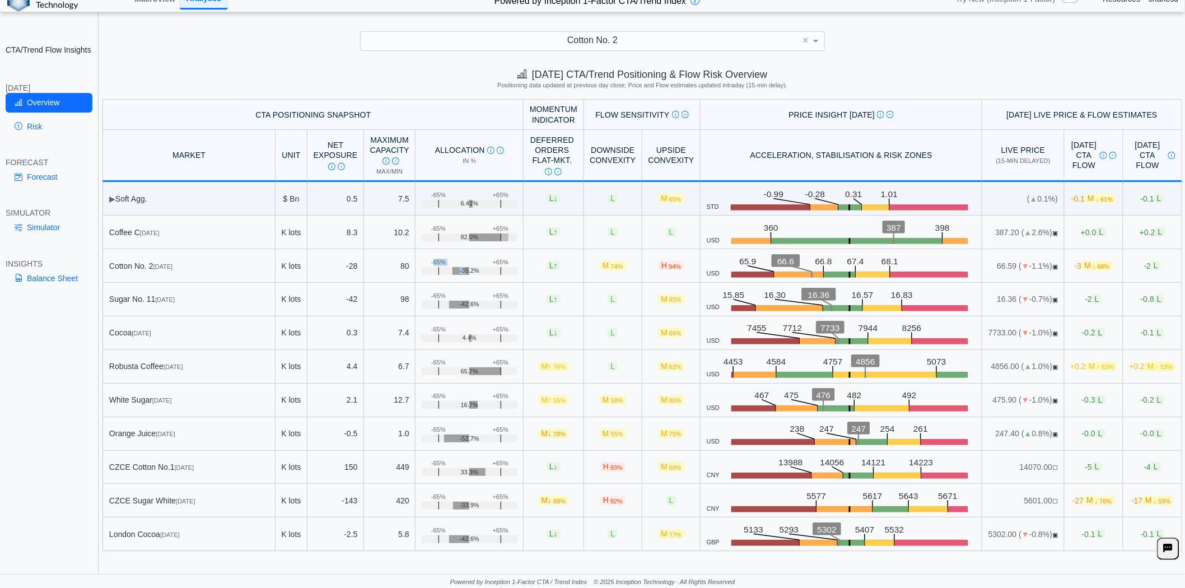
drag, startPoint x: 421, startPoint y: 264, endPoint x: 450, endPoint y: 269, distance: 29.0
click at [450, 269] on div "+65% -65% -35.2%" at bounding box center [470, 271] width 96 height 8
click at [460, 269] on span "-35.2%" at bounding box center [470, 270] width 20 height 7
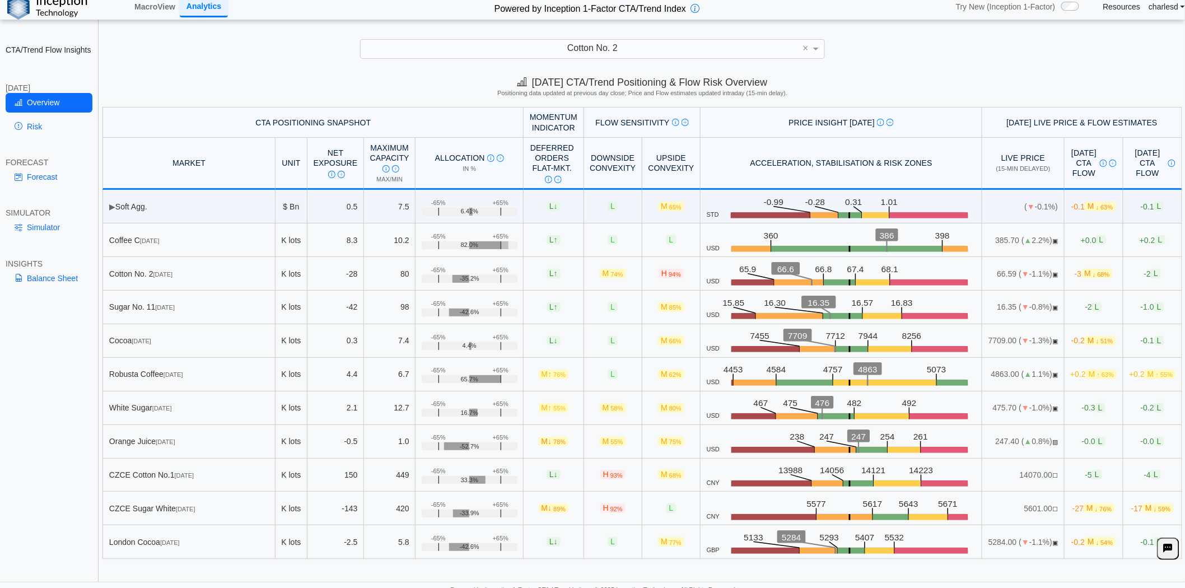
scroll to position [0, 0]
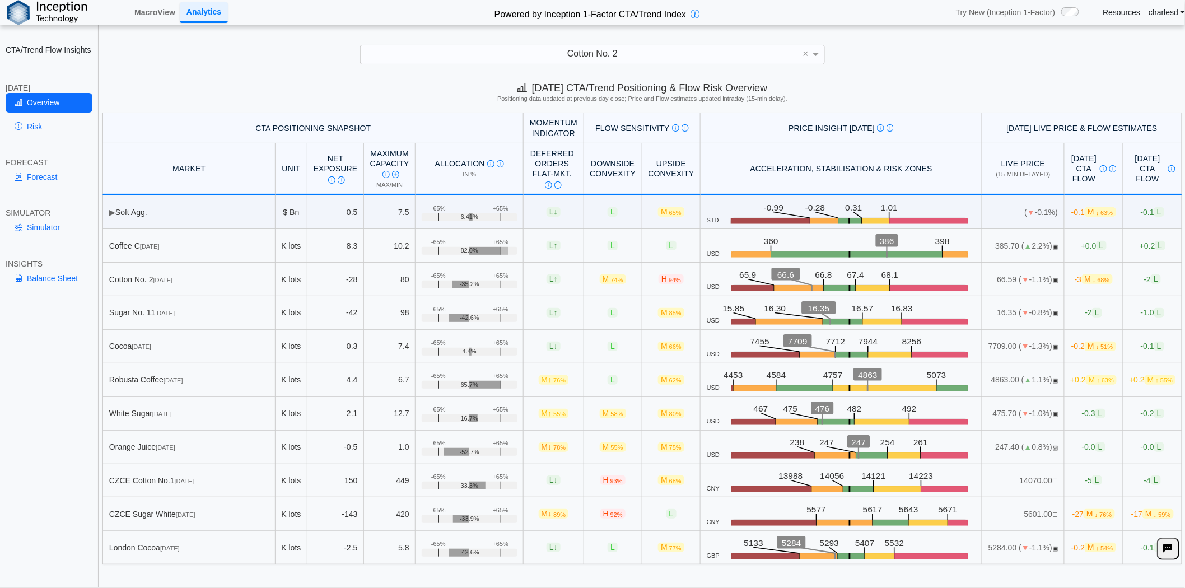
click at [110, 214] on span "▶" at bounding box center [112, 212] width 6 height 9
click at [160, 13] on link "MacroView" at bounding box center [155, 12] width 50 height 19
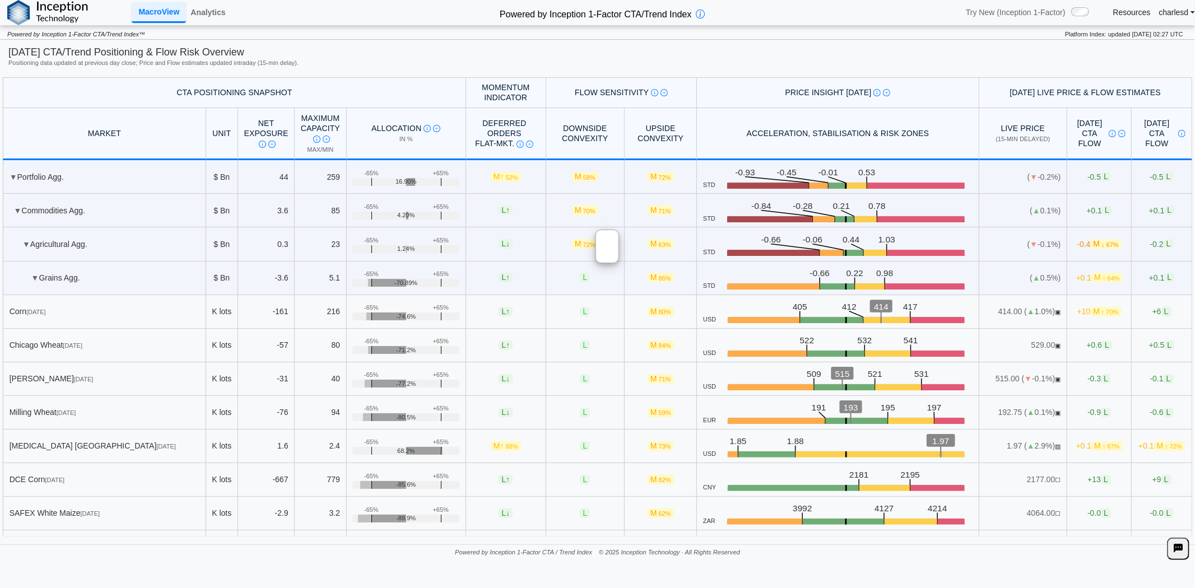
click at [664, 141] on th "Upside Convexity" at bounding box center [661, 134] width 72 height 52
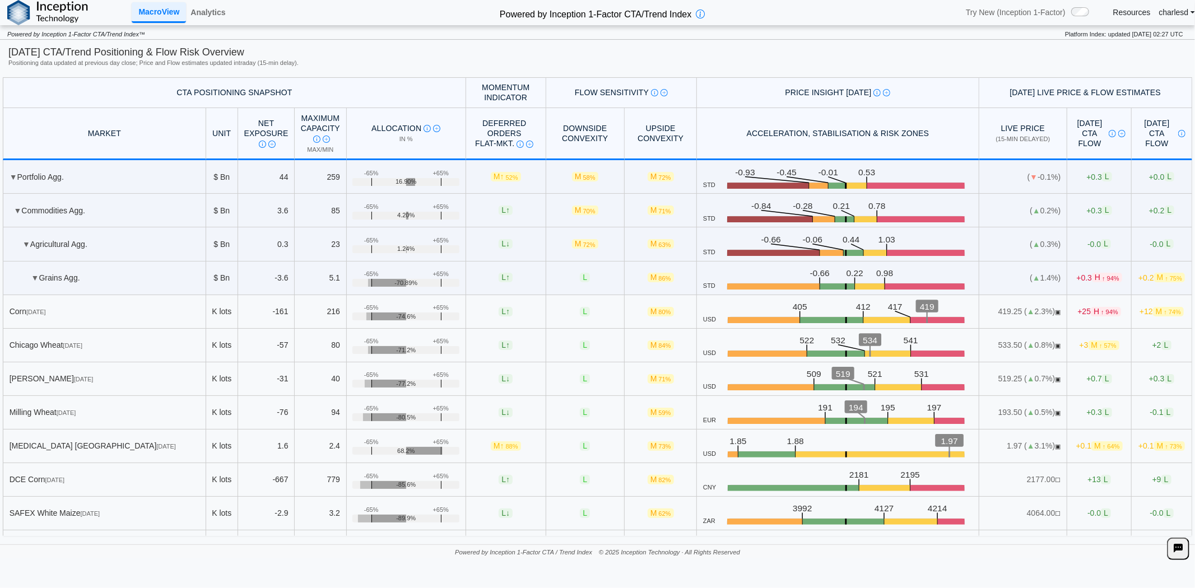
scroll to position [1493, 0]
